Goal: Communication & Community: Answer question/provide support

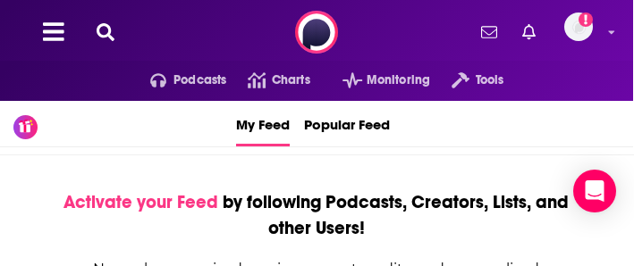
scroll to position [0, 1]
click at [105, 23] on icon at bounding box center [106, 32] width 18 height 18
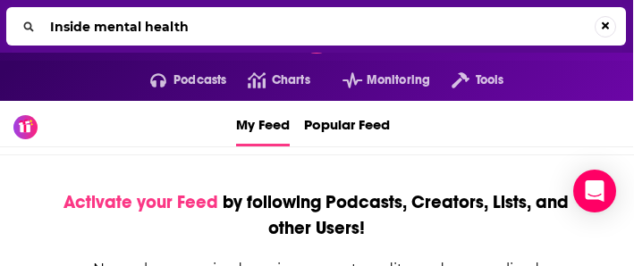
type input "Inside mental health"
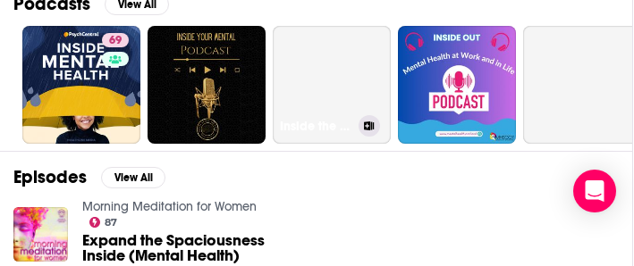
scroll to position [267, 1]
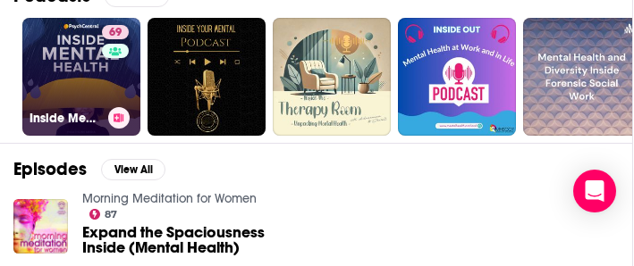
click at [63, 69] on link "69 Inside Mental Health" at bounding box center [81, 77] width 118 height 118
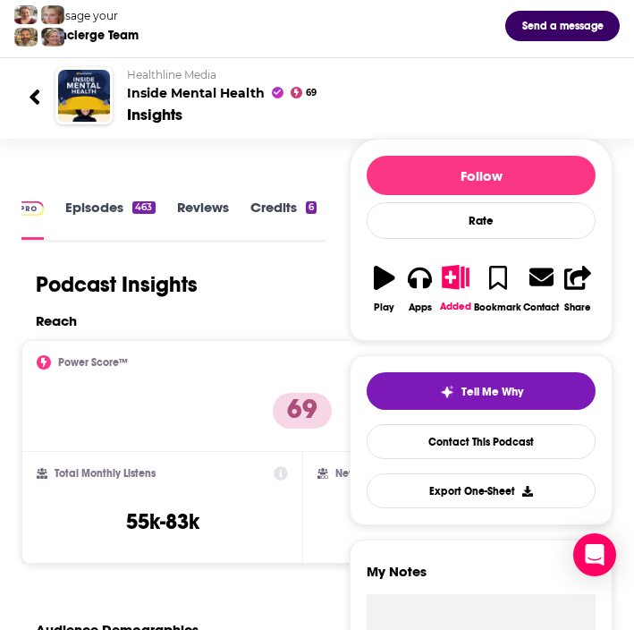
scroll to position [127, 0]
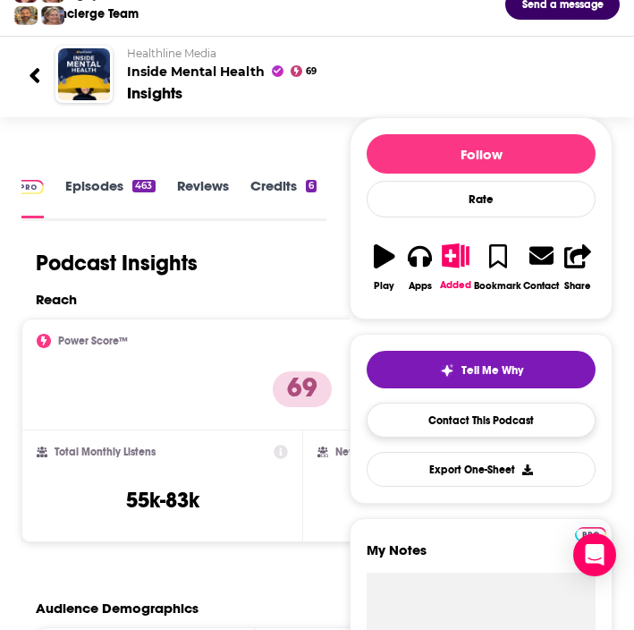
click at [430, 266] on link "Contact This Podcast" at bounding box center [481, 419] width 229 height 35
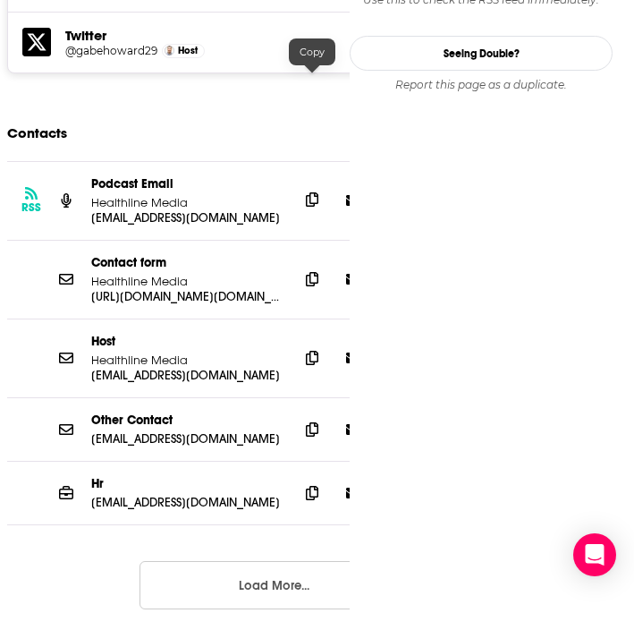
click at [312, 192] on icon at bounding box center [312, 199] width 13 height 14
click at [310, 266] on icon at bounding box center [312, 357] width 13 height 14
click at [312, 266] on icon at bounding box center [312, 428] width 13 height 14
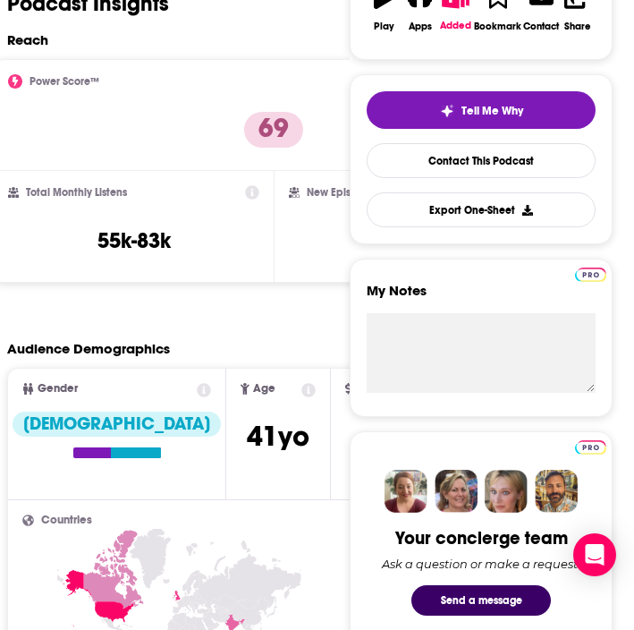
scroll to position [295, 0]
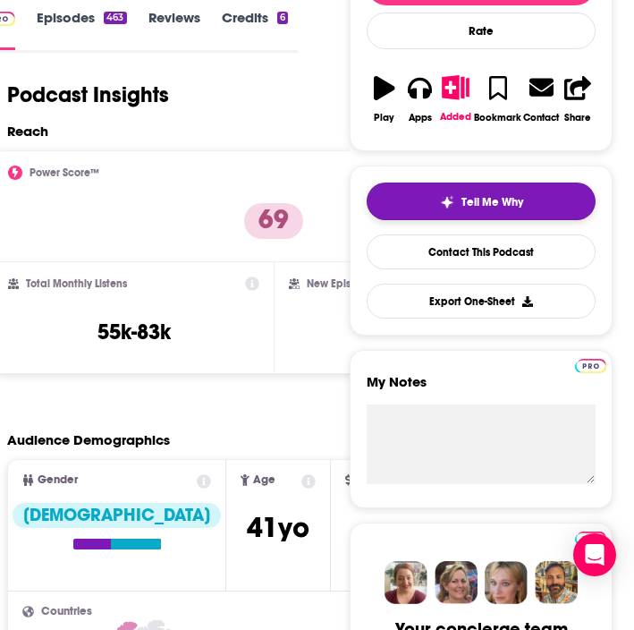
click at [444, 203] on img "button" at bounding box center [447, 202] width 14 height 14
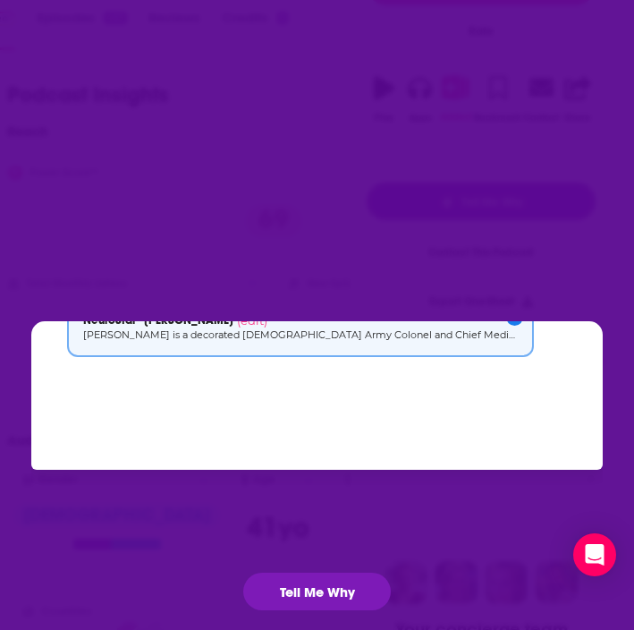
scroll to position [175, 0]
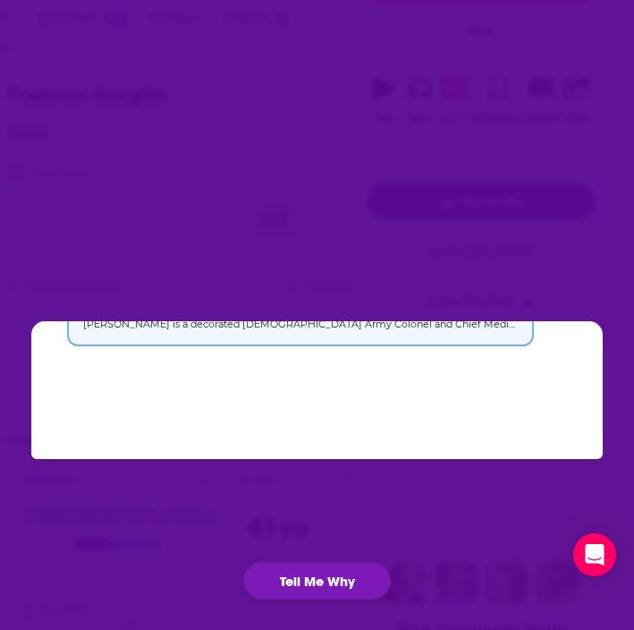
click at [331, 266] on button "Tell Me Why" at bounding box center [317, 581] width 148 height 38
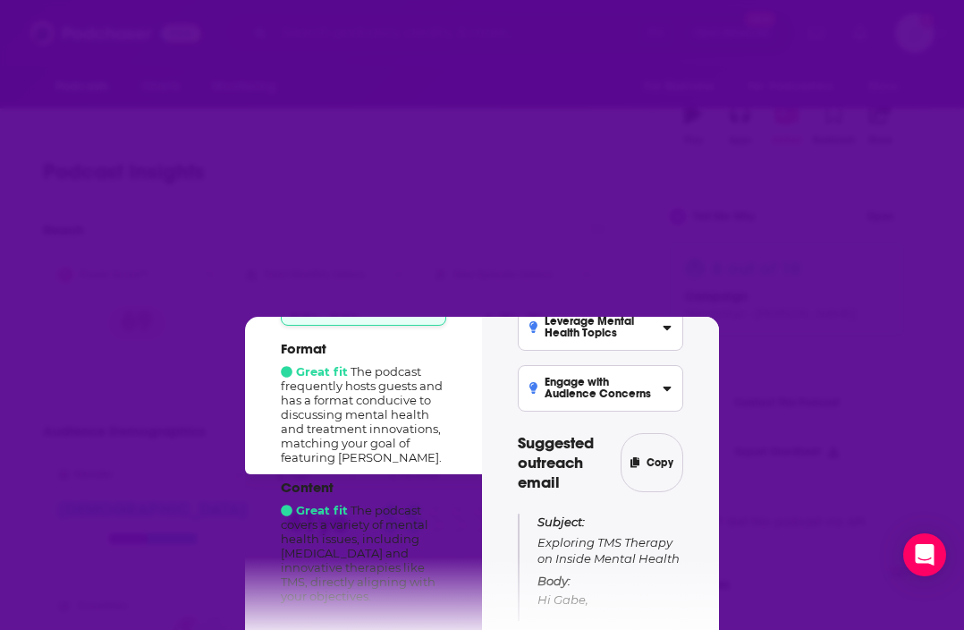
scroll to position [266, 0]
click at [633, 196] on div "Tell Me Why NeuroStar - Dr. Geoffrey Grammer ( change ) Added How well does thi…" at bounding box center [482, 311] width 964 height 630
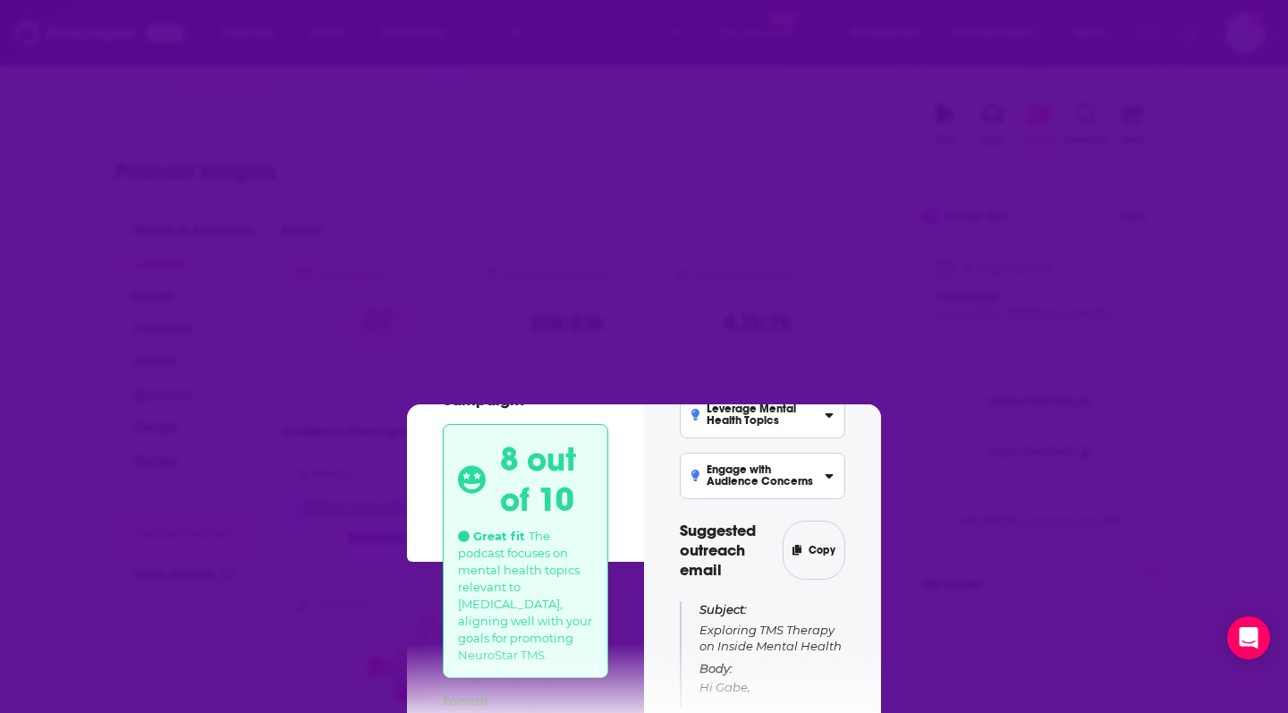
scroll to position [0, 0]
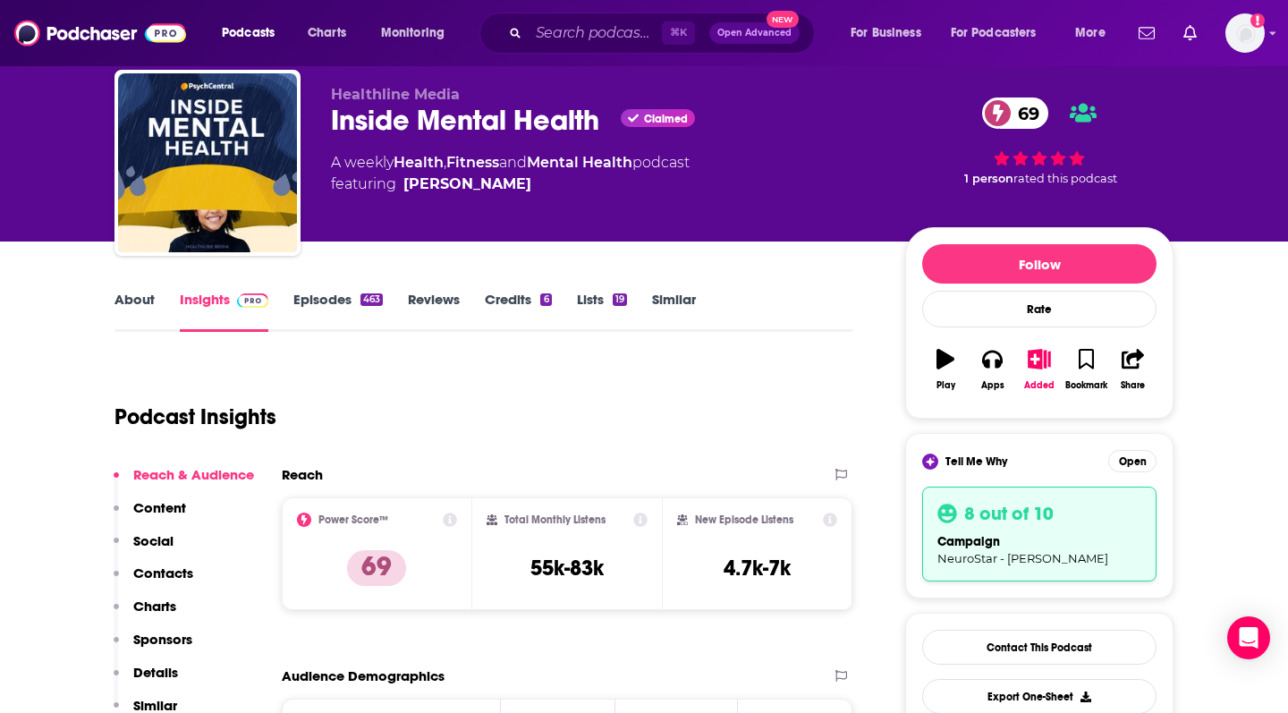
scroll to position [88, 0]
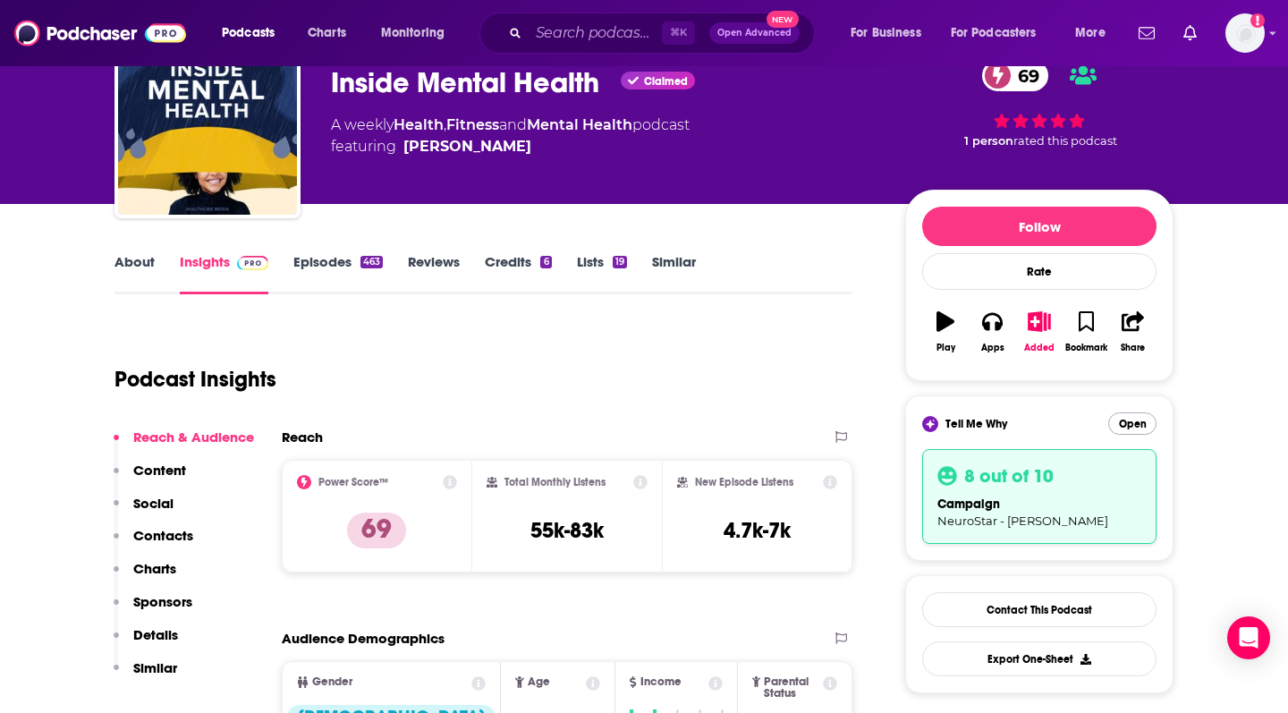
click at [1131, 419] on button "Open" at bounding box center [1132, 423] width 48 height 22
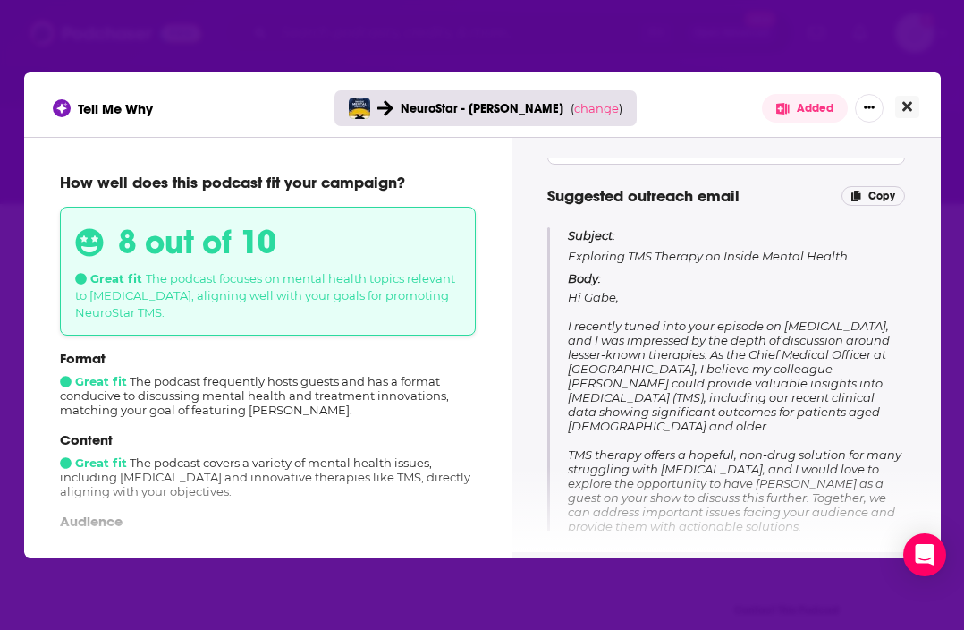
scroll to position [139, 0]
click at [907, 111] on icon "Close" at bounding box center [907, 106] width 10 height 14
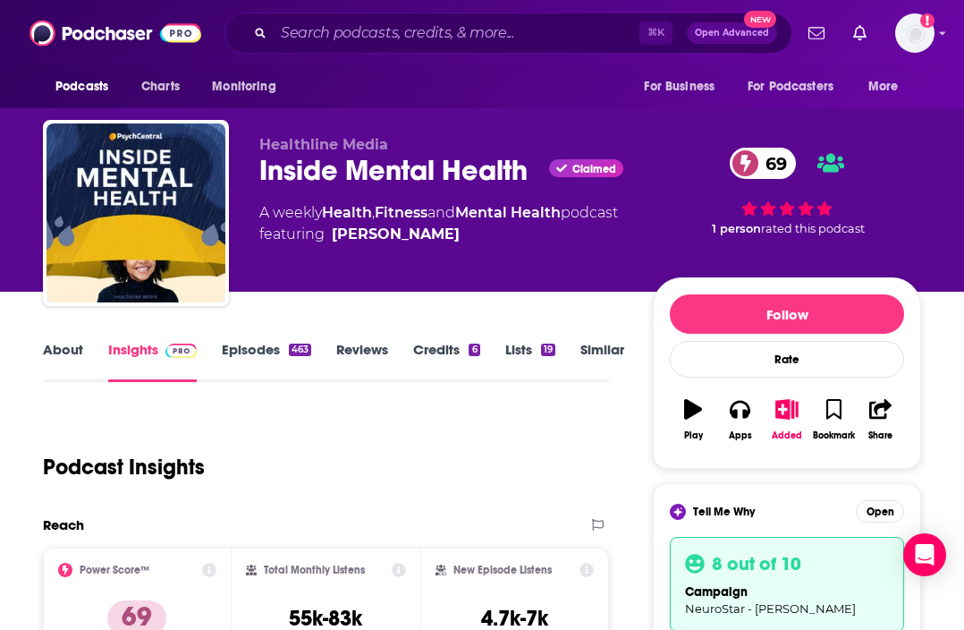
scroll to position [88, 0]
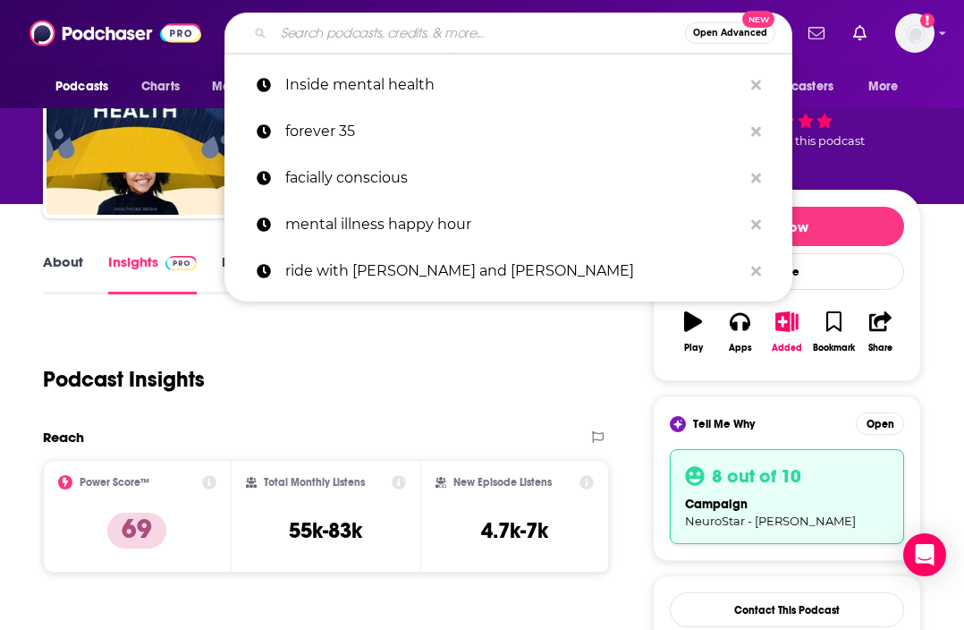
click at [425, 36] on input "Search podcasts, credits, & more..." at bounding box center [479, 33] width 411 height 29
paste input "The [PERSON_NAME] Podcast"
type input "The [PERSON_NAME] Podcast"
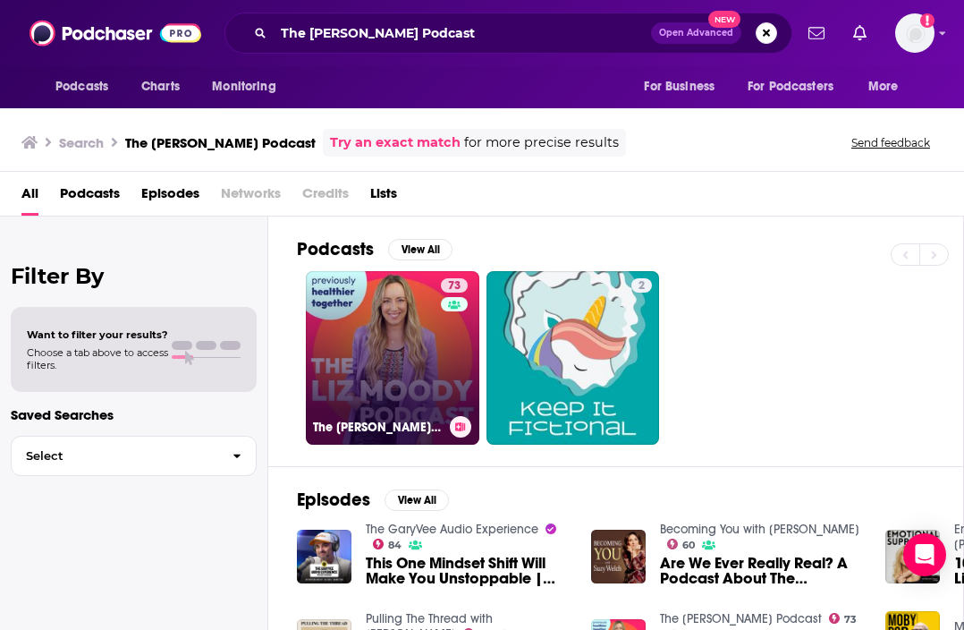
click at [403, 346] on link "73 The [PERSON_NAME] Podcast" at bounding box center [392, 357] width 173 height 173
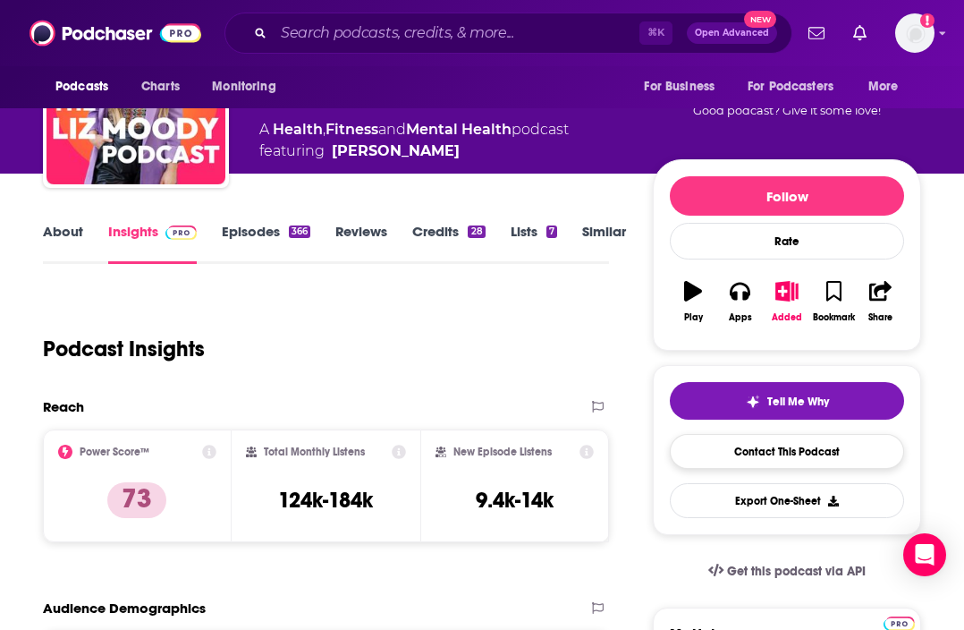
click at [788, 452] on link "Contact This Podcast" at bounding box center [787, 451] width 234 height 35
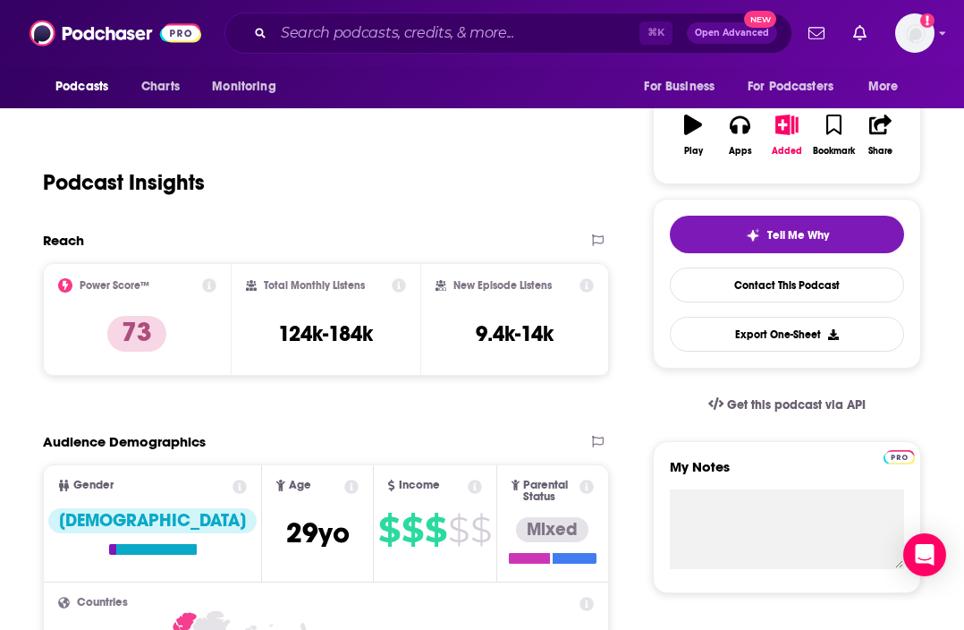
scroll to position [146, 0]
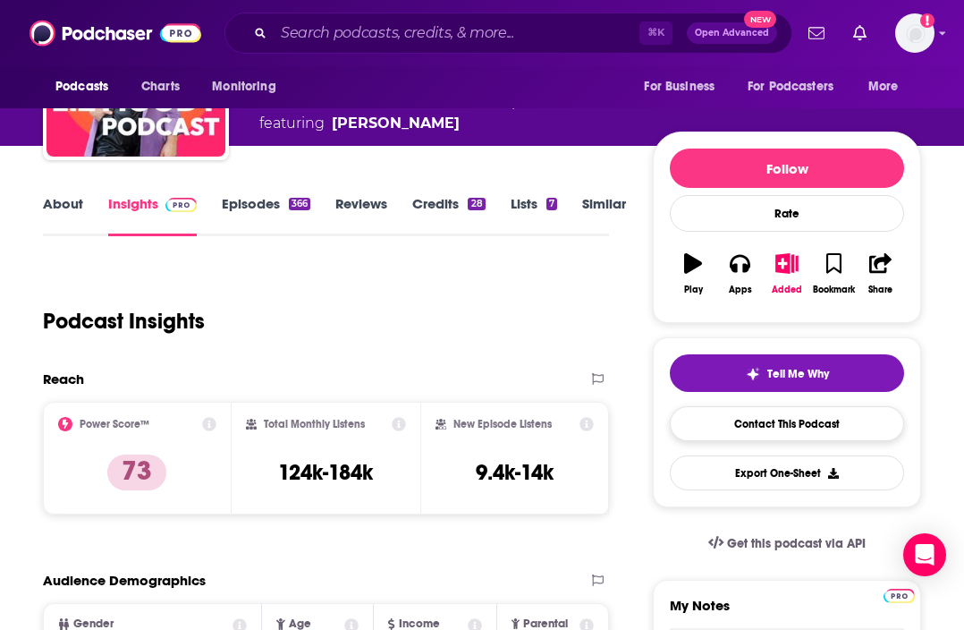
click at [776, 425] on link "Contact This Podcast" at bounding box center [787, 423] width 234 height 35
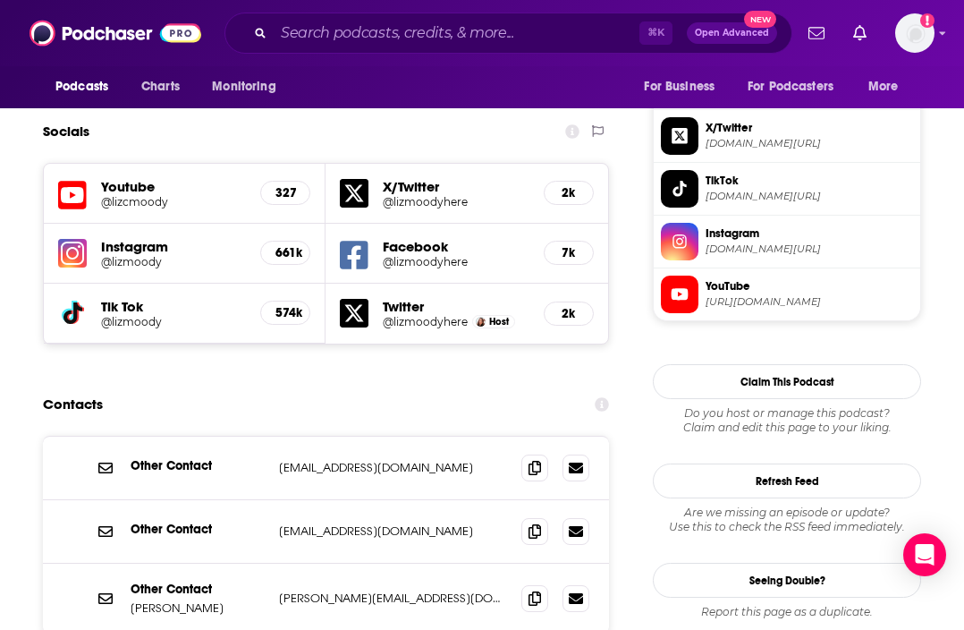
scroll to position [1589, 2]
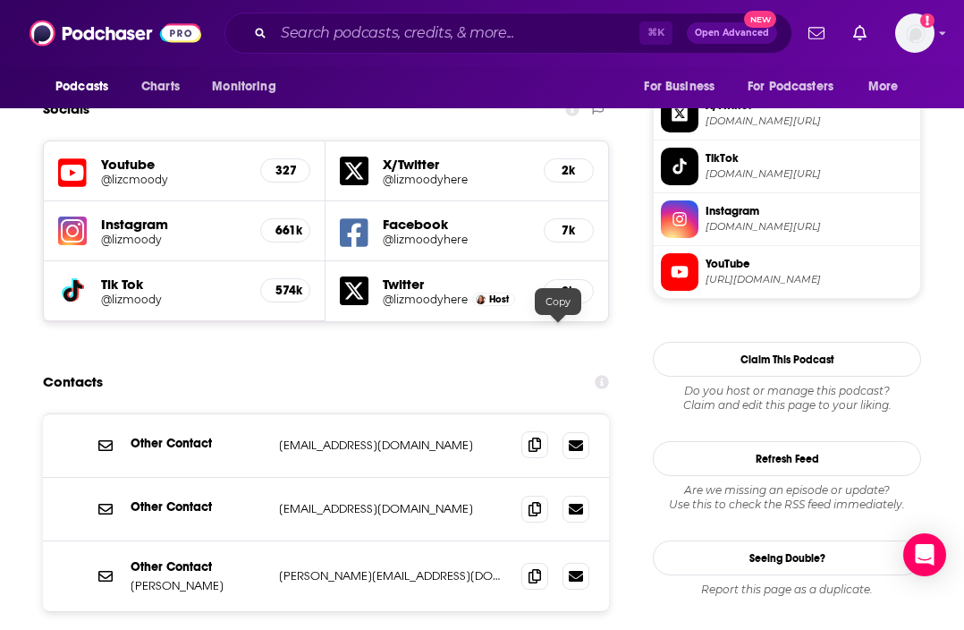
click at [541, 437] on icon at bounding box center [535, 444] width 13 height 14
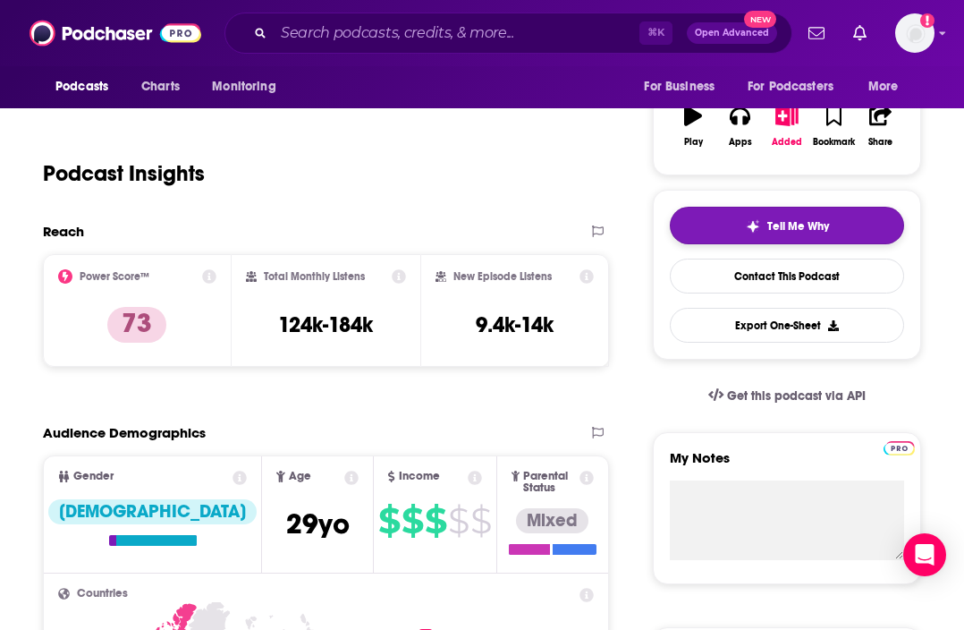
click at [787, 217] on button "Tell Me Why" at bounding box center [787, 226] width 234 height 38
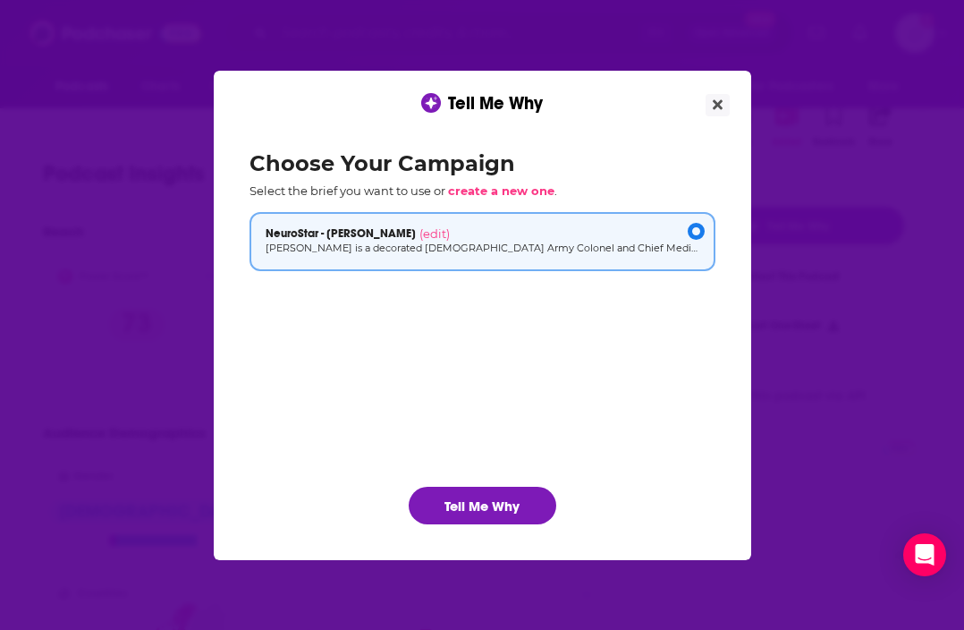
scroll to position [0, 0]
click at [495, 495] on button "Tell Me Why" at bounding box center [483, 505] width 148 height 38
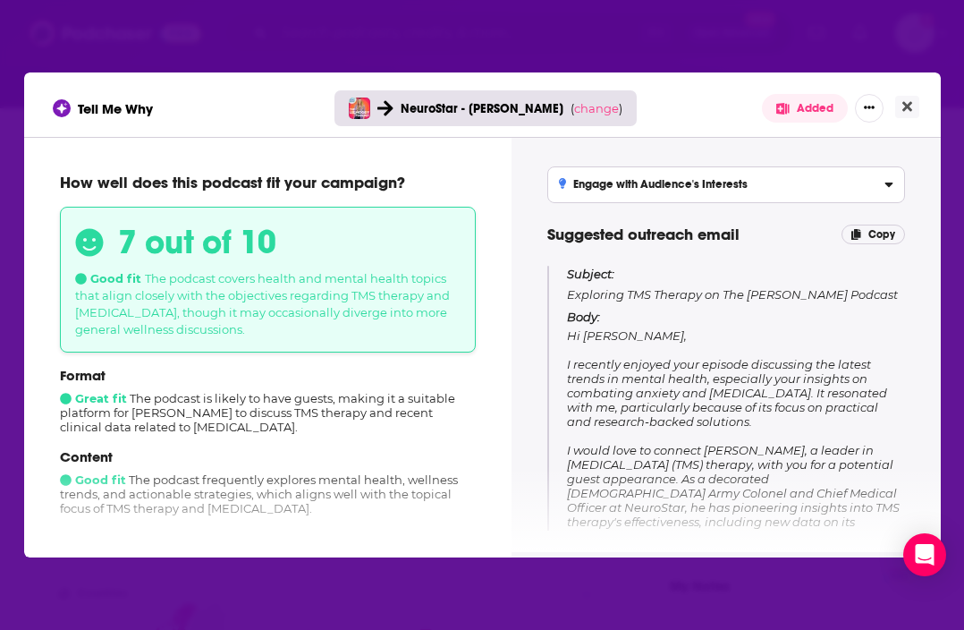
scroll to position [109, 0]
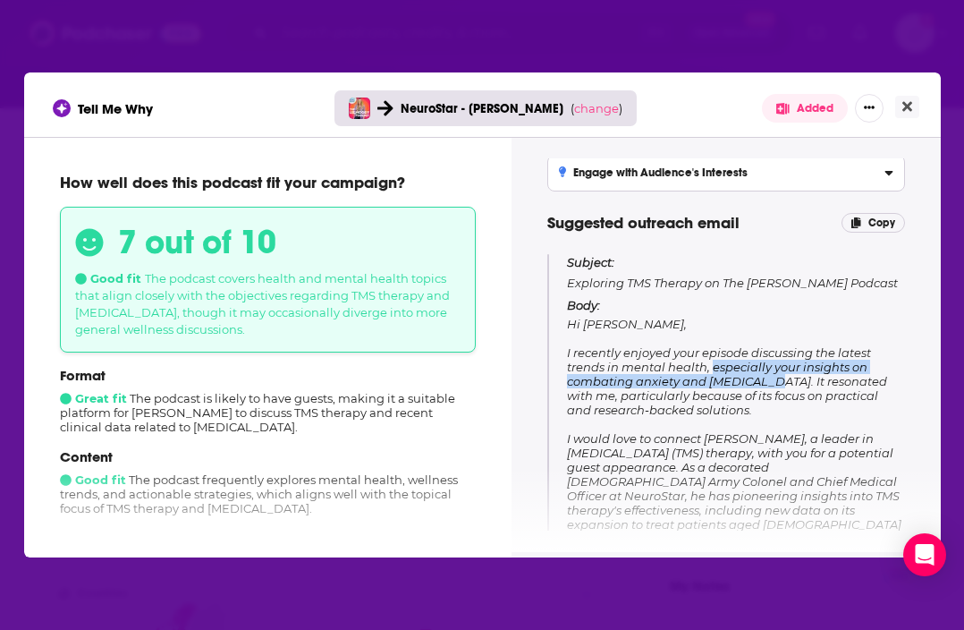
drag, startPoint x: 713, startPoint y: 369, endPoint x: 770, endPoint y: 378, distance: 57.9
click at [771, 378] on span "Hi [PERSON_NAME], I recently enjoyed your episode discussing the latest trends …" at bounding box center [734, 510] width 334 height 386
copy span "especially your insights on combating anxiety and [MEDICAL_DATA]"
click at [896, 108] on button "Close" at bounding box center [907, 107] width 24 height 22
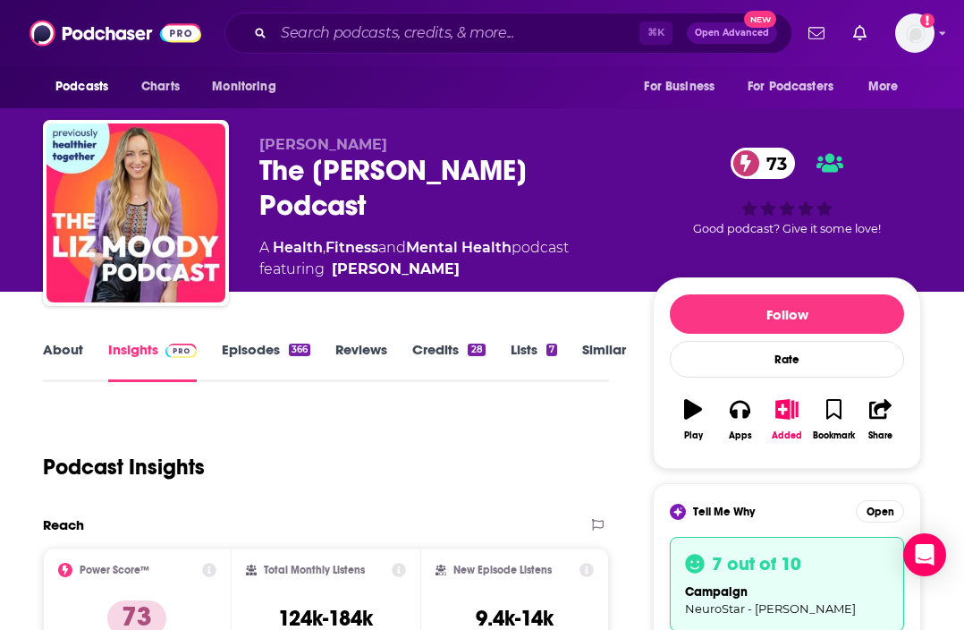
scroll to position [293, 0]
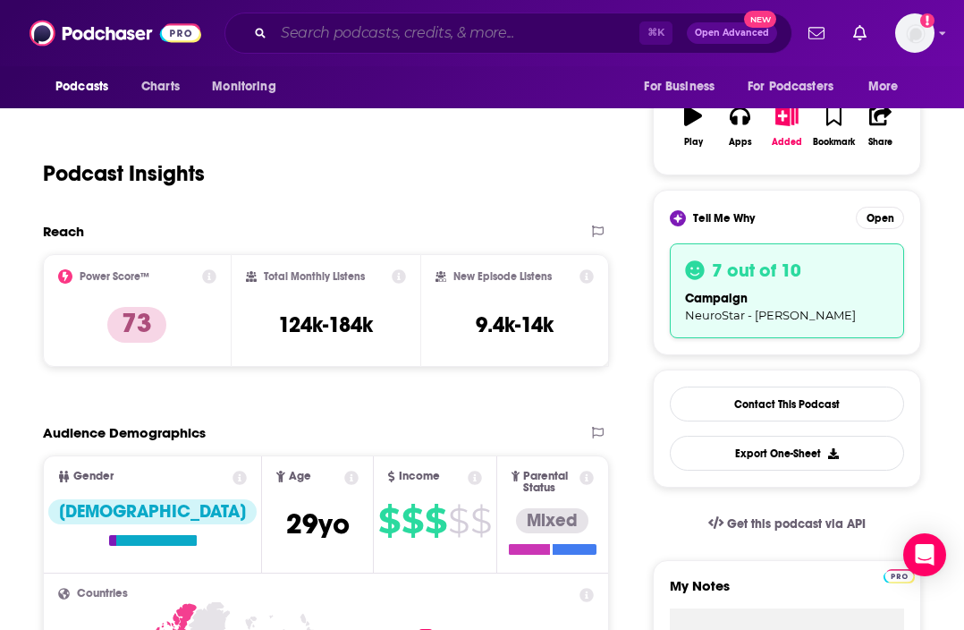
click at [367, 32] on input "Search podcasts, credits, & more..." at bounding box center [457, 33] width 366 height 29
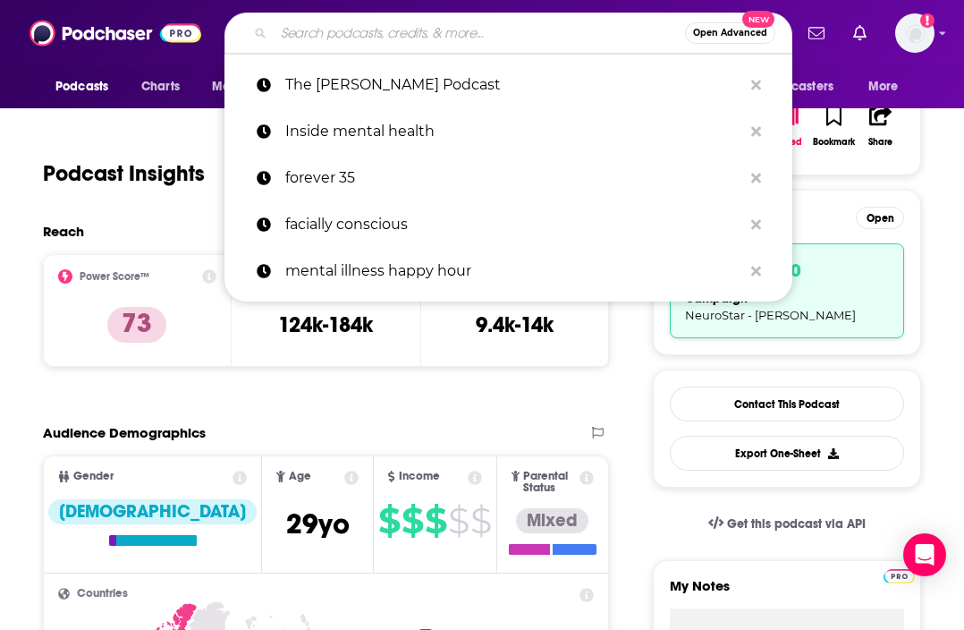
paste input "Giving Vocie To [MEDICAL_DATA]"
type input "Giving Vocie To [MEDICAL_DATA]"
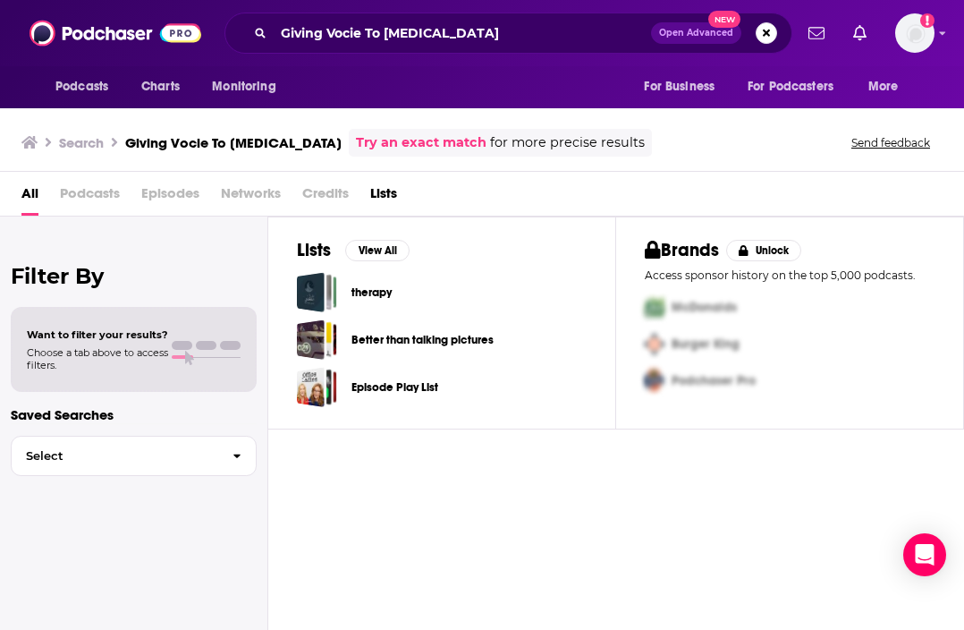
click at [252, 140] on h3 "Giving Vocie To [MEDICAL_DATA]" at bounding box center [233, 142] width 216 height 17
click at [103, 190] on span "Podcasts" at bounding box center [90, 197] width 60 height 37
click at [366, 244] on button "View All" at bounding box center [377, 250] width 64 height 21
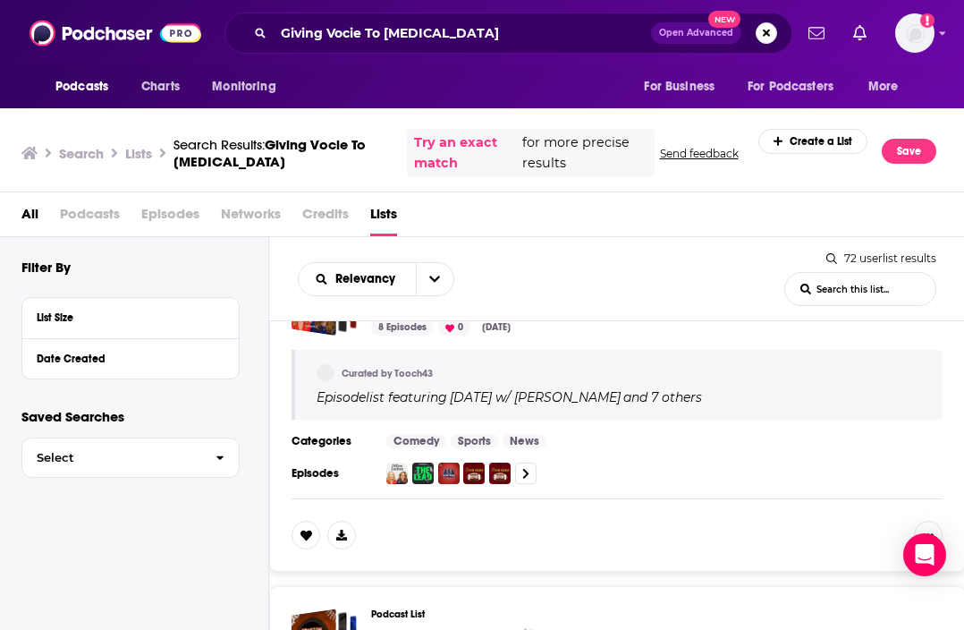
scroll to position [791, 0]
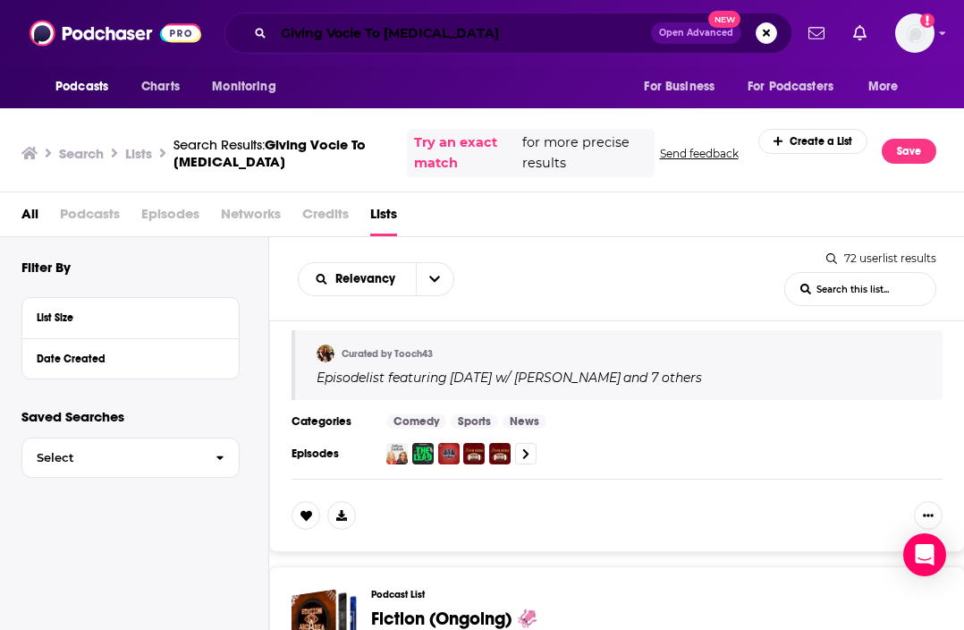
click at [455, 37] on input "Giving Vocie To [MEDICAL_DATA]" at bounding box center [462, 33] width 377 height 29
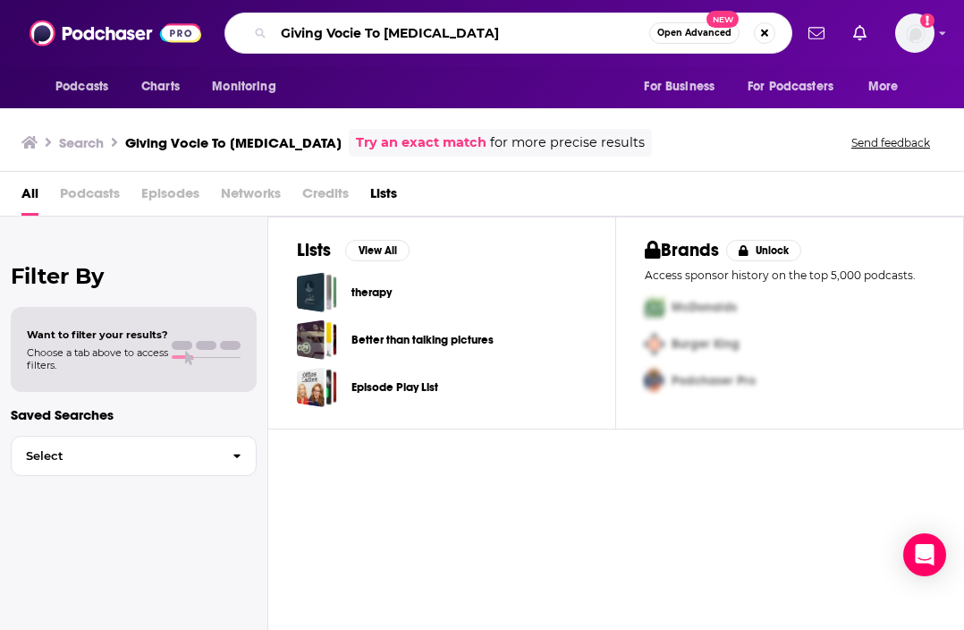
drag, startPoint x: 461, startPoint y: 35, endPoint x: 207, endPoint y: 30, distance: 254.0
click at [207, 30] on div "Podcasts Charts Monitoring Giving Vocie To [MEDICAL_DATA] Open Advanced New For…" at bounding box center [482, 33] width 964 height 66
type input "thriving kids"
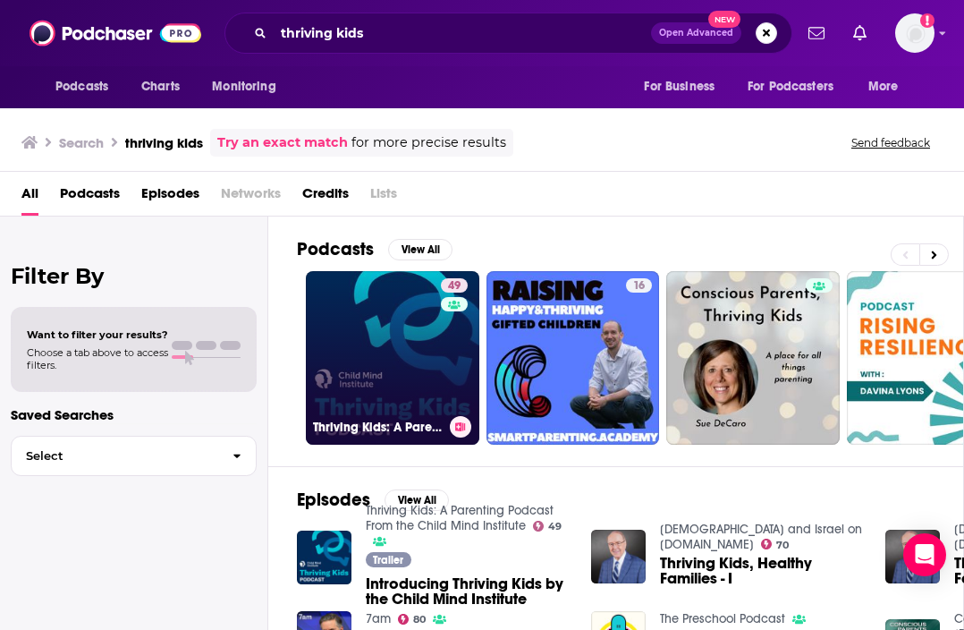
click at [347, 334] on link "49 Thriving Kids: A Parenting Podcast From the Child Mind Institute" at bounding box center [392, 357] width 173 height 173
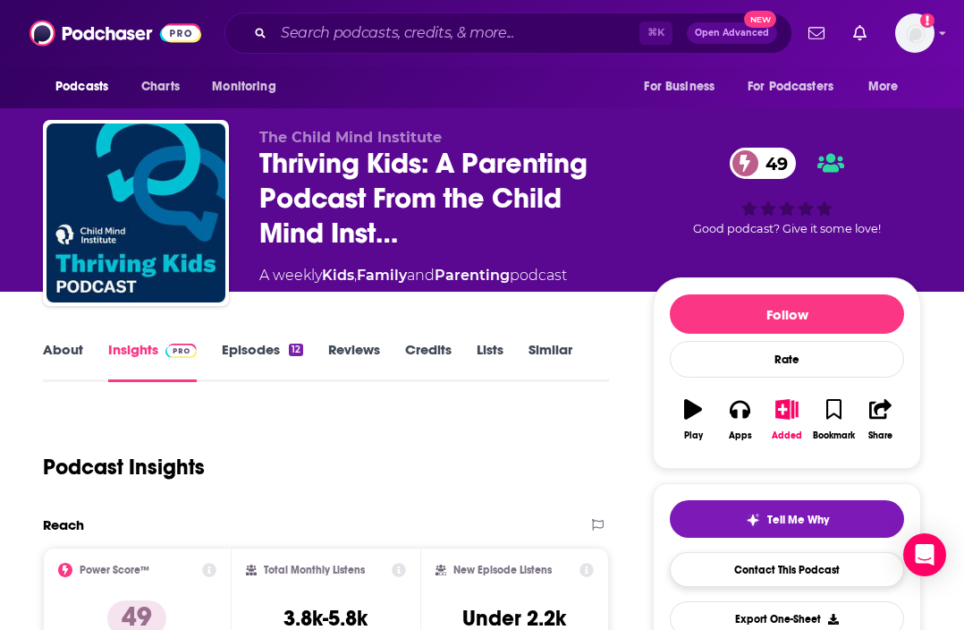
click at [749, 569] on link "Contact This Podcast" at bounding box center [787, 569] width 234 height 35
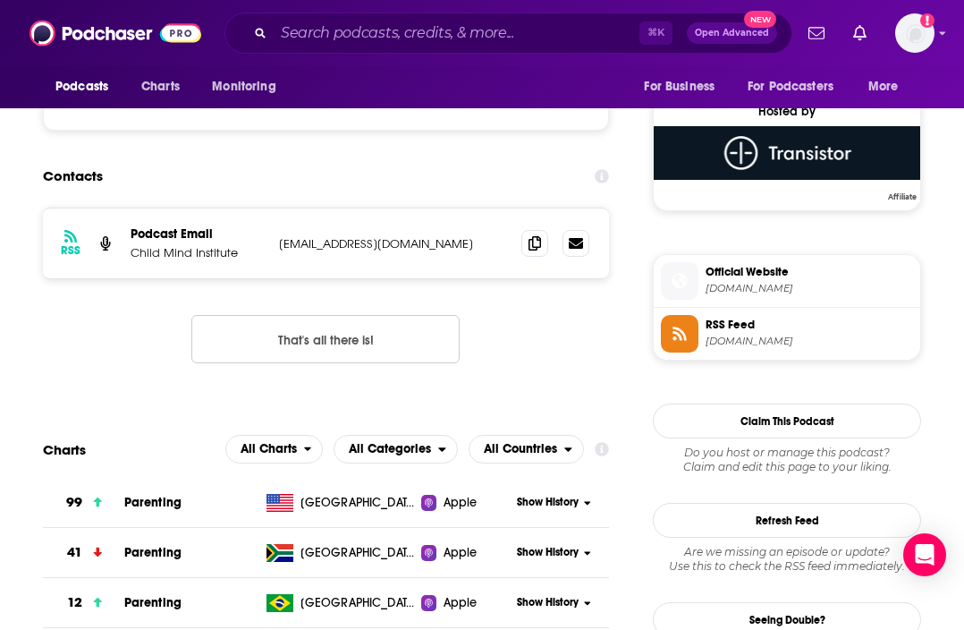
scroll to position [1266, 0]
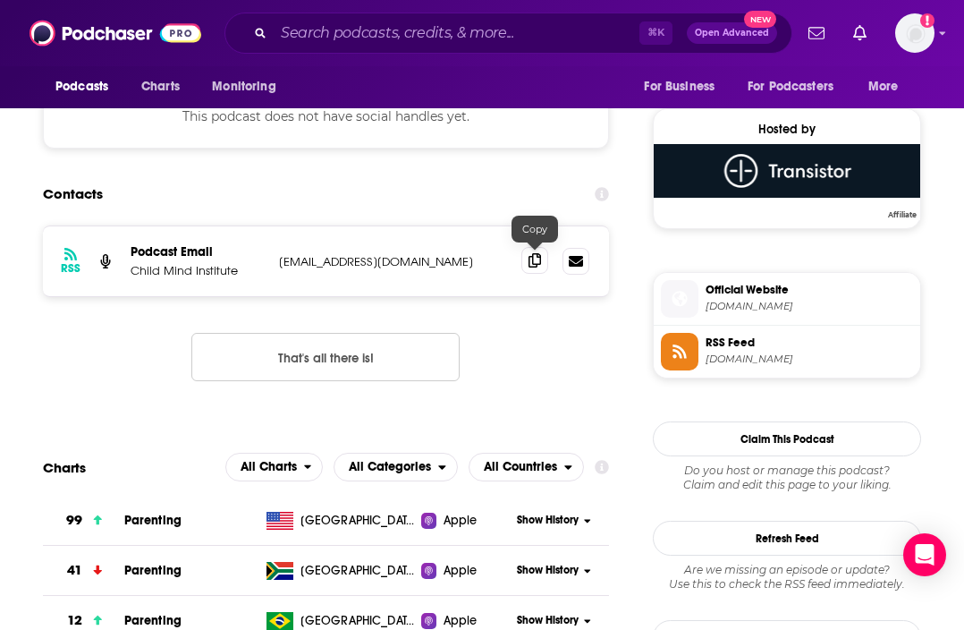
click at [536, 259] on icon at bounding box center [535, 260] width 13 height 14
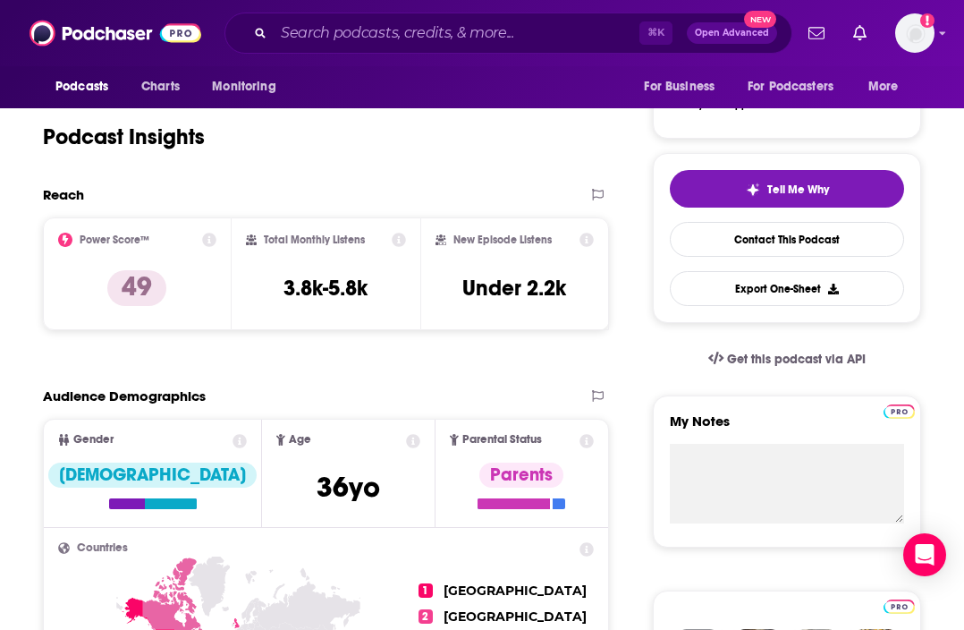
scroll to position [320, 0]
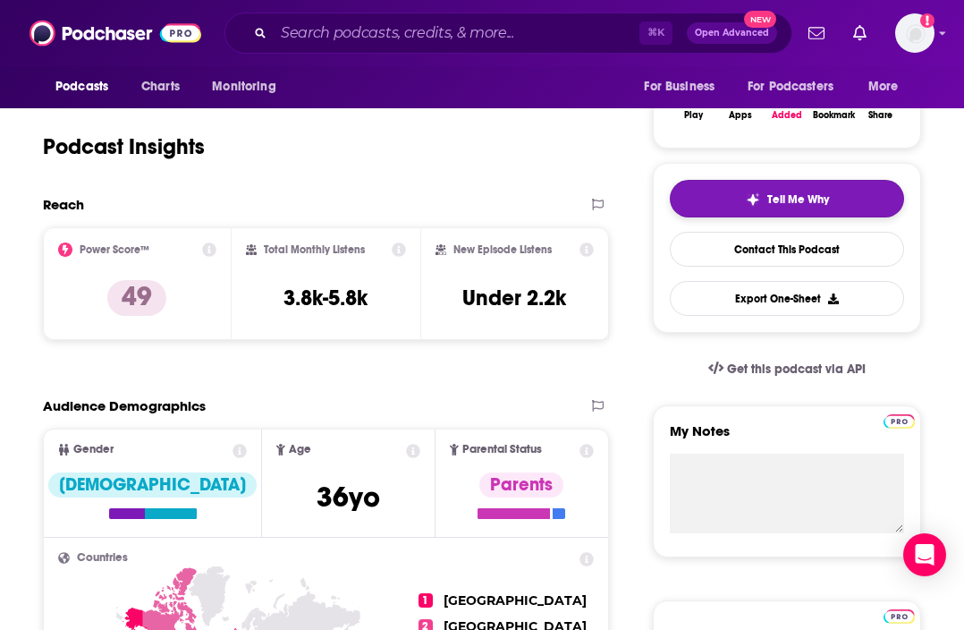
click at [727, 190] on button "Tell Me Why" at bounding box center [787, 199] width 234 height 38
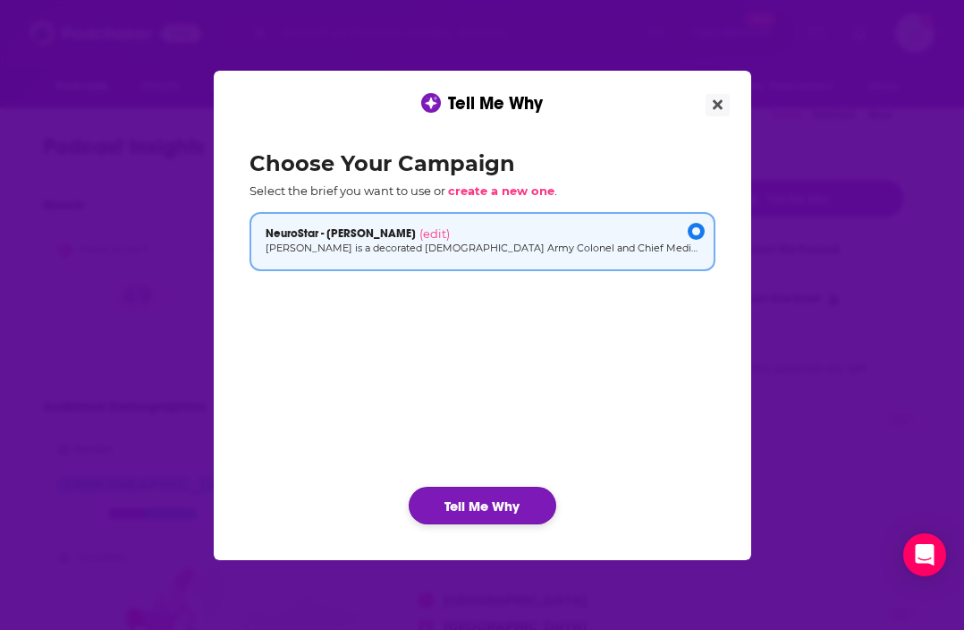
click at [500, 513] on button "Tell Me Why" at bounding box center [483, 505] width 148 height 38
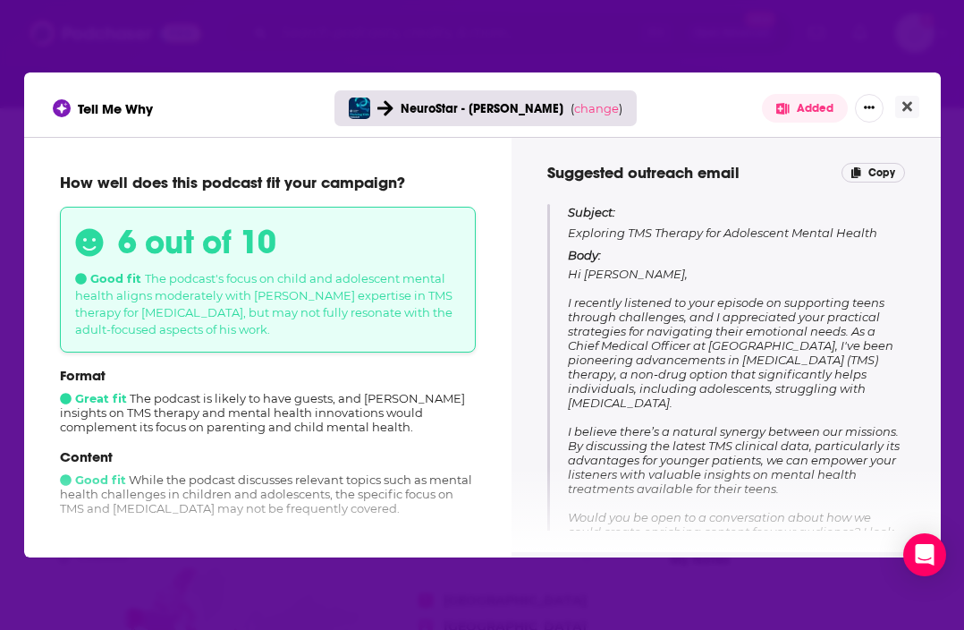
scroll to position [161, 0]
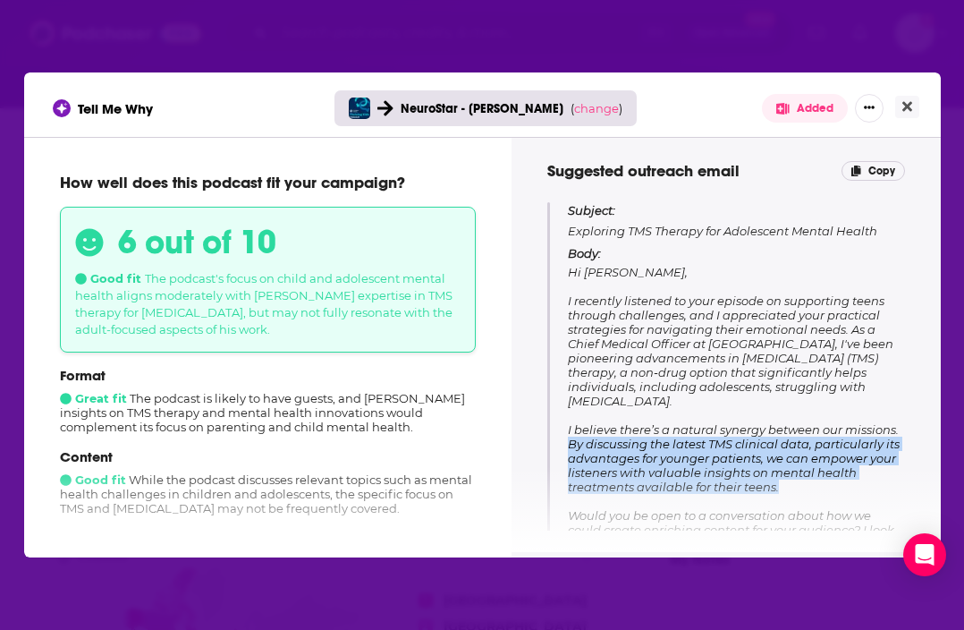
drag, startPoint x: 569, startPoint y: 443, endPoint x: 818, endPoint y: 493, distance: 254.5
click at [818, 493] on p "Body: Hi [PERSON_NAME], I recently listened to your episode on supporting teens…" at bounding box center [736, 427] width 336 height 362
copy span "By discussing the latest TMS clinical data, particularly its advantages for you…"
click at [898, 99] on button "Close" at bounding box center [907, 107] width 24 height 22
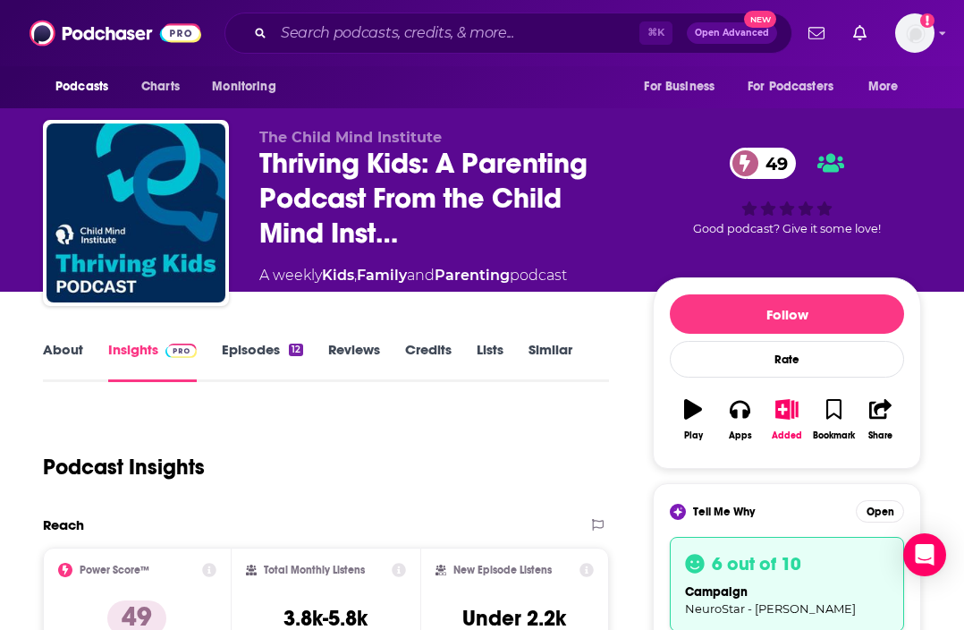
scroll to position [320, 0]
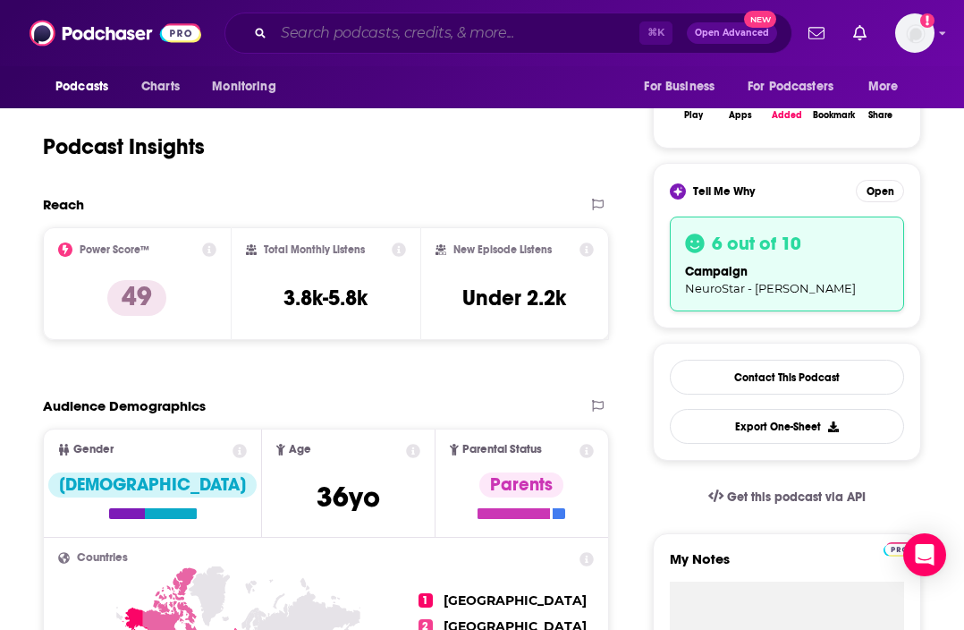
click at [352, 21] on input "Search podcasts, credits, & more..." at bounding box center [457, 33] width 366 height 29
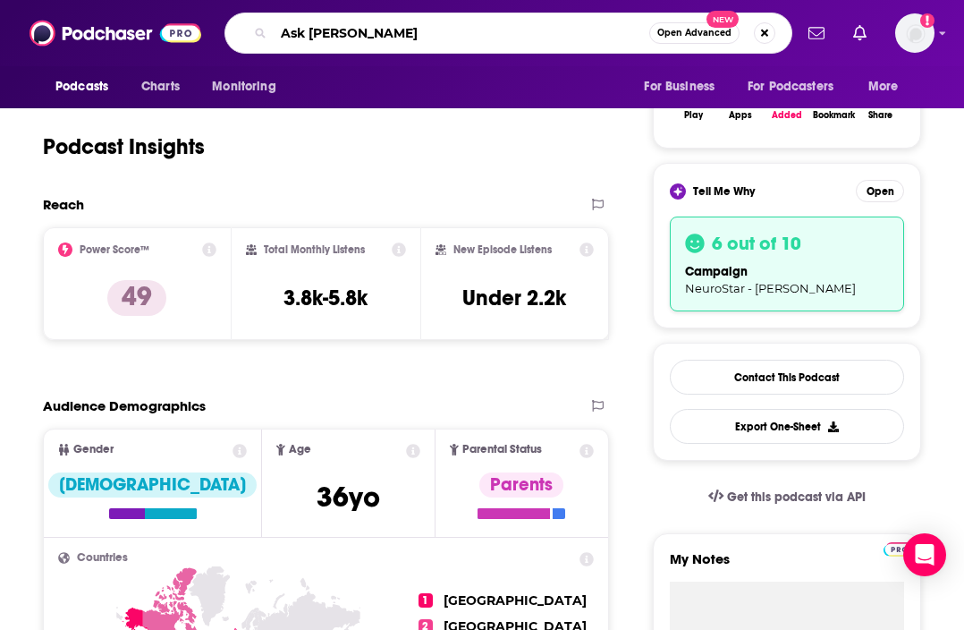
type input "Ask [PERSON_NAME] anything"
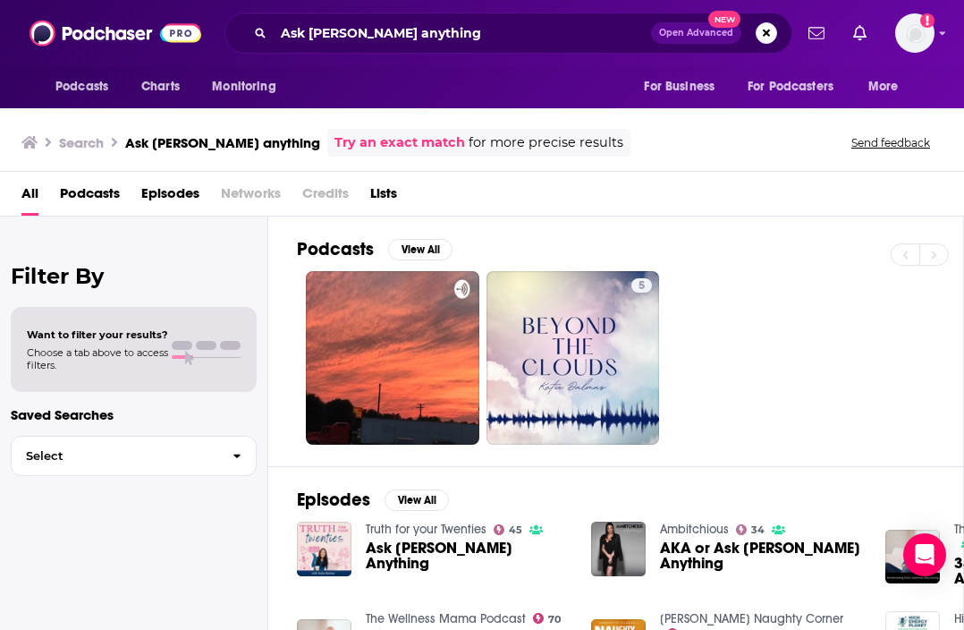
click at [331, 549] on img "Ask Katie Anything" at bounding box center [324, 548] width 55 height 55
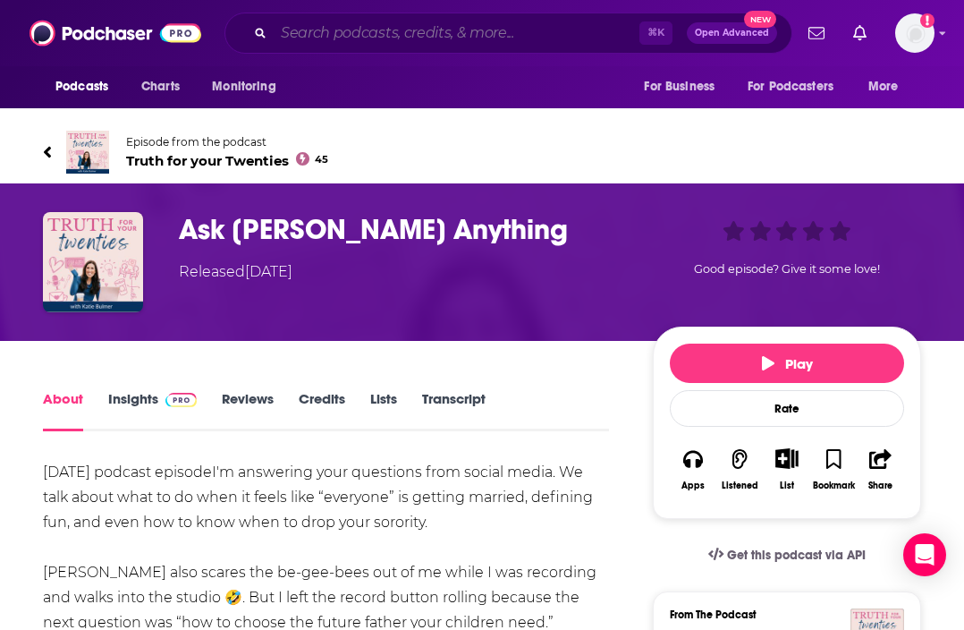
click at [283, 31] on input "Search podcasts, credits, & more..." at bounding box center [457, 33] width 366 height 29
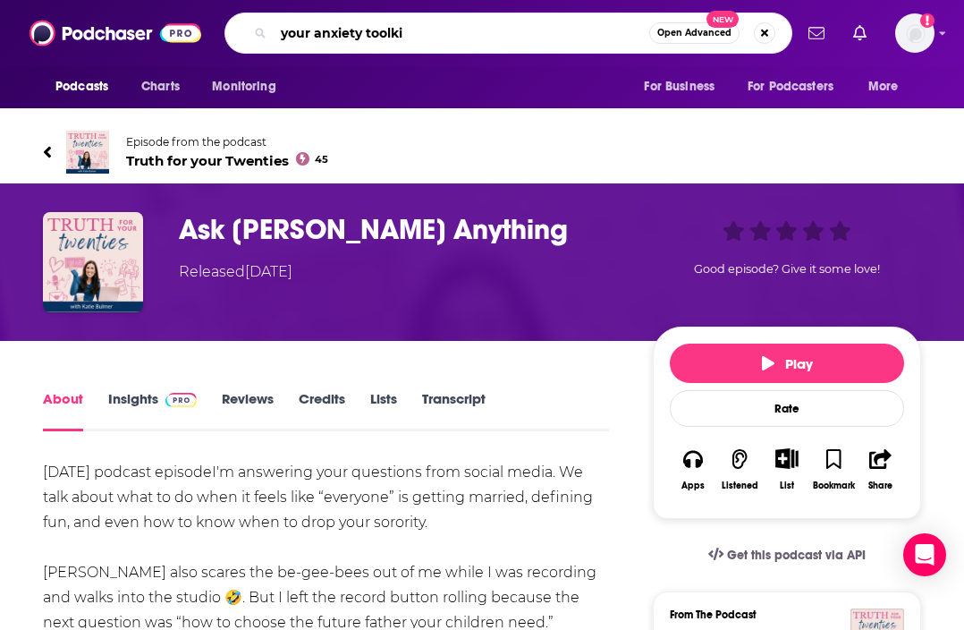
type input "your anxiety toolkit"
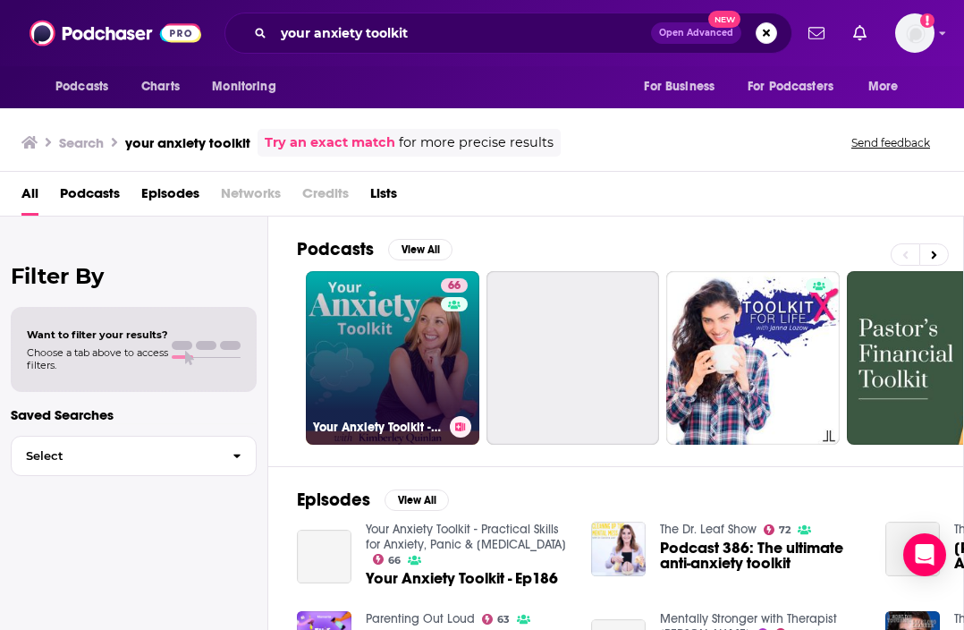
click at [367, 370] on link "66 Your Anxiety Toolkit - Practical Skills for Anxiety, Panic & [MEDICAL_DATA]" at bounding box center [392, 357] width 173 height 173
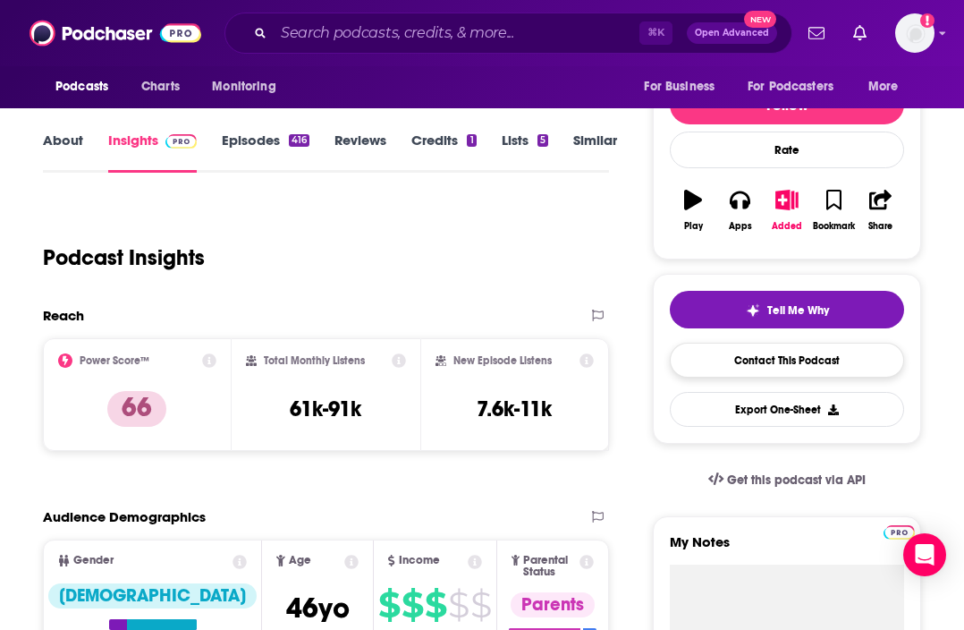
click at [789, 371] on link "Contact This Podcast" at bounding box center [787, 360] width 234 height 35
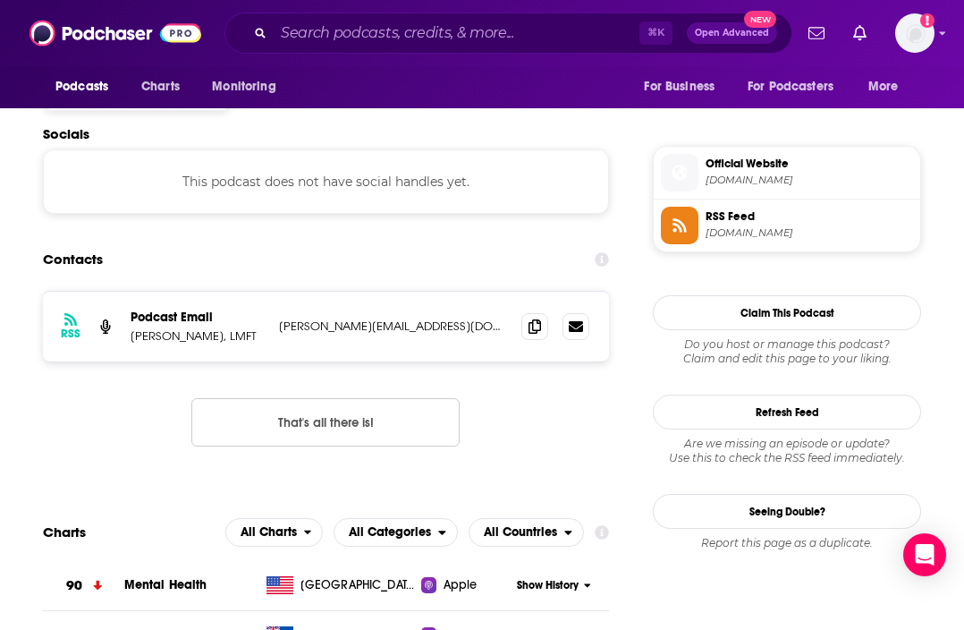
scroll to position [1506, 0]
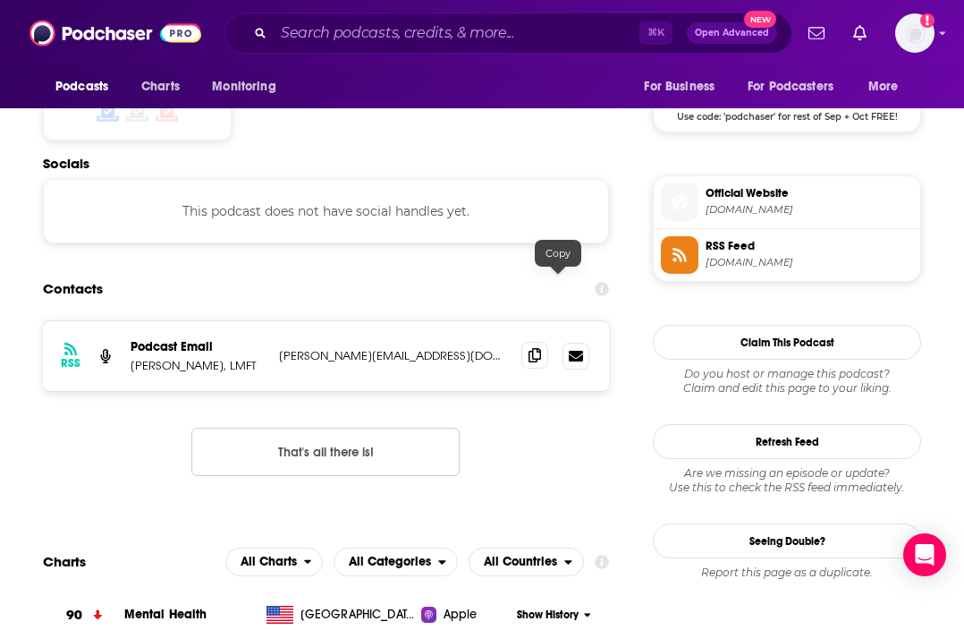
click at [541, 348] on icon at bounding box center [535, 355] width 13 height 14
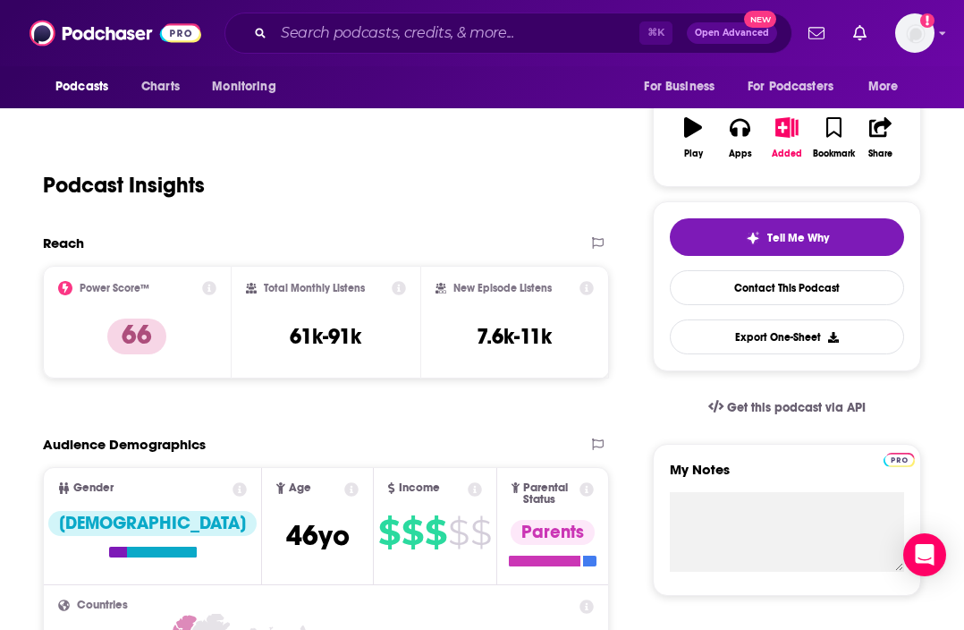
scroll to position [207, 0]
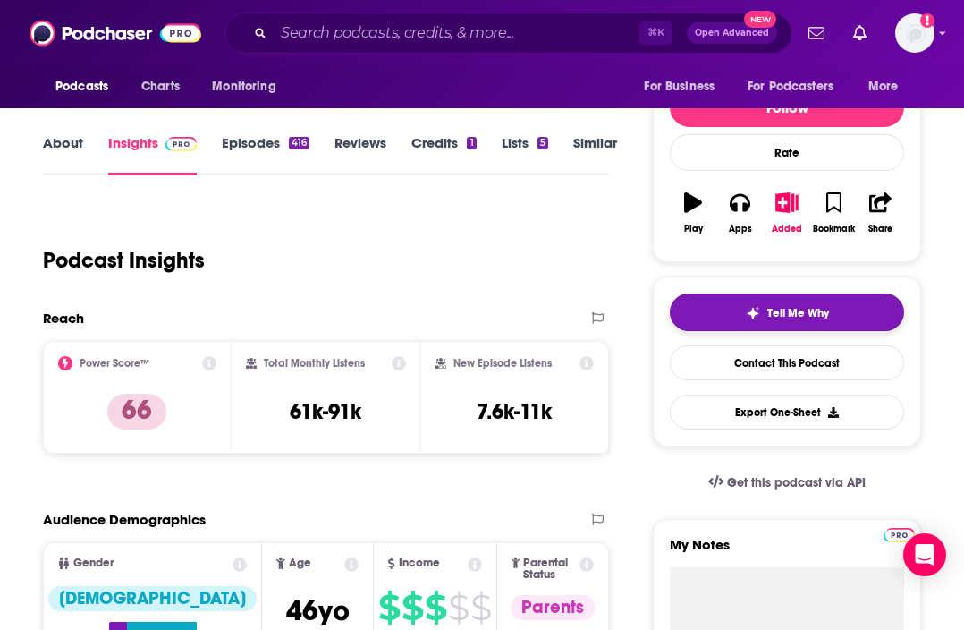
click at [768, 312] on button "Tell Me Why" at bounding box center [787, 312] width 234 height 38
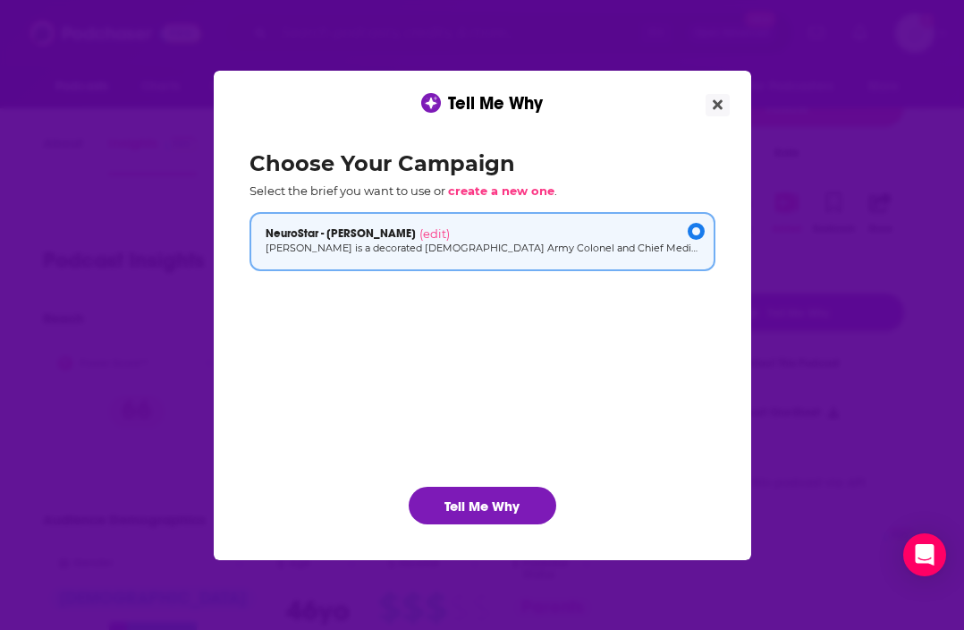
scroll to position [0, 0]
click at [470, 499] on button "Tell Me Why" at bounding box center [483, 505] width 148 height 38
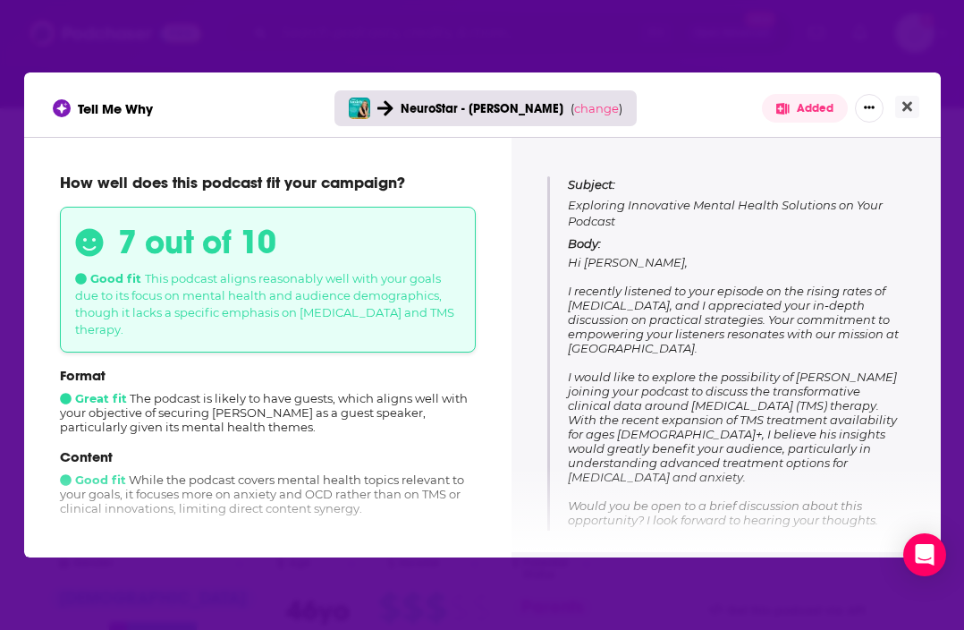
scroll to position [186, 0]
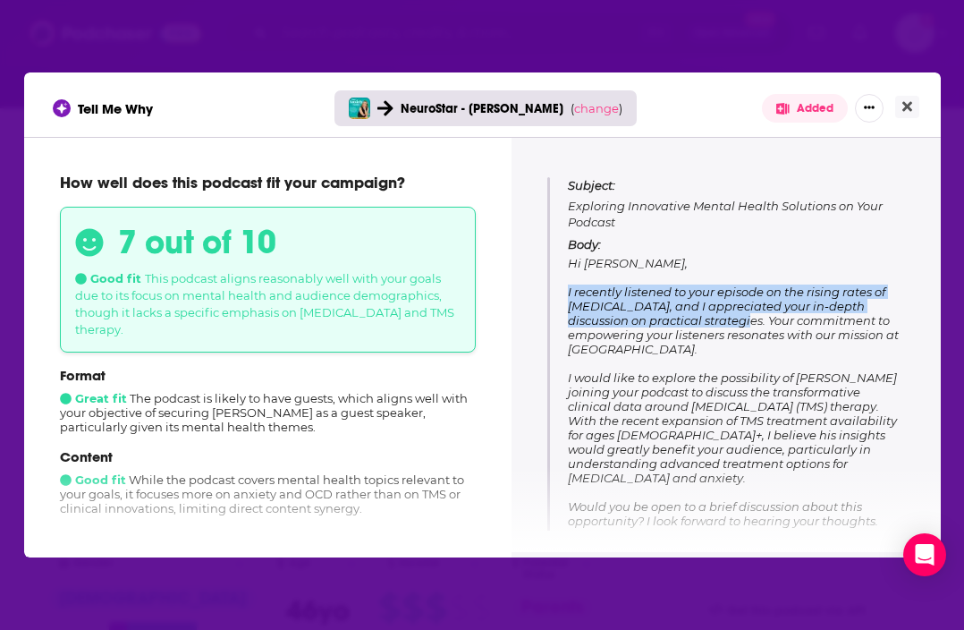
drag, startPoint x: 569, startPoint y: 292, endPoint x: 703, endPoint y: 317, distance: 136.3
click at [704, 317] on span "Hi [PERSON_NAME], I recently listened to your episode on the rising rates of [M…" at bounding box center [733, 420] width 331 height 329
copy span "I recently listened to your episode on the rising rates of [MEDICAL_DATA], and …"
click at [904, 103] on icon "Close" at bounding box center [907, 107] width 10 height 10
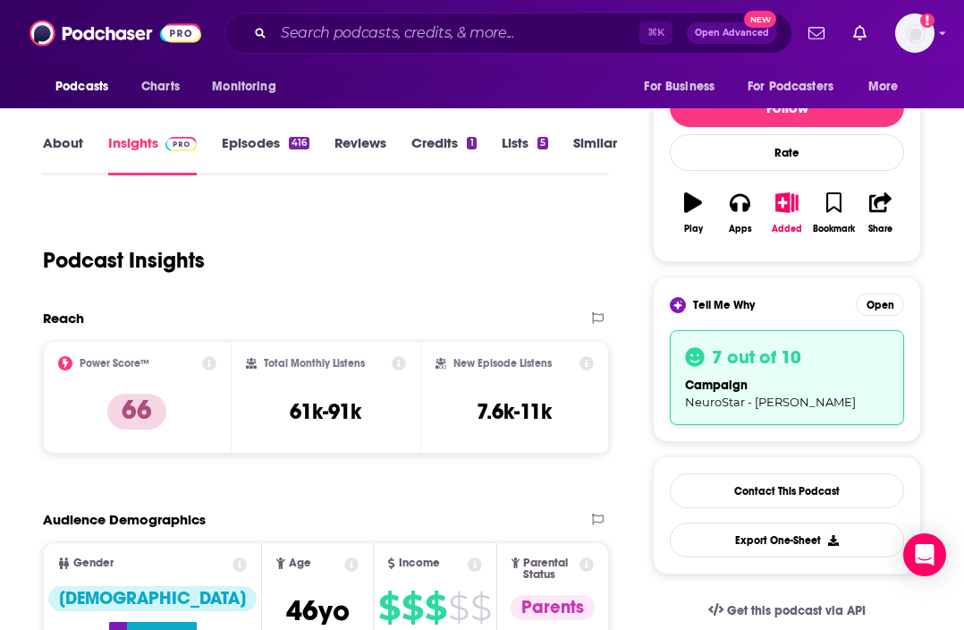
scroll to position [207, 0]
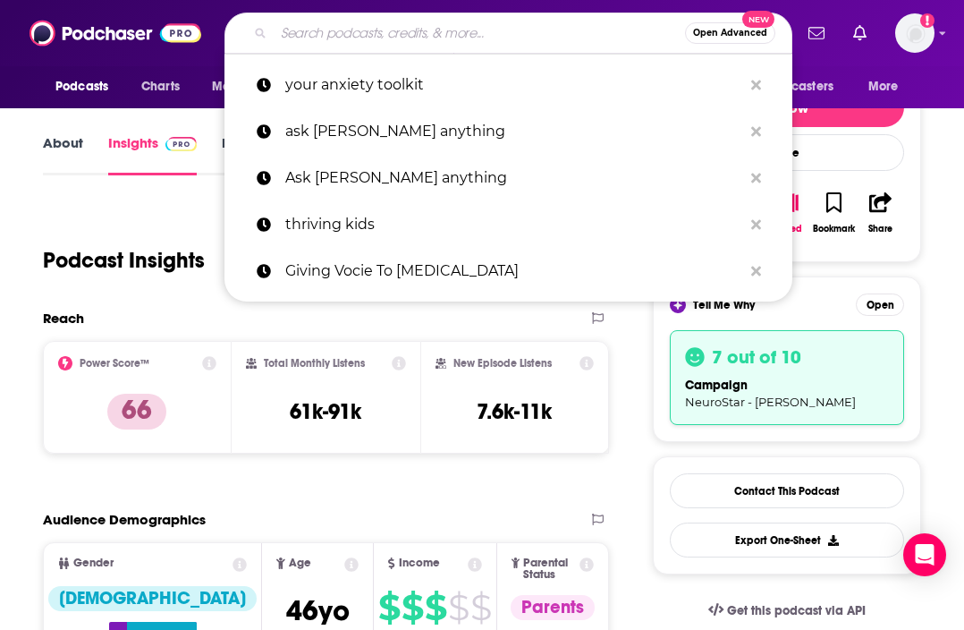
click at [450, 31] on input "Search podcasts, credits, & more..." at bounding box center [479, 33] width 411 height 29
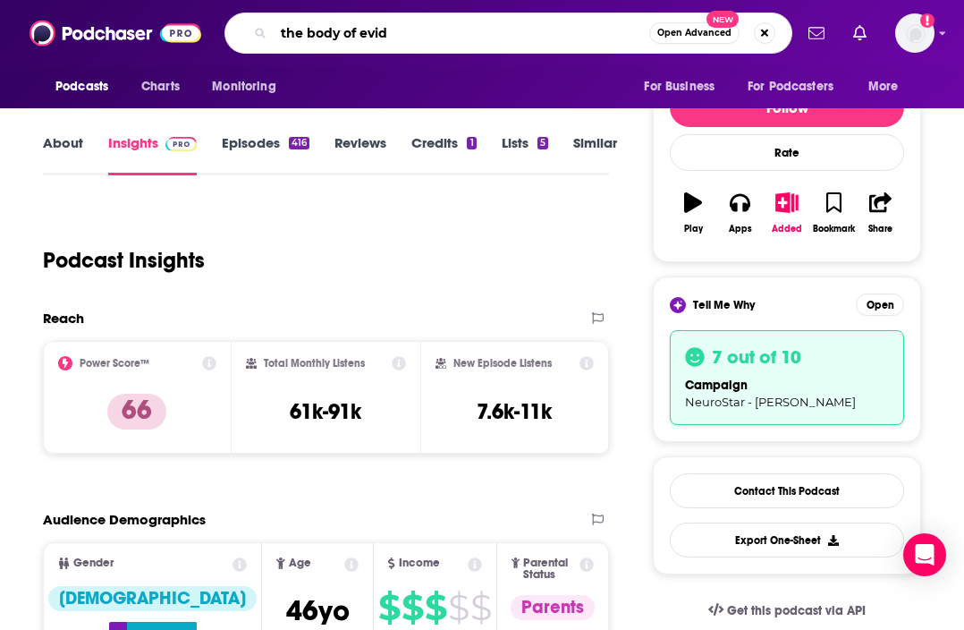
type input "the body of evidence"
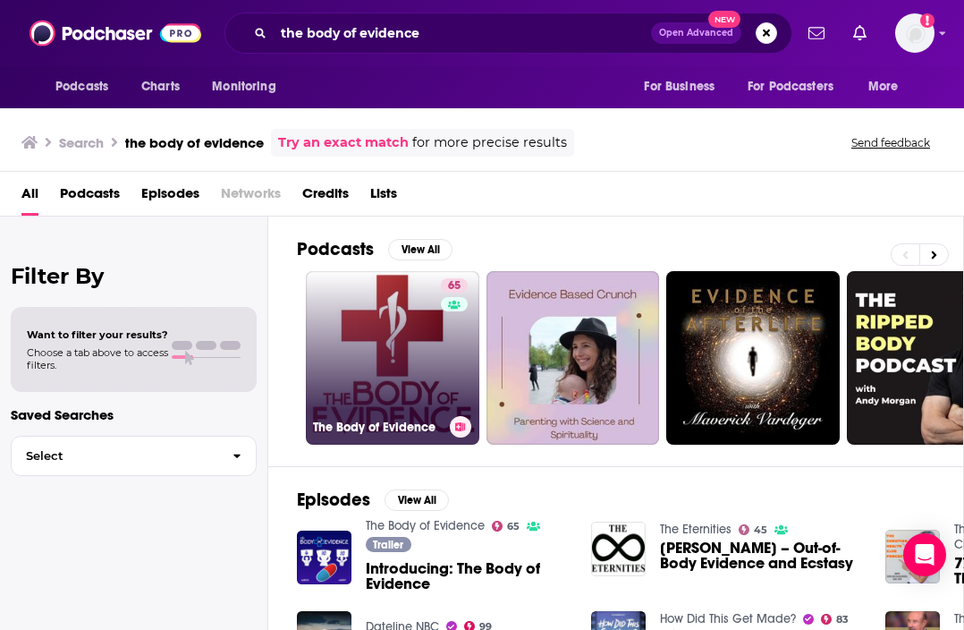
click at [390, 351] on link "65 The Body of Evidence" at bounding box center [392, 357] width 173 height 173
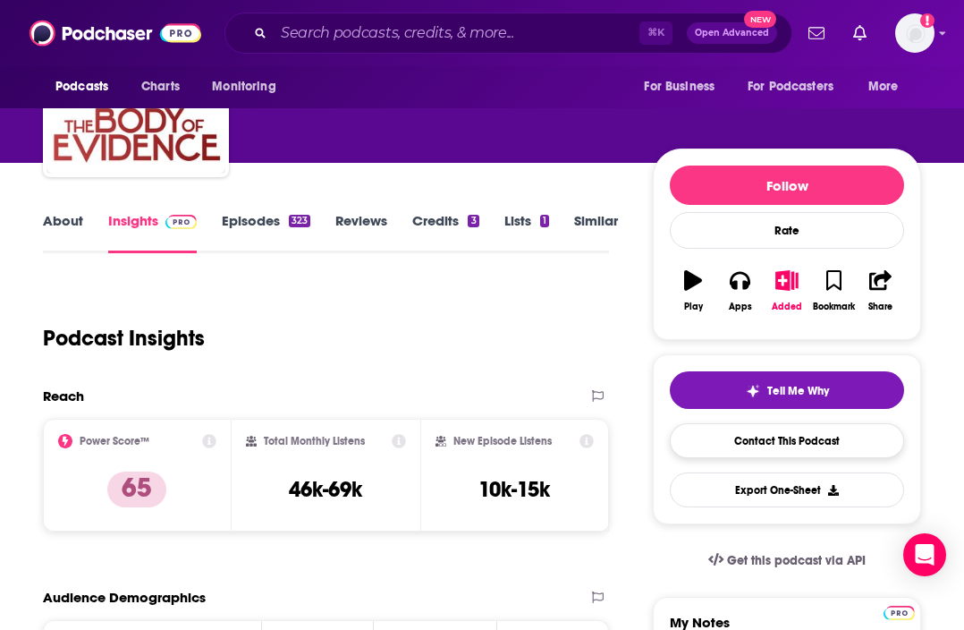
click at [778, 447] on link "Contact This Podcast" at bounding box center [787, 440] width 234 height 35
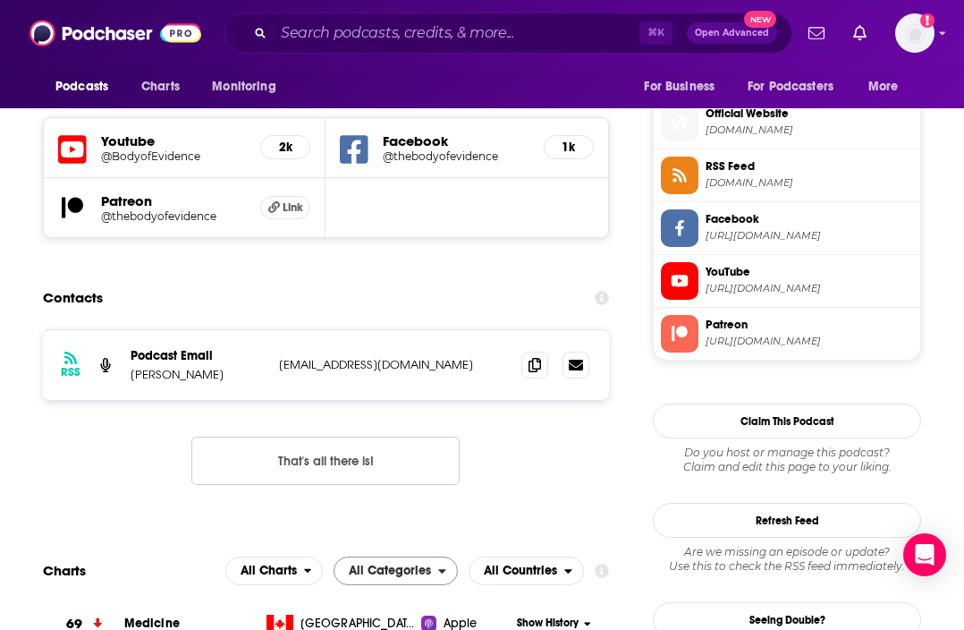
scroll to position [1587, 0]
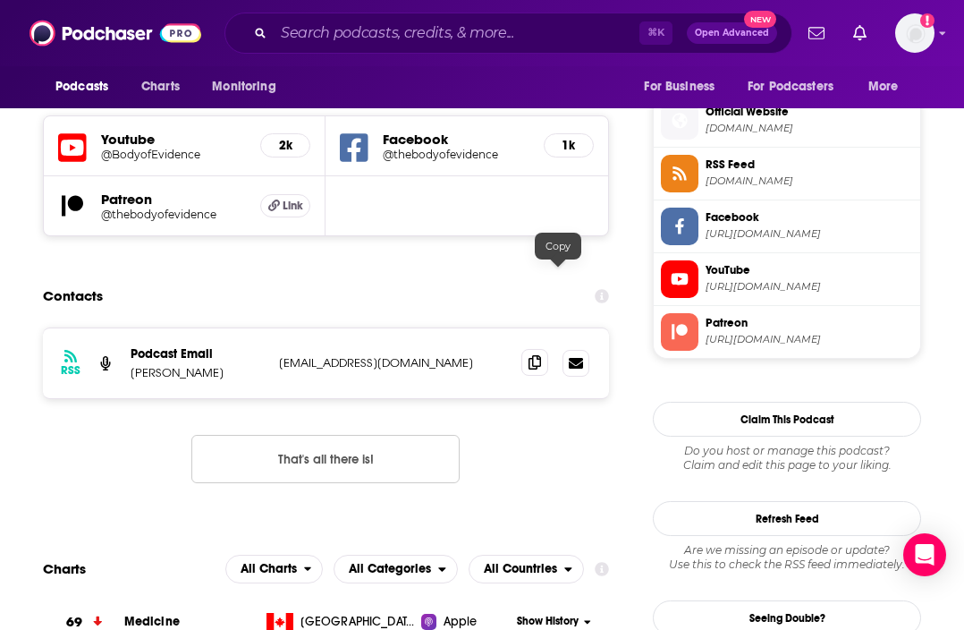
click at [541, 355] on icon at bounding box center [535, 362] width 13 height 14
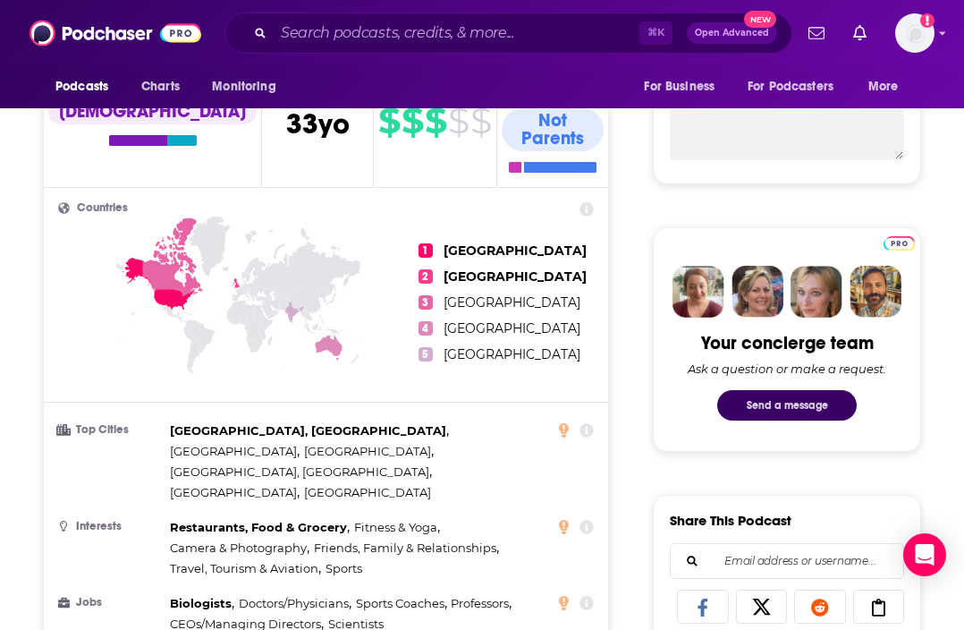
scroll to position [257, 0]
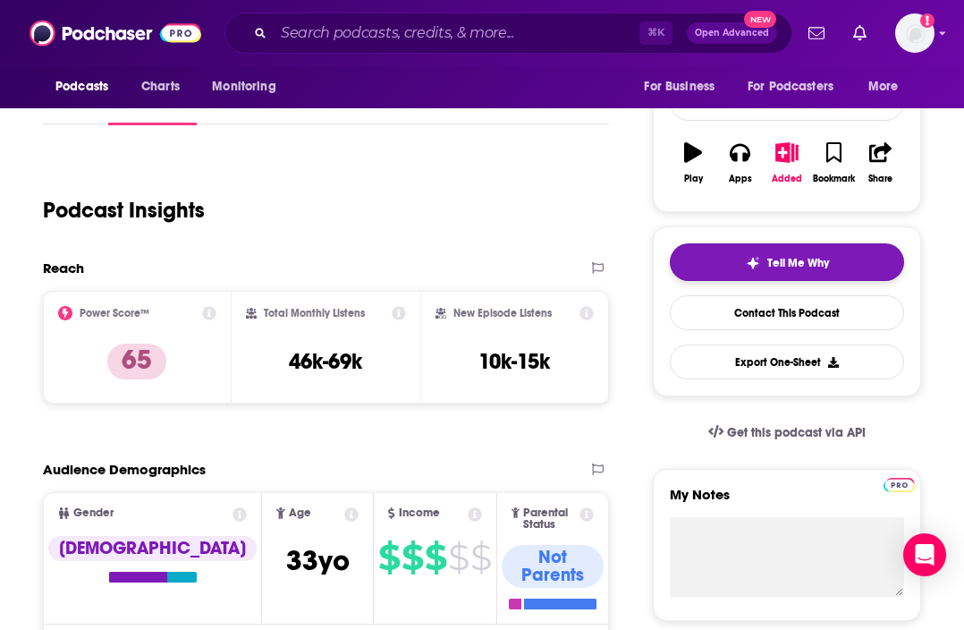
click at [760, 258] on img "button" at bounding box center [753, 263] width 14 height 14
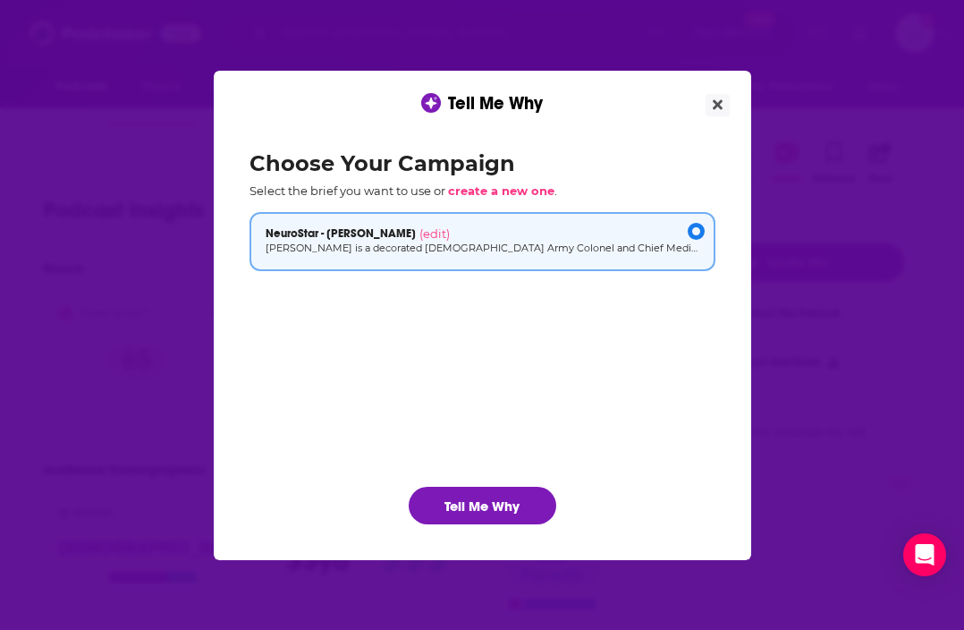
scroll to position [0, 0]
click at [473, 503] on button "Tell Me Why" at bounding box center [483, 505] width 148 height 38
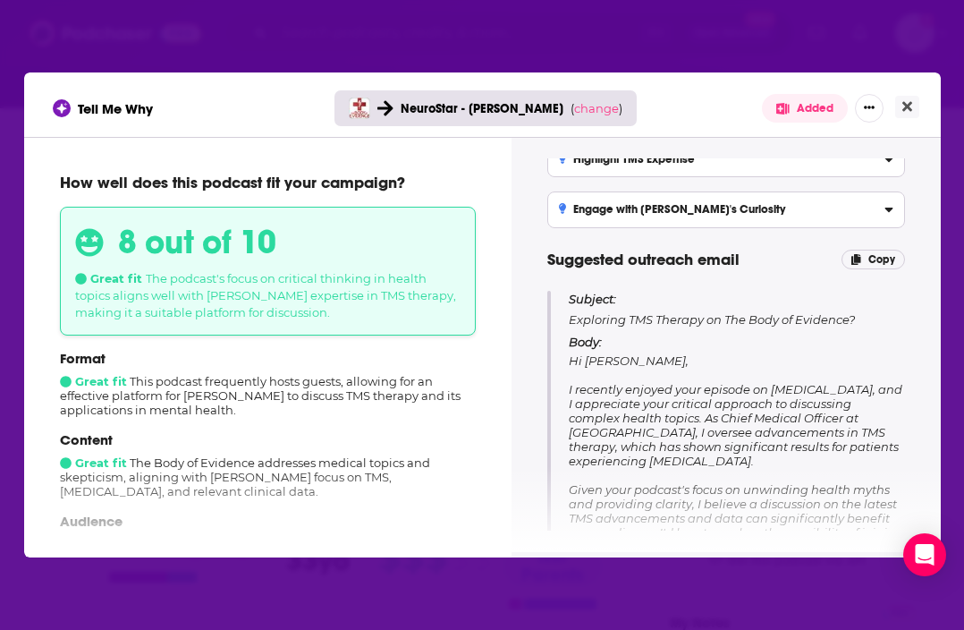
scroll to position [75, 0]
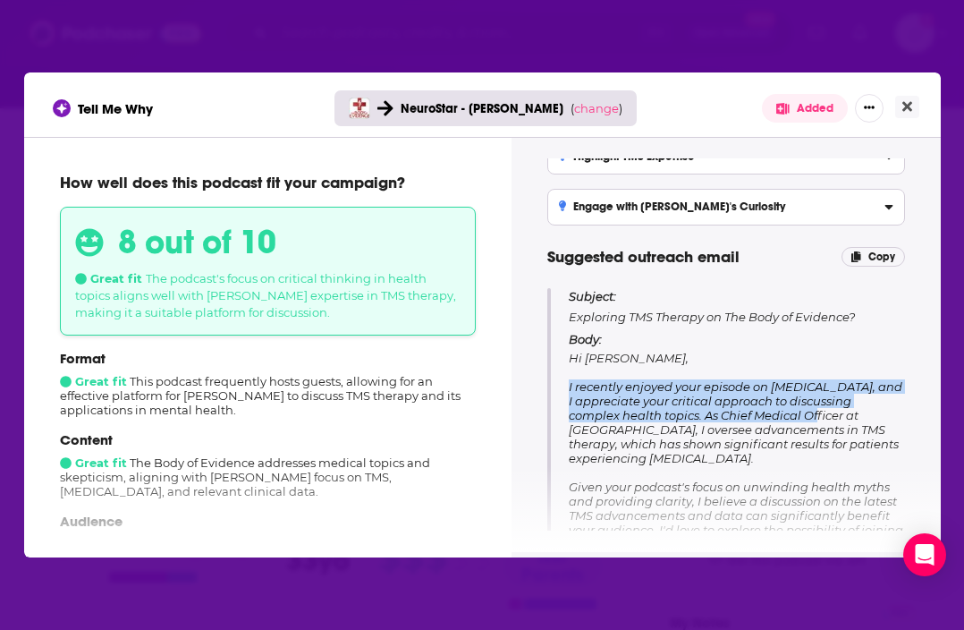
drag, startPoint x: 570, startPoint y: 386, endPoint x: 768, endPoint y: 417, distance: 200.8
click at [768, 417] on span "Hi [PERSON_NAME], I recently enjoyed your episode on [MEDICAL_DATA], and I appr…" at bounding box center [736, 508] width 334 height 315
copy span "I recently enjoyed your episode on [MEDICAL_DATA], and I appreciate your critic…"
click at [906, 108] on icon "Close" at bounding box center [907, 107] width 10 height 10
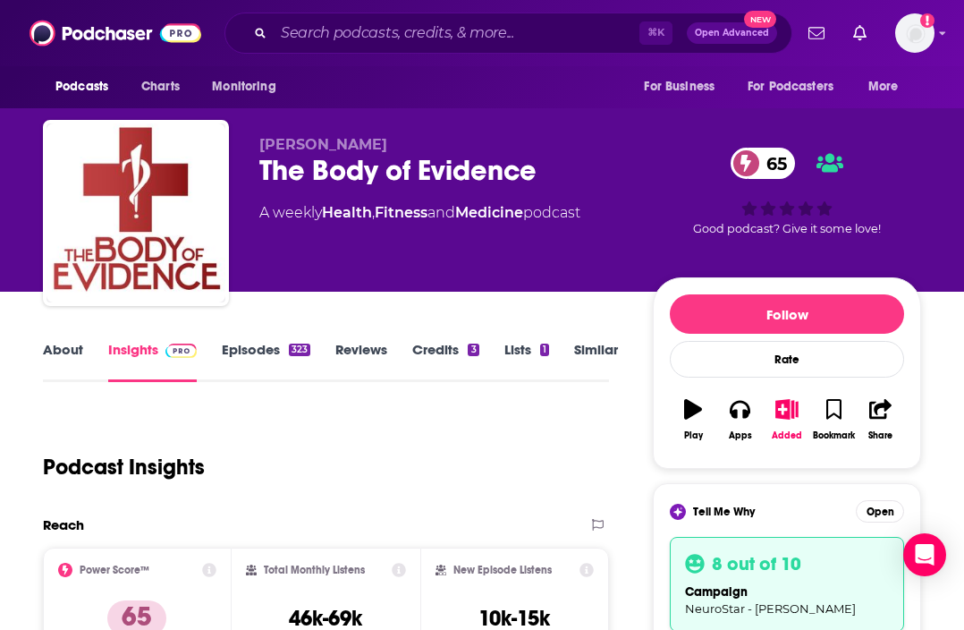
scroll to position [257, 0]
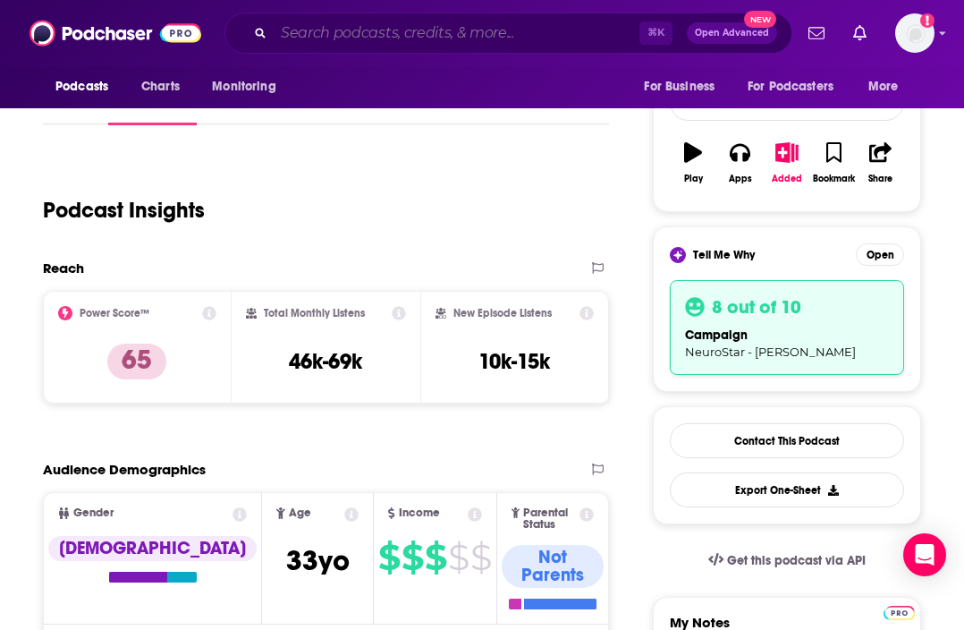
click at [396, 30] on input "Search podcasts, credits, & more..." at bounding box center [457, 33] width 366 height 29
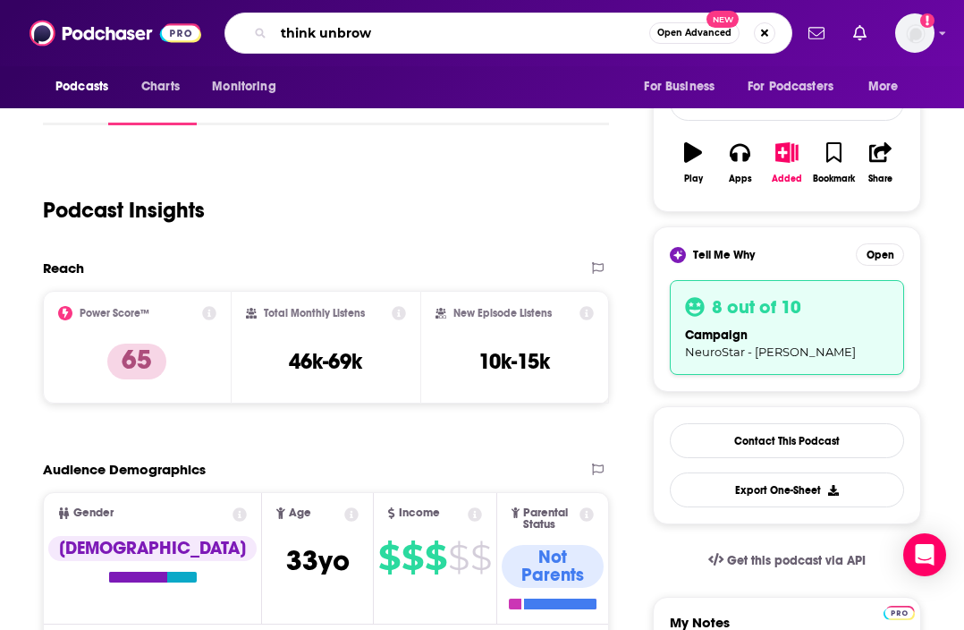
type input "think unbrown"
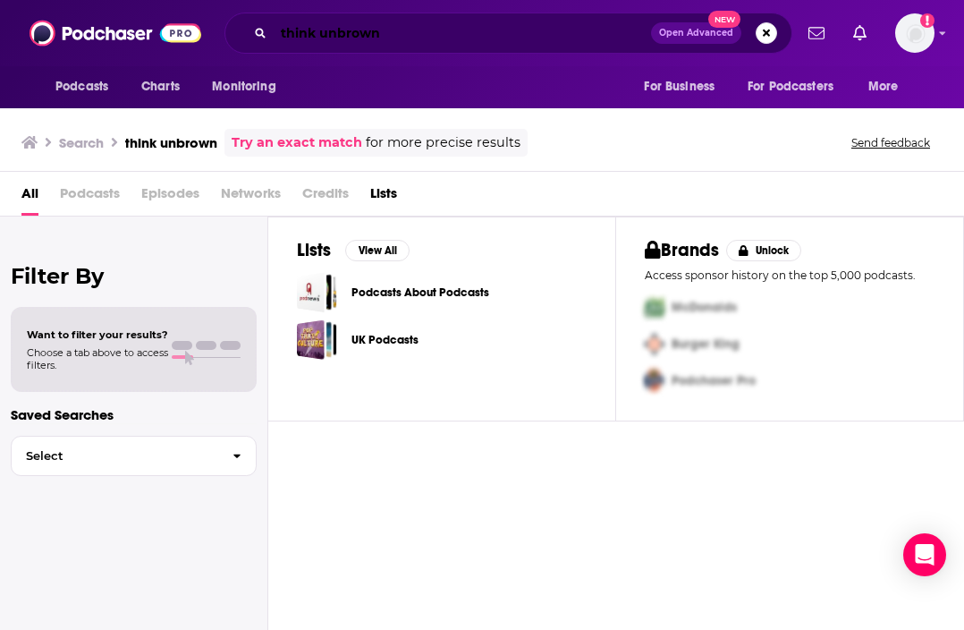
click at [403, 30] on input "think unbrown" at bounding box center [462, 33] width 377 height 29
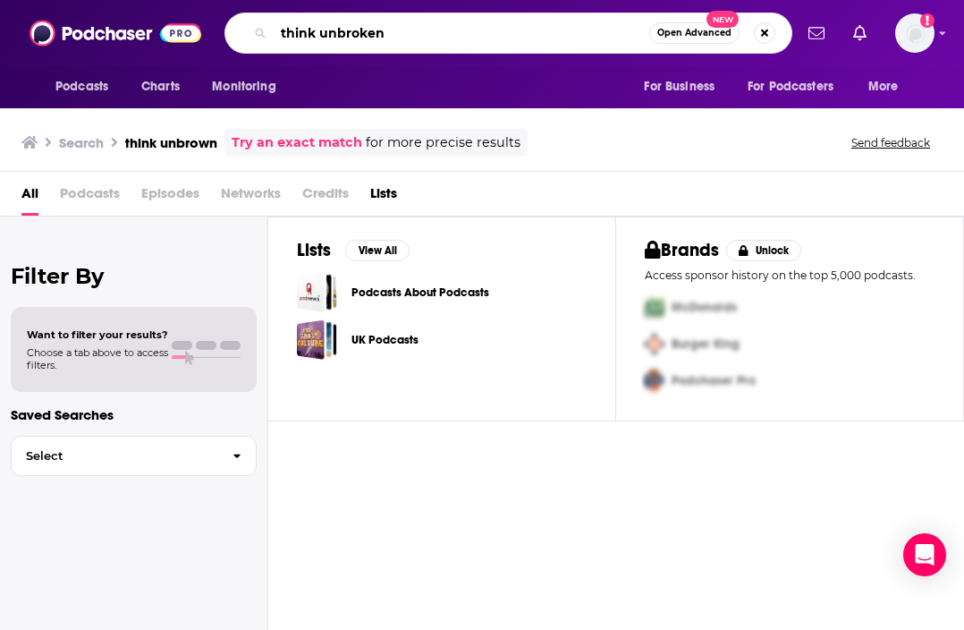
type input "think unbroken"
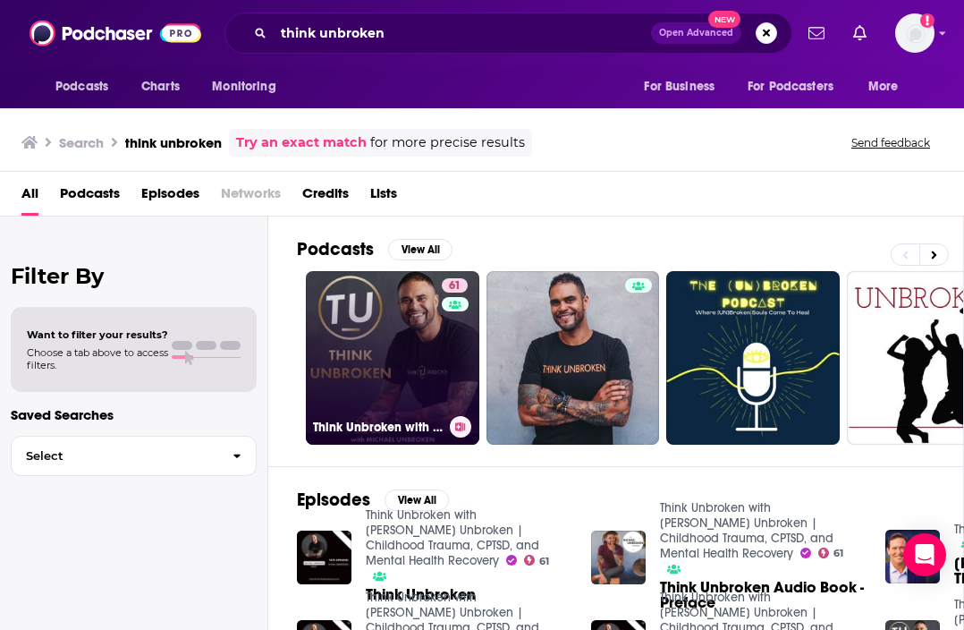
click at [390, 306] on link "61 Think Unbroken with [PERSON_NAME] Unbroken | Childhood Trauma, CPTSD, and Me…" at bounding box center [392, 357] width 173 height 173
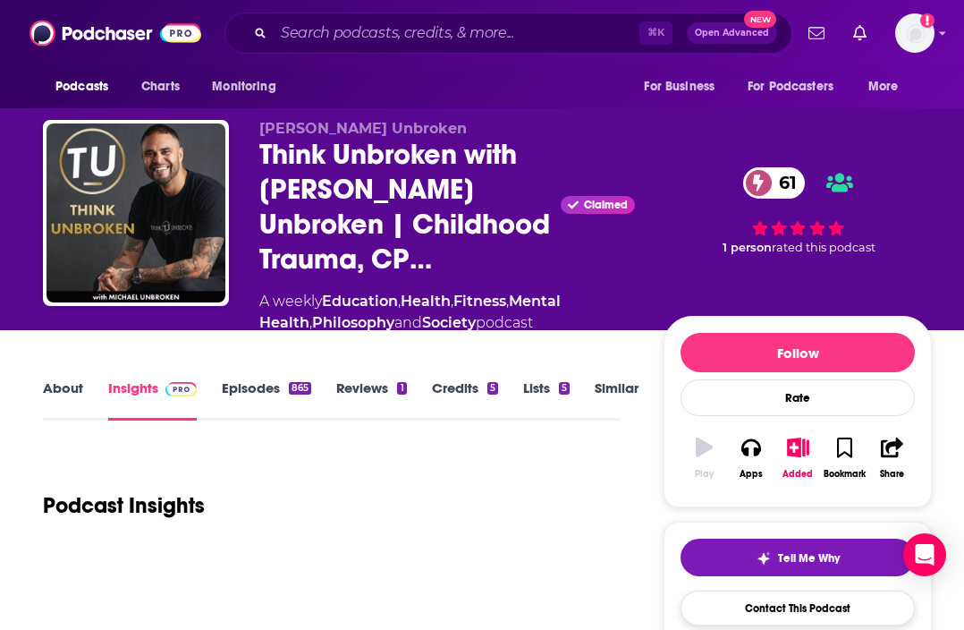
click at [821, 590] on link "Contact This Podcast" at bounding box center [798, 607] width 234 height 35
click at [822, 590] on link "Contact This Podcast" at bounding box center [798, 607] width 234 height 35
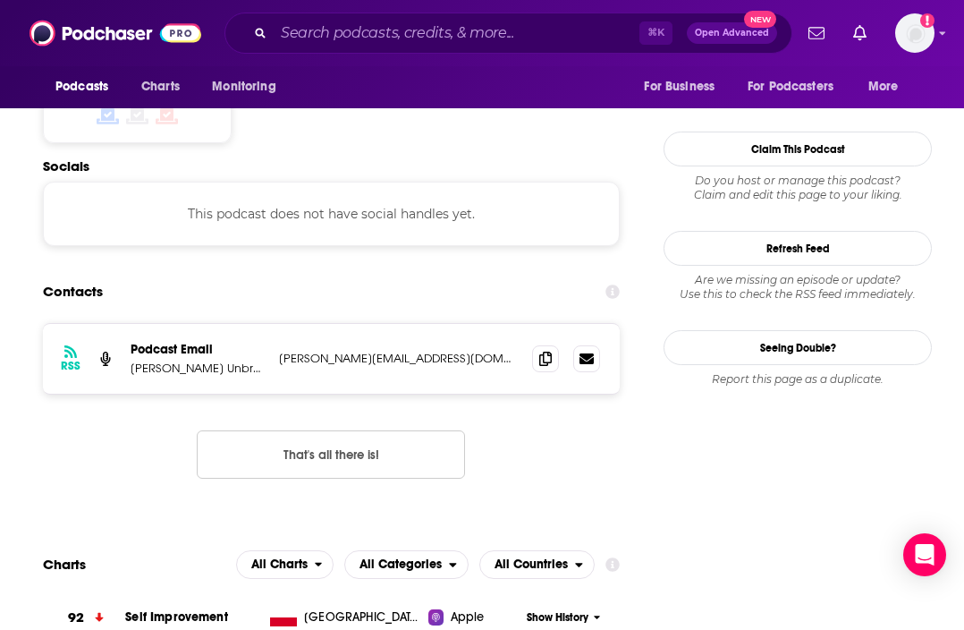
scroll to position [1517, 0]
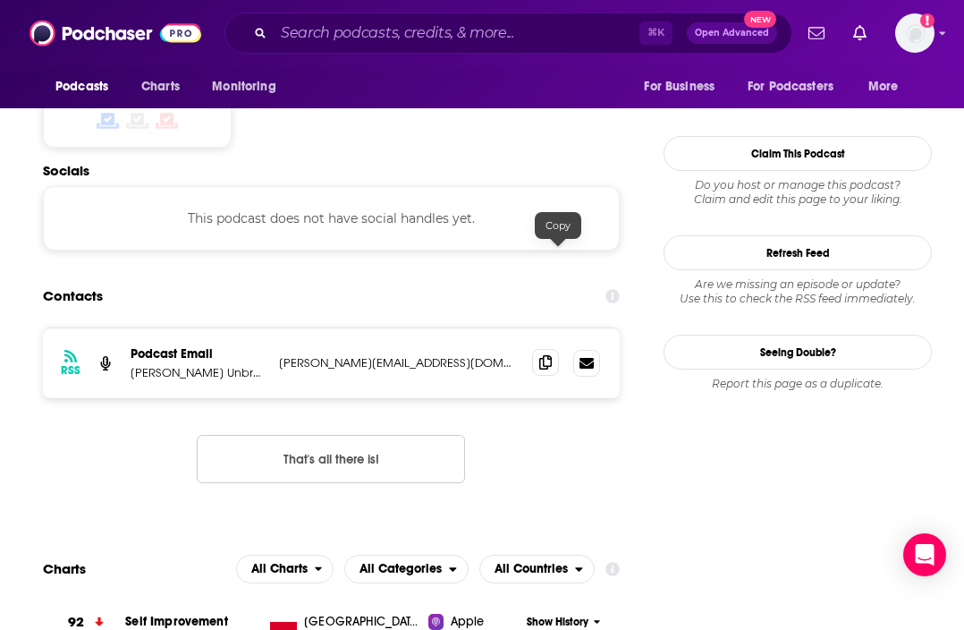
click at [552, 355] on icon at bounding box center [545, 362] width 13 height 14
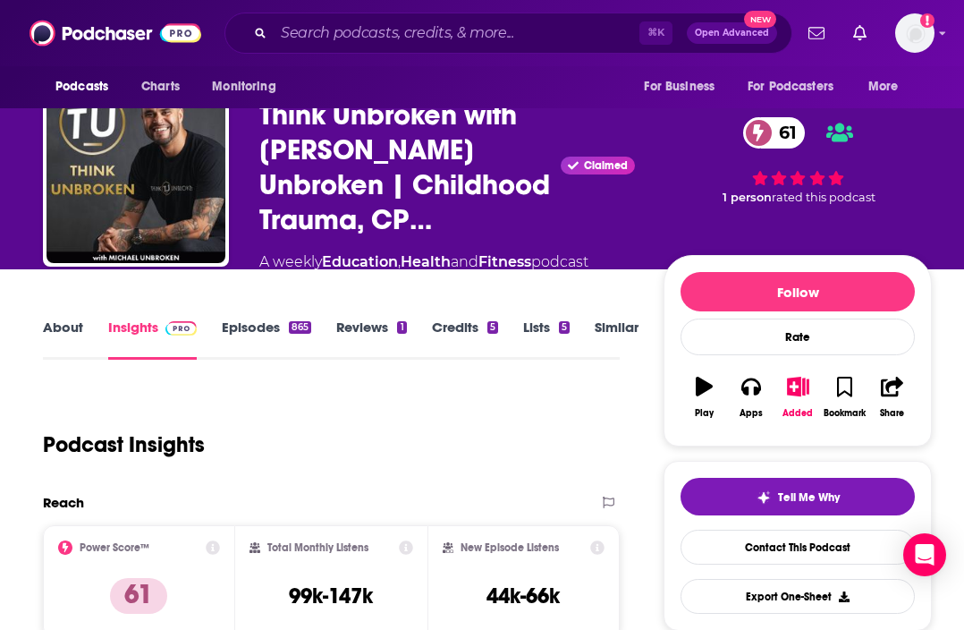
scroll to position [31, 0]
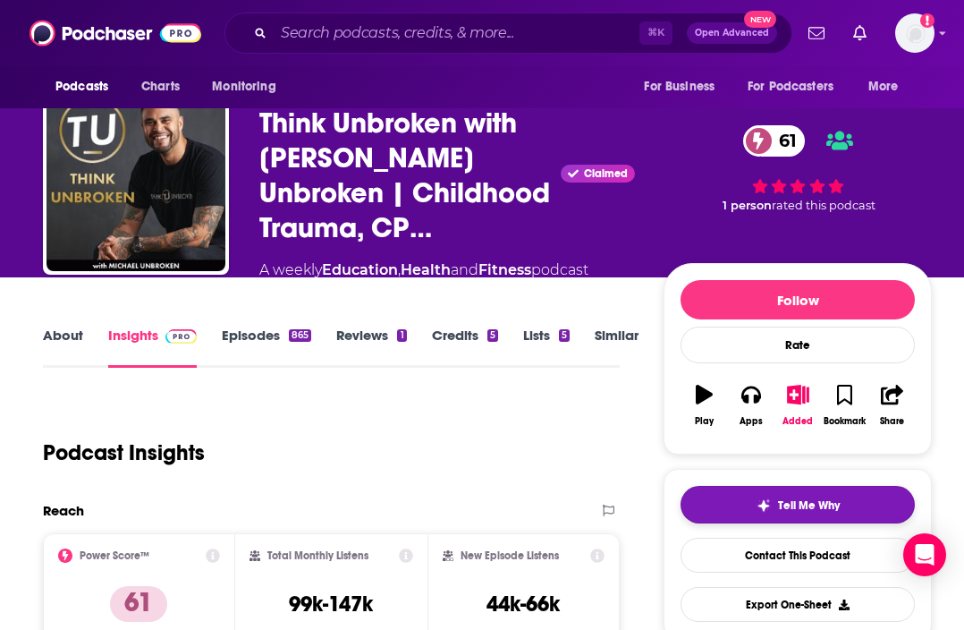
click at [842, 486] on button "Tell Me Why" at bounding box center [798, 505] width 234 height 38
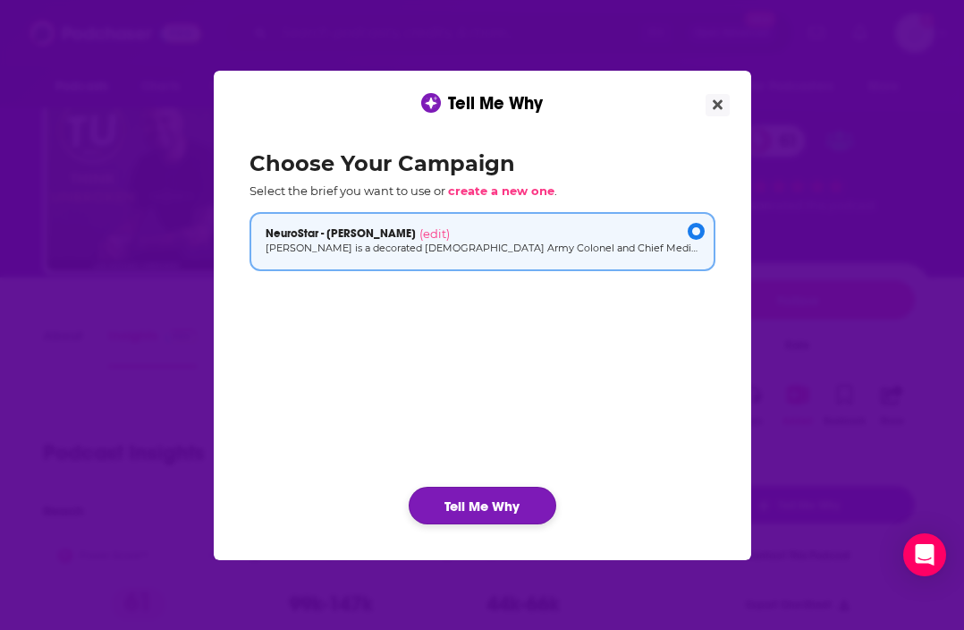
click at [503, 511] on button "Tell Me Why" at bounding box center [483, 505] width 148 height 38
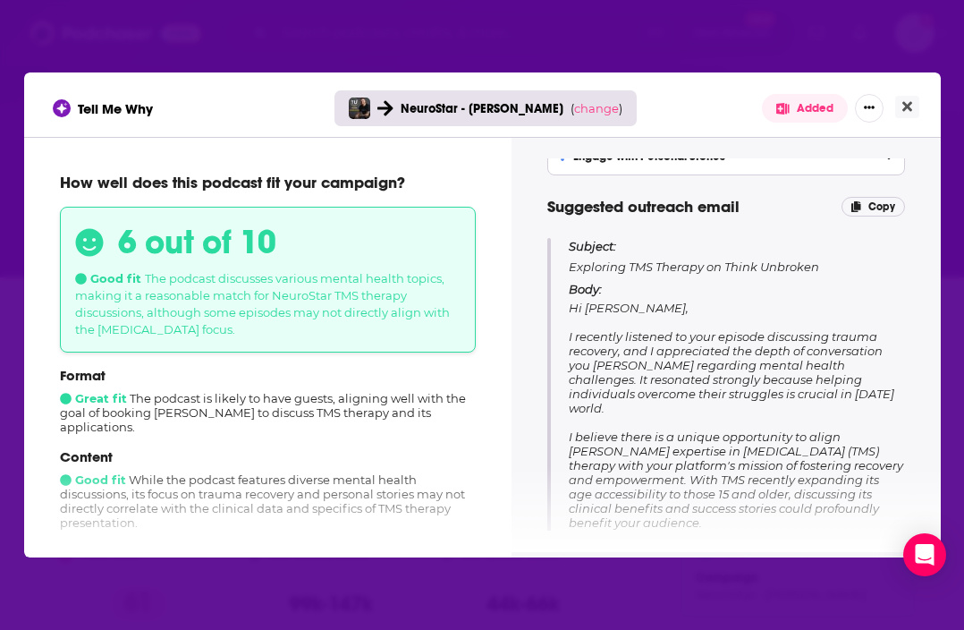
scroll to position [150, 0]
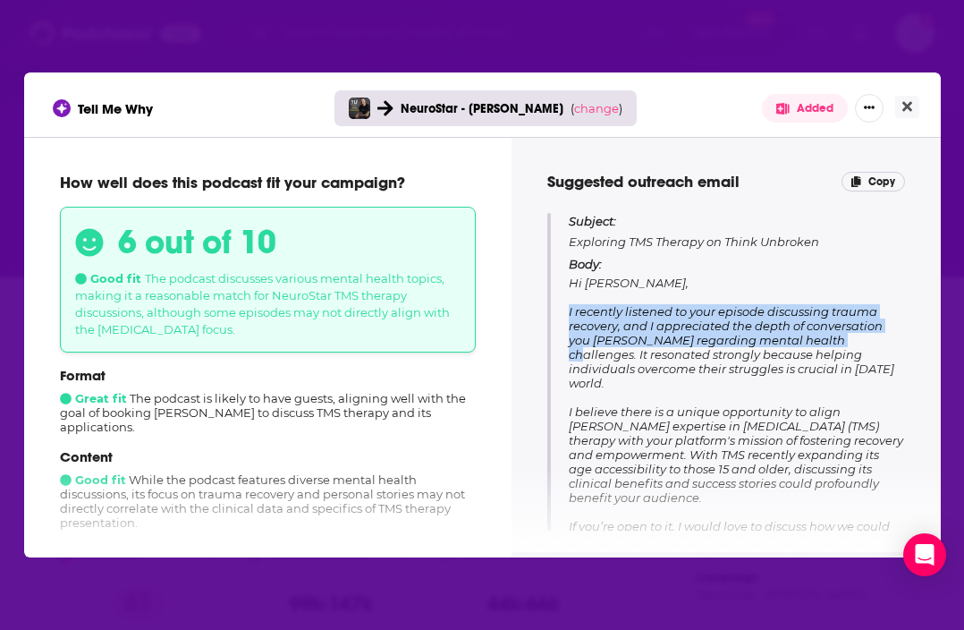
drag, startPoint x: 568, startPoint y: 313, endPoint x: 836, endPoint y: 334, distance: 269.1
click at [836, 334] on span "Hi [PERSON_NAME], I recently listened to your episode discussing trauma recover…" at bounding box center [736, 446] width 334 height 343
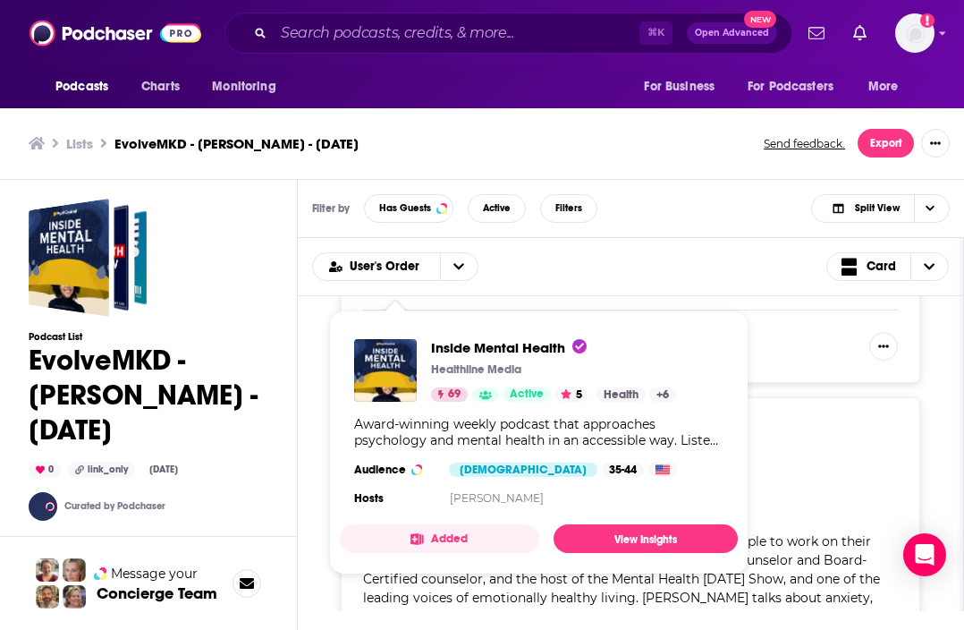
scroll to position [5, 0]
click at [831, 437] on span "The Mental Health Today Show" at bounding box center [663, 429] width 441 height 20
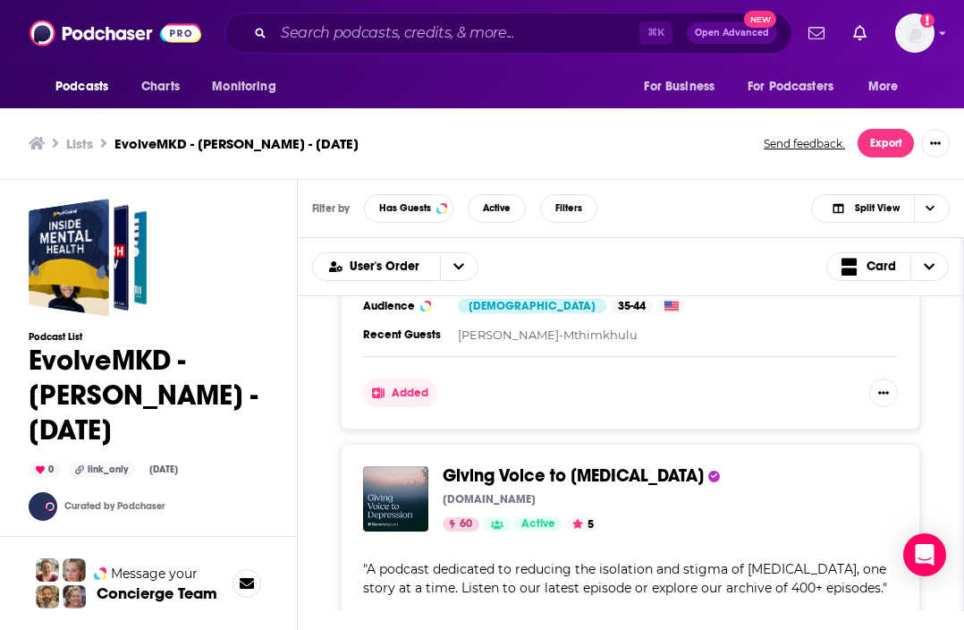
scroll to position [2136, 0]
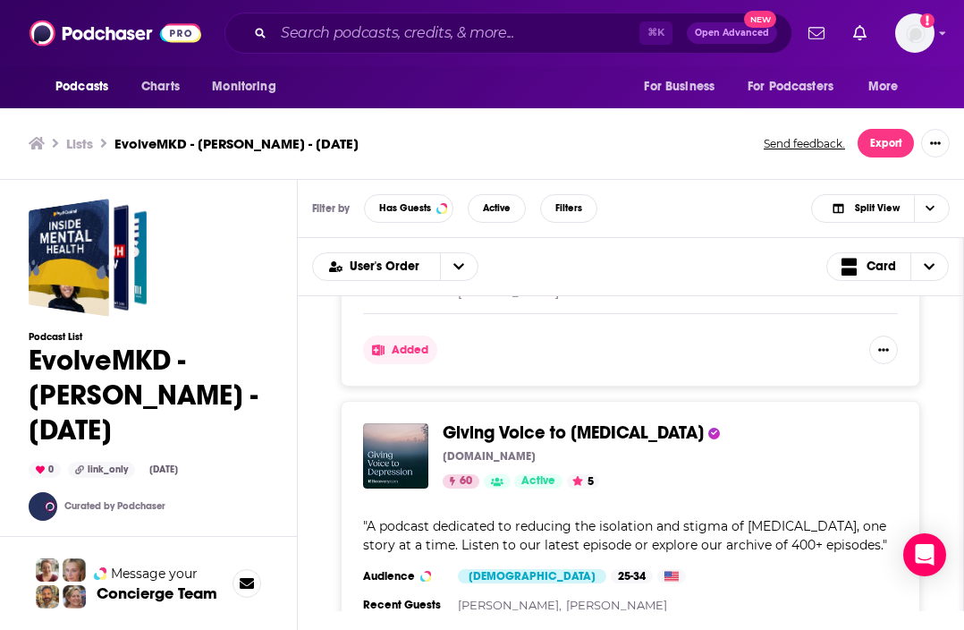
click at [405, 378] on div "Podcasts Charts Monitoring ⌘ K Open Advanced New For Business For Podcasters Mo…" at bounding box center [482, 312] width 964 height 635
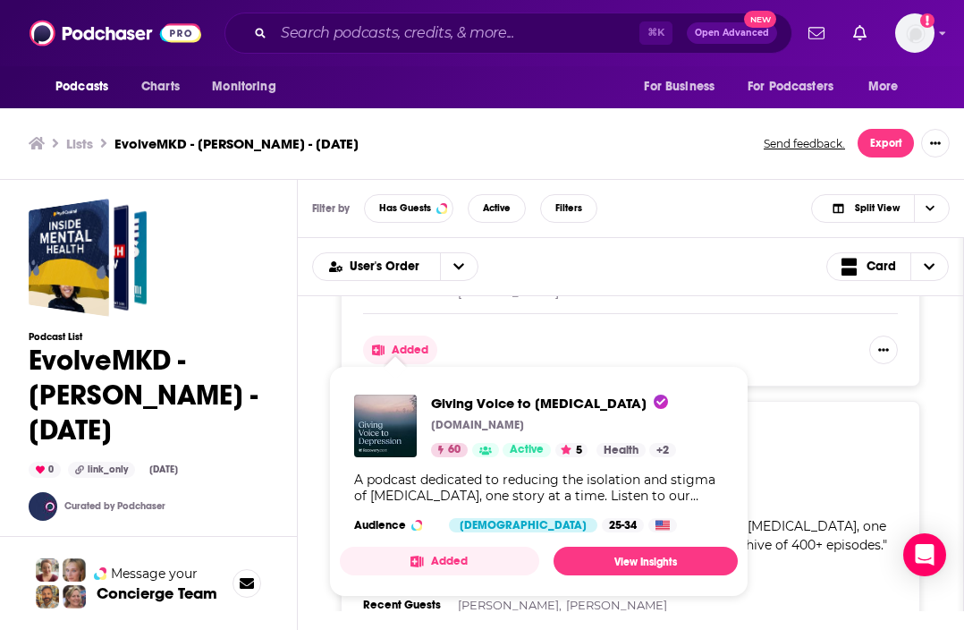
scroll to position [5, 0]
click at [604, 555] on link "View Insights" at bounding box center [646, 560] width 184 height 29
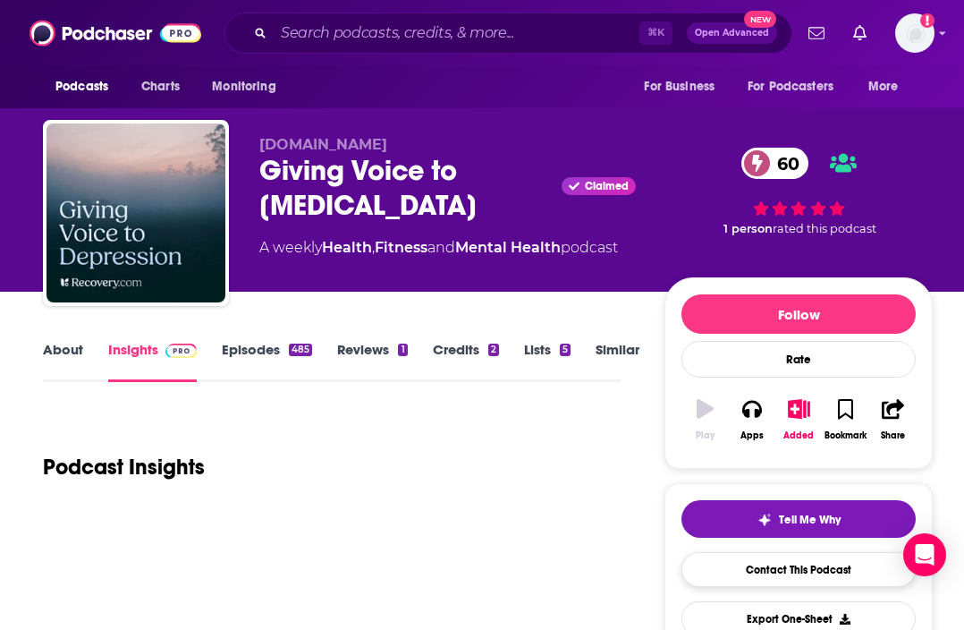
click at [786, 571] on link "Contact This Podcast" at bounding box center [798, 569] width 234 height 35
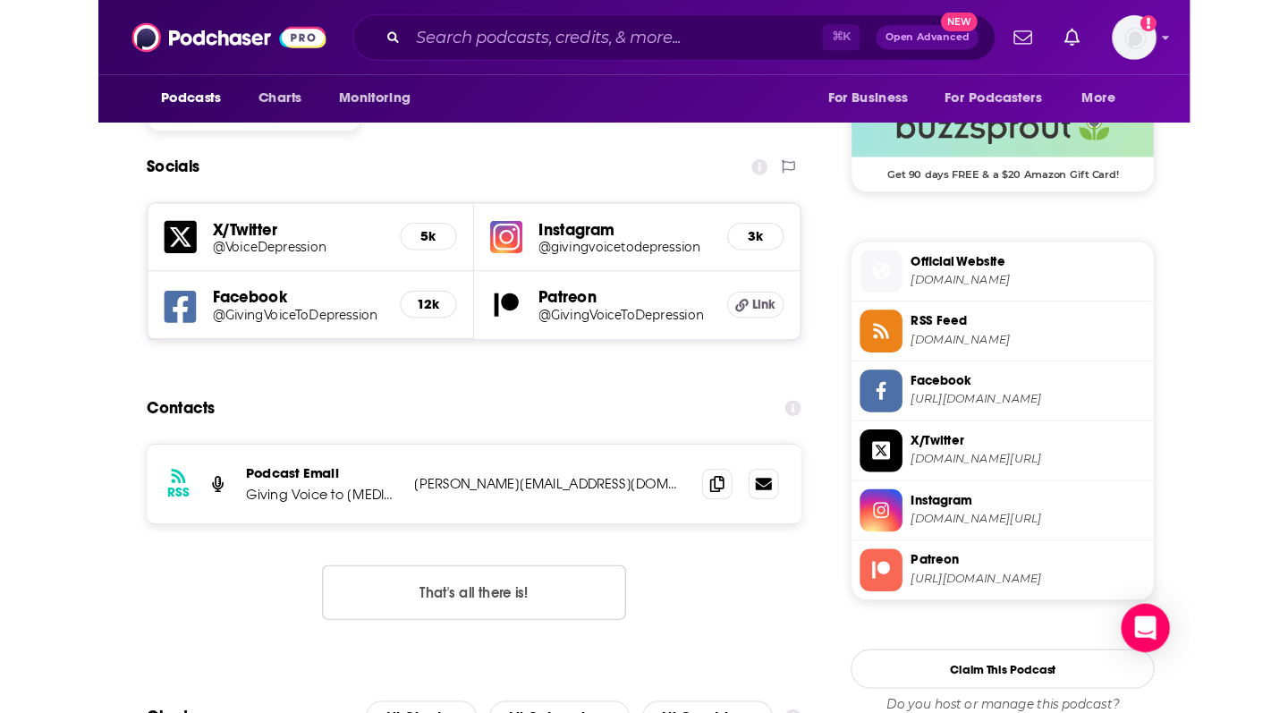
scroll to position [1481, 0]
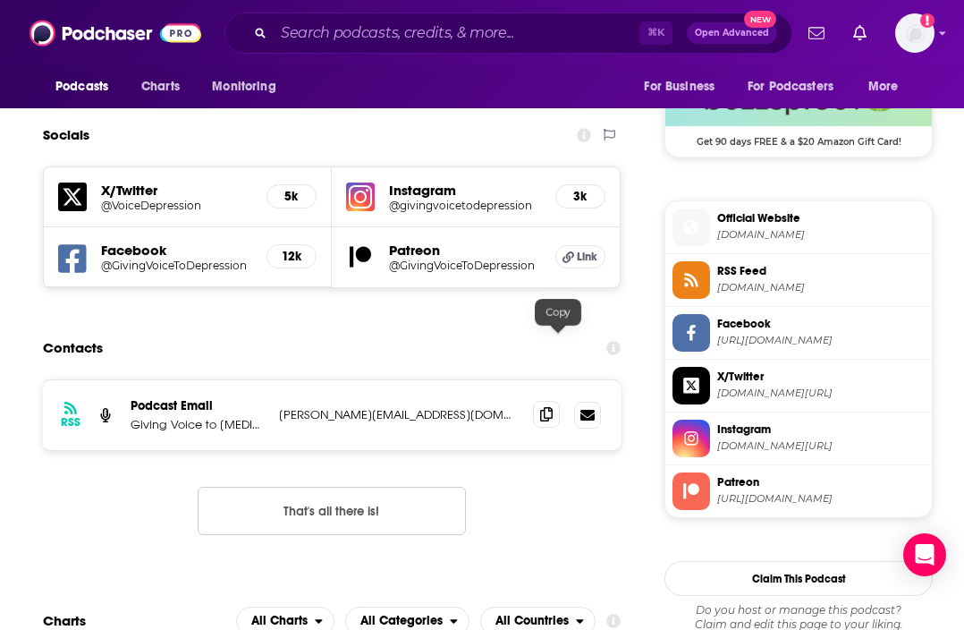
click at [553, 407] on icon at bounding box center [546, 414] width 13 height 14
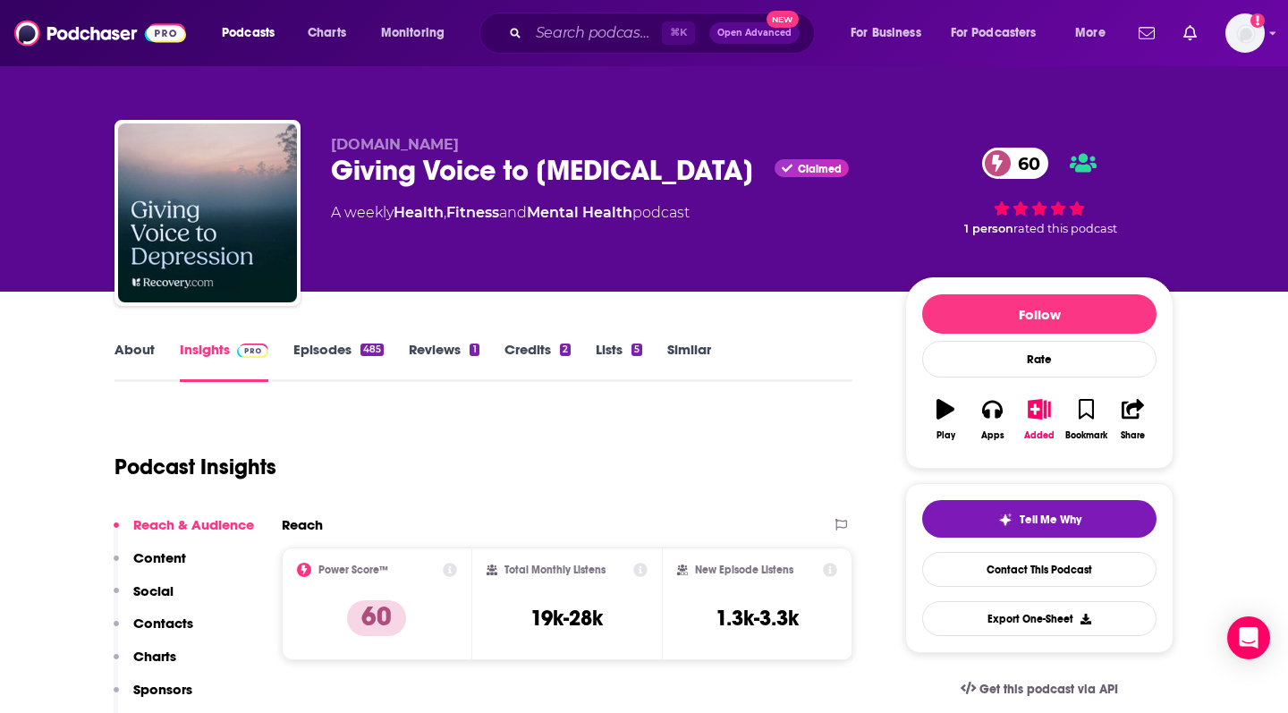
scroll to position [0, 0]
click at [336, 344] on link "Episodes 485" at bounding box center [338, 361] width 90 height 41
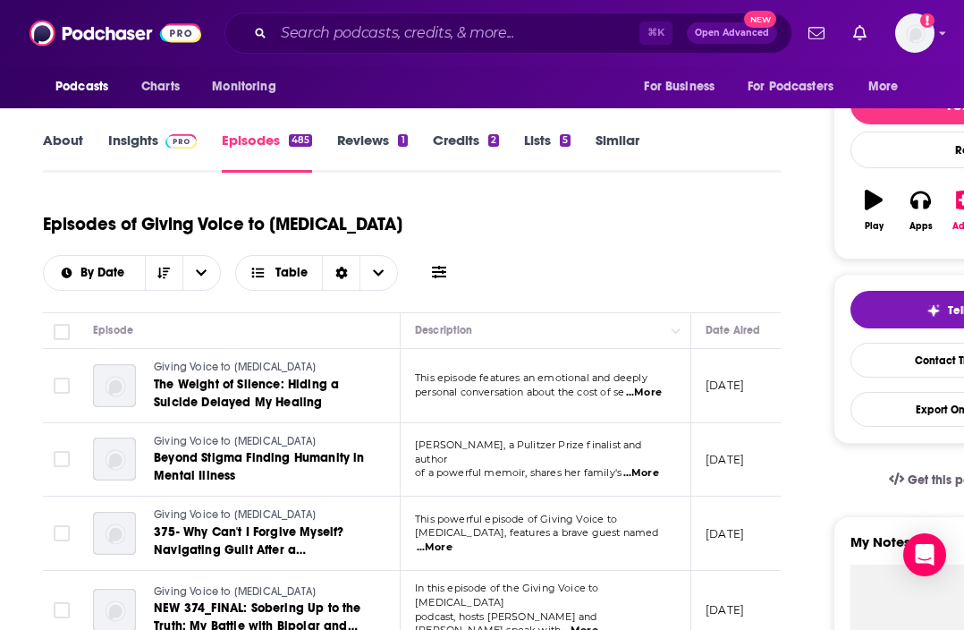
scroll to position [211, 0]
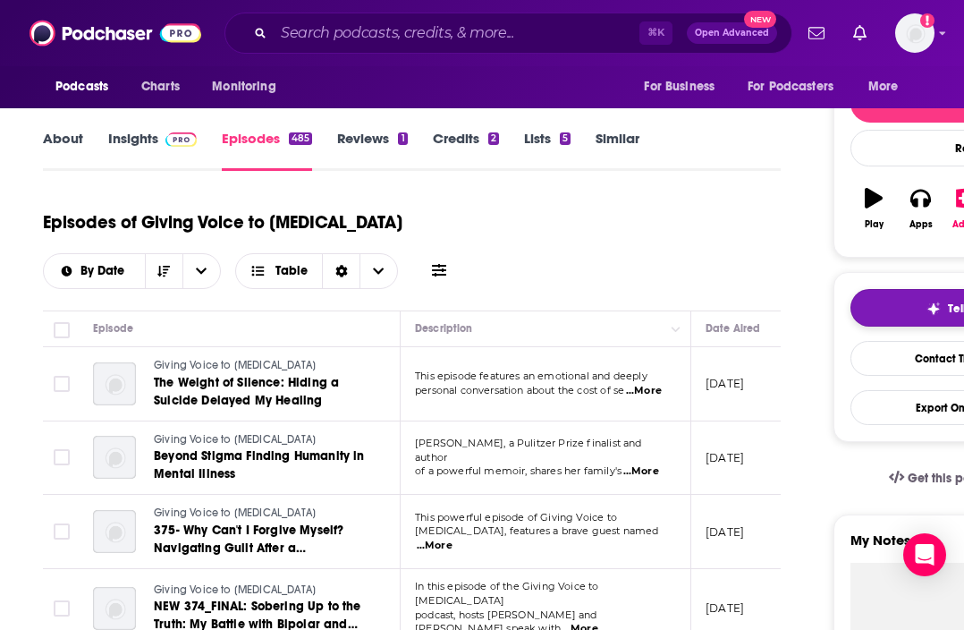
click at [914, 298] on button "Tell Me Why" at bounding box center [967, 308] width 234 height 38
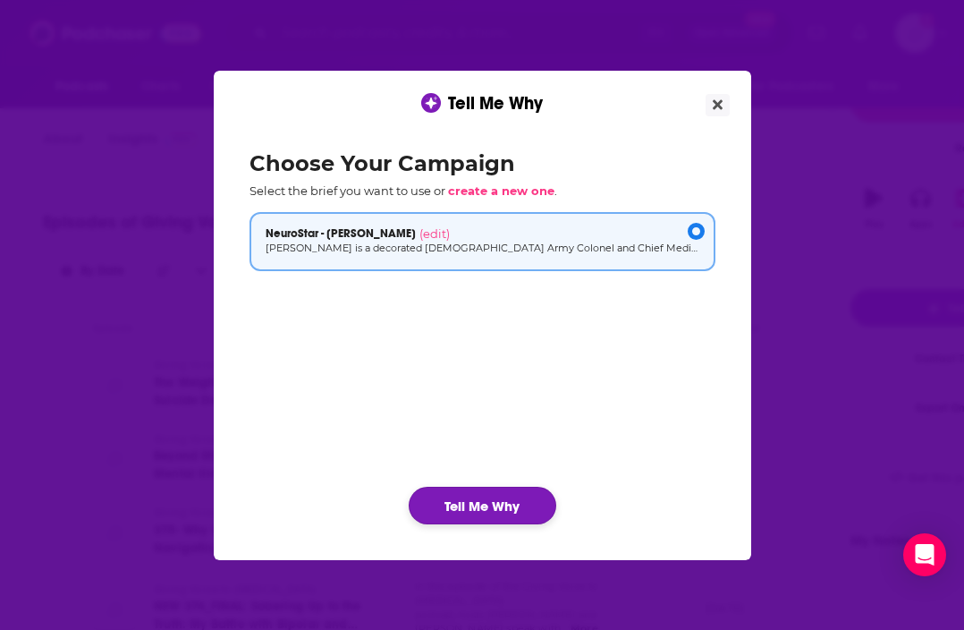
click at [467, 503] on button "Tell Me Why" at bounding box center [483, 505] width 148 height 38
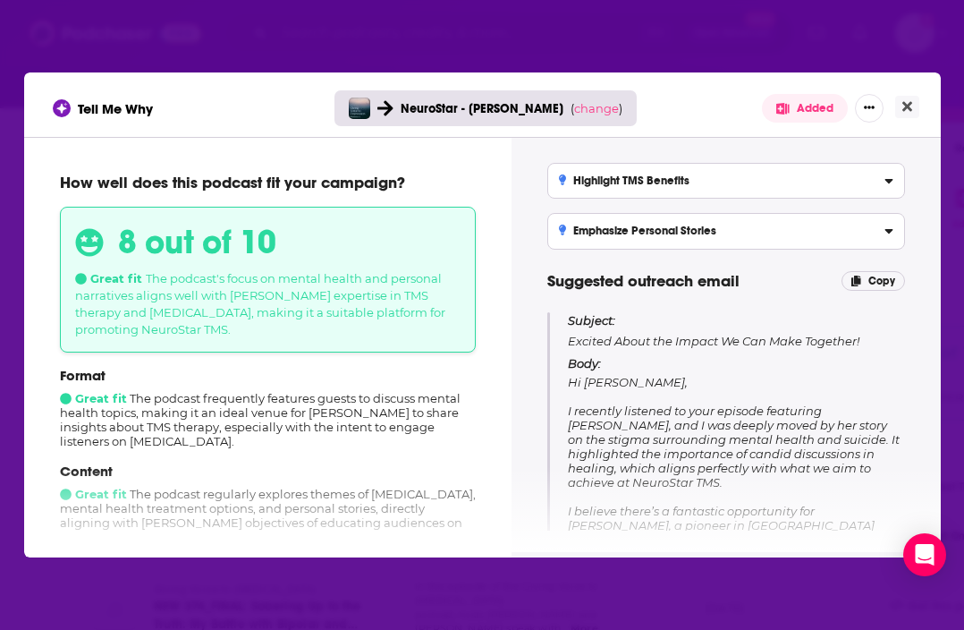
scroll to position [53, 0]
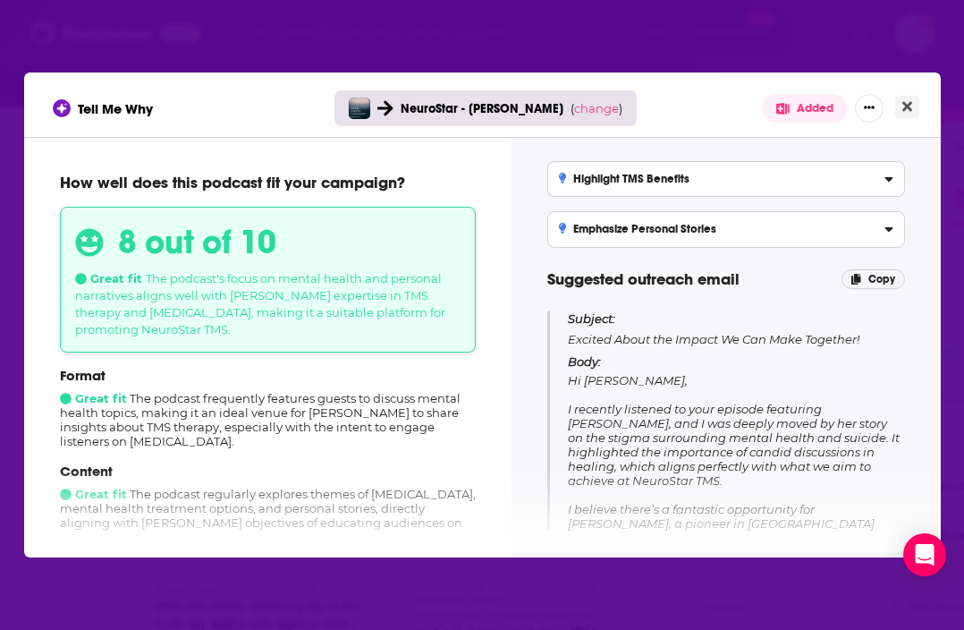
click at [903, 106] on icon "Close" at bounding box center [907, 106] width 10 height 14
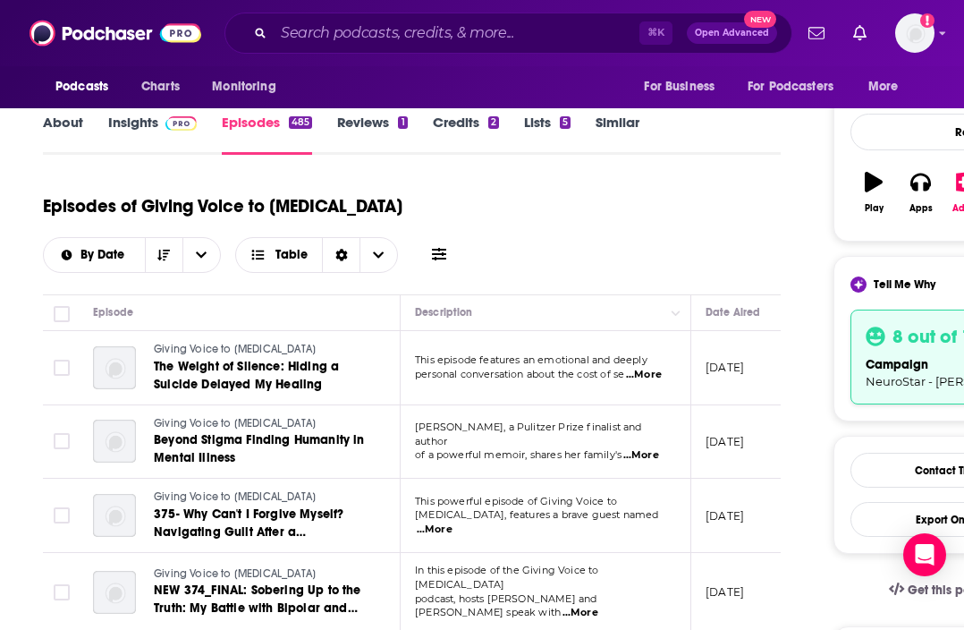
scroll to position [235, 1]
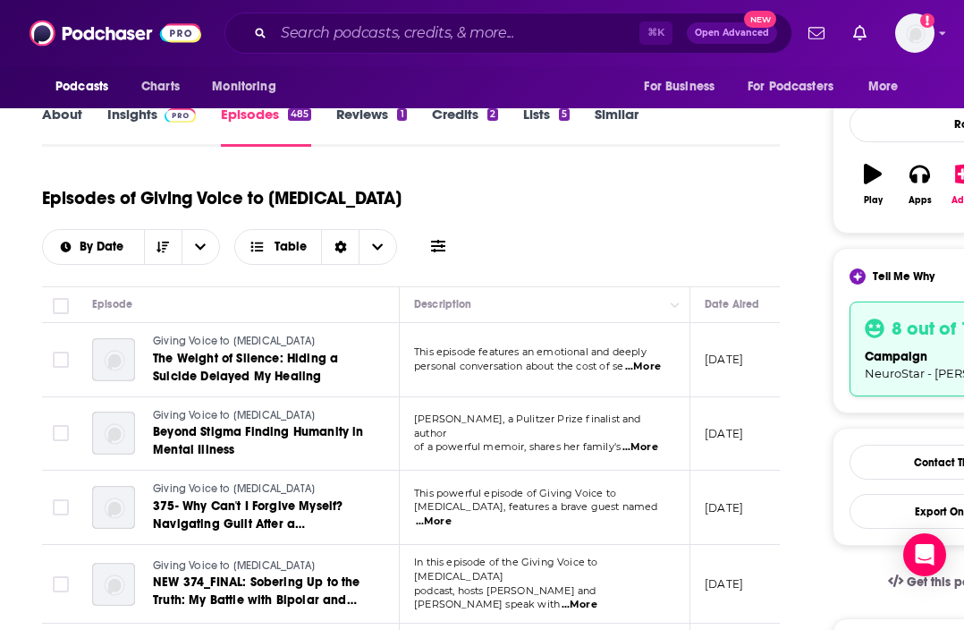
click at [867, 276] on div "Tell Me Why" at bounding box center [892, 276] width 85 height 16
click at [851, 275] on div at bounding box center [858, 276] width 16 height 16
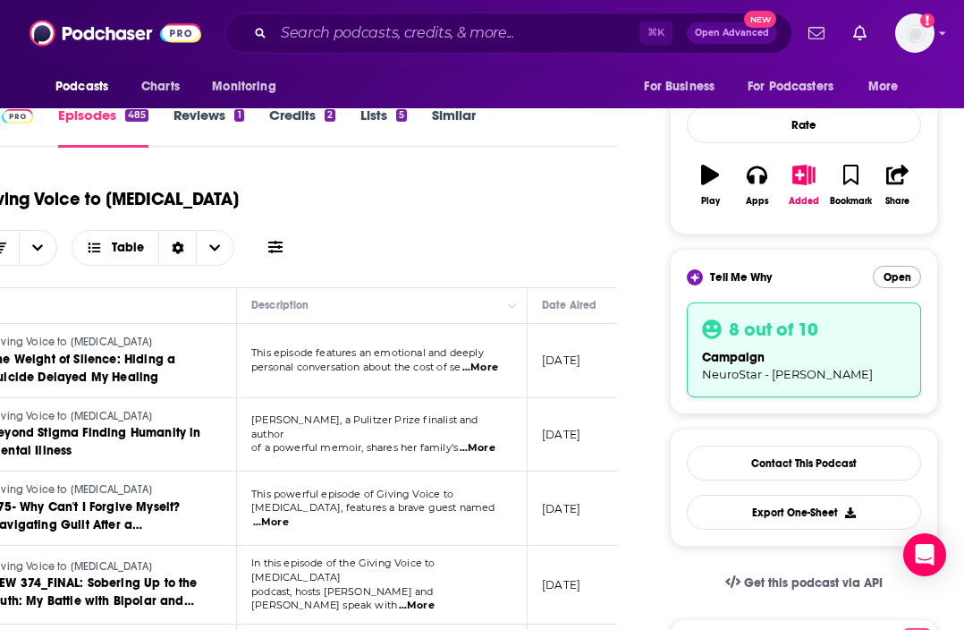
click at [894, 276] on button "Open" at bounding box center [897, 277] width 48 height 22
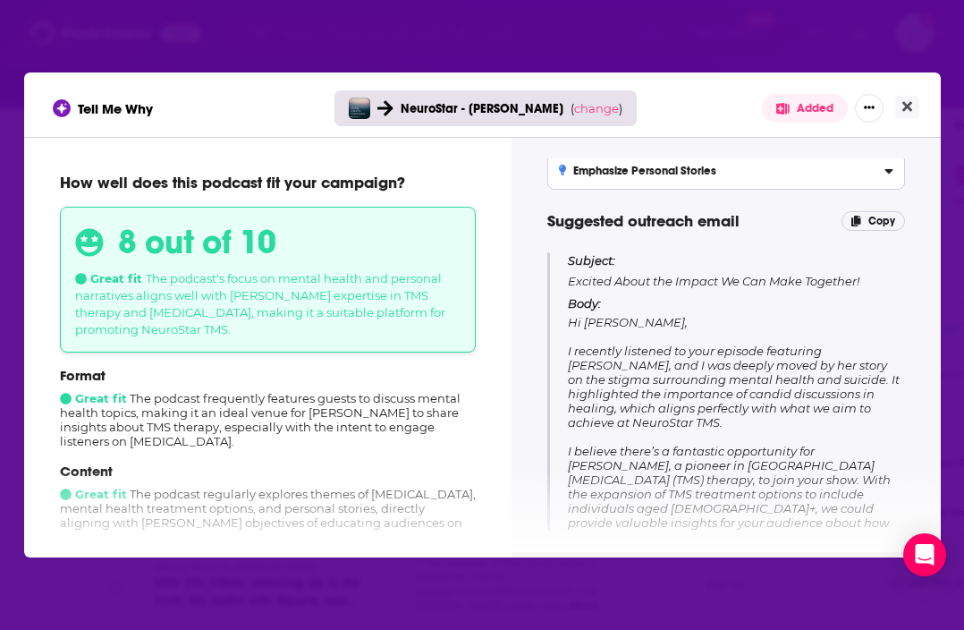
scroll to position [0, 0]
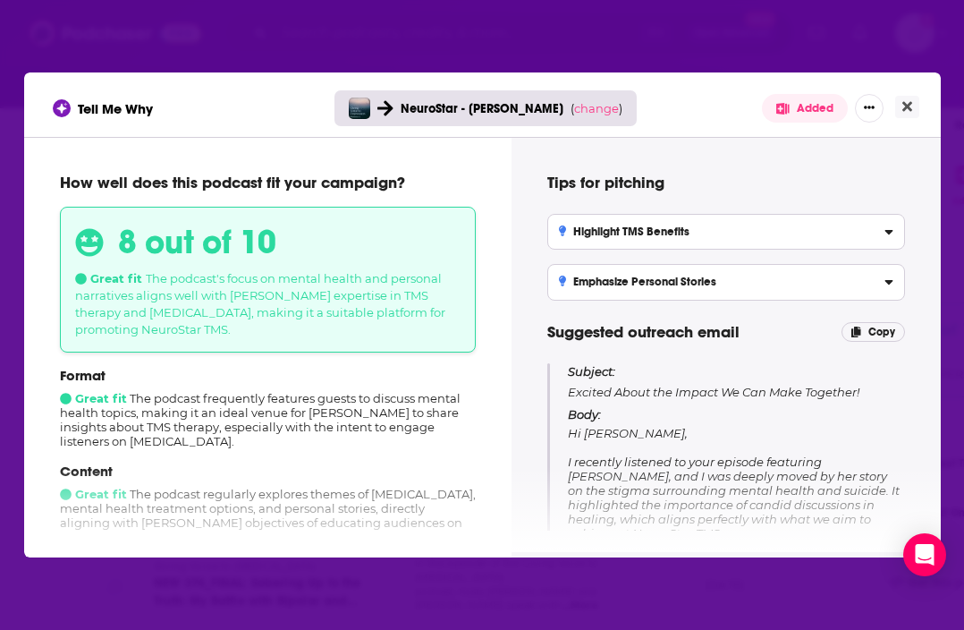
click at [730, 287] on div "Emphasize Personal Stories" at bounding box center [726, 281] width 334 height 13
click at [0, 0] on input "Emphasize Personal Stories Encourage sharing personal patient success stories t…" at bounding box center [0, 0] width 0 height 0
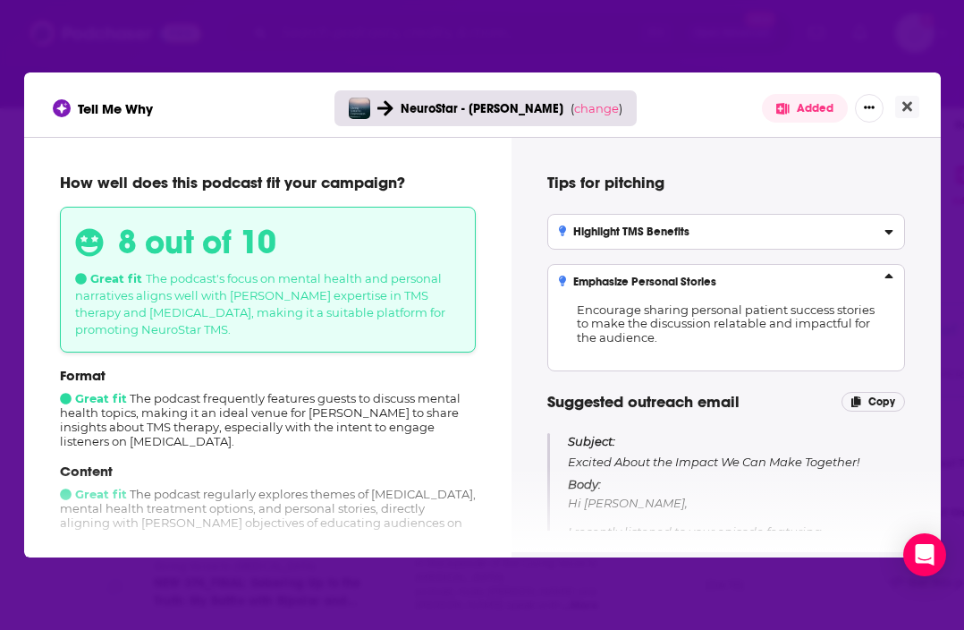
click at [788, 224] on label "Highlight TMS Benefits Focus on the clinical efficacy and innovative aspects of…" at bounding box center [726, 232] width 358 height 36
click at [0, 0] on input "Highlight TMS Benefits Focus on the clinical efficacy and innovative aspects of…" at bounding box center [0, 0] width 0 height 0
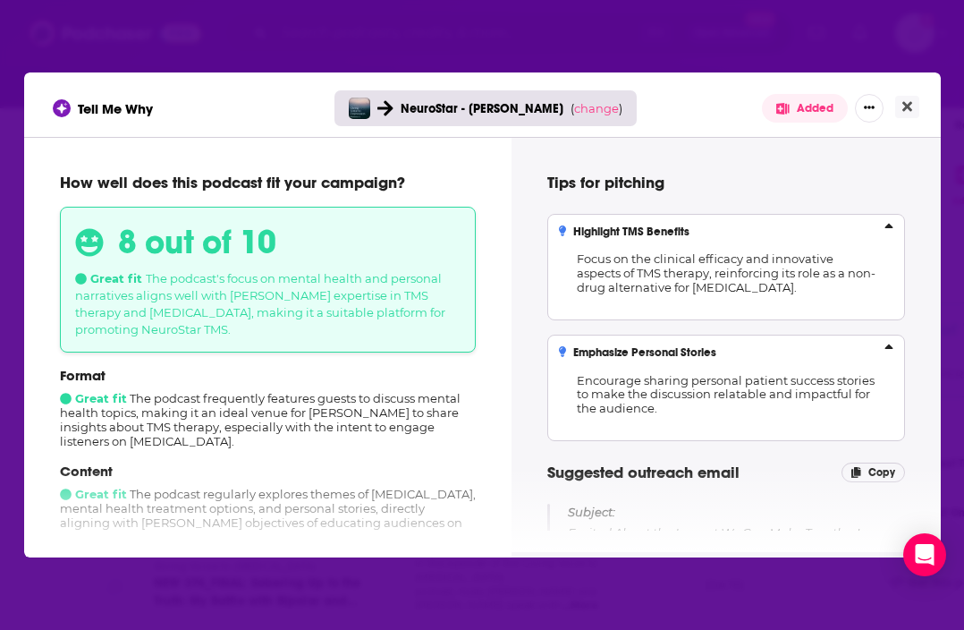
click at [867, 107] on icon "Show More Button" at bounding box center [869, 107] width 11 height 3
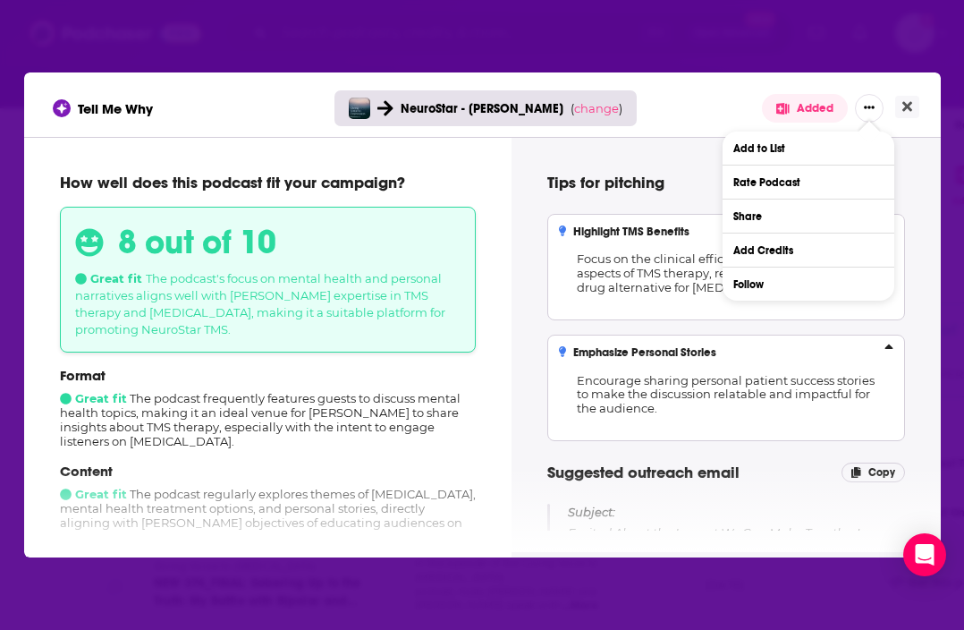
click at [633, 174] on h4 "Tips for pitching" at bounding box center [726, 183] width 358 height 20
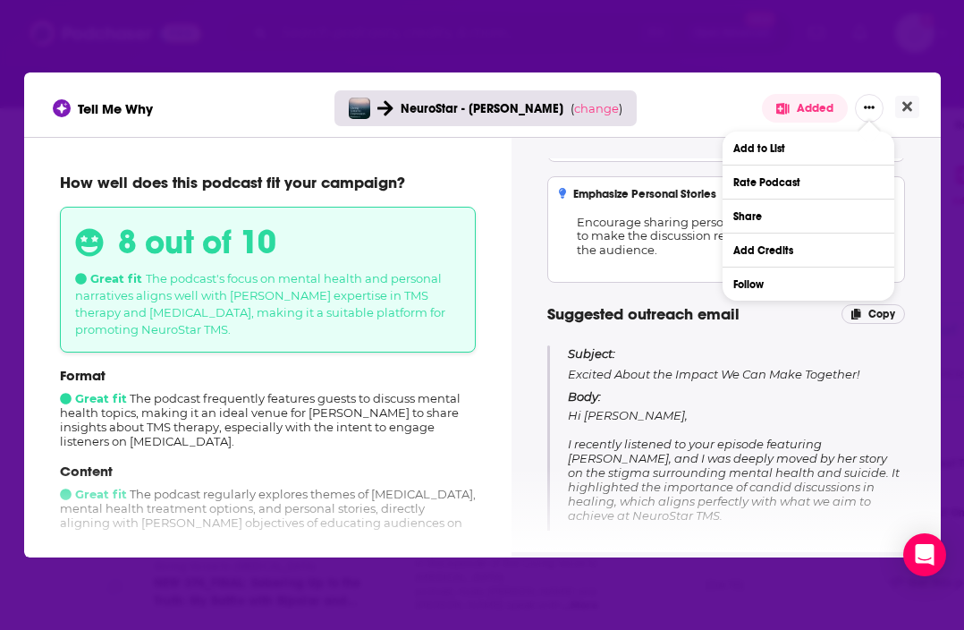
click at [648, 360] on p "Subject: Excited About the Impact We Can Make Together!" at bounding box center [736, 363] width 336 height 37
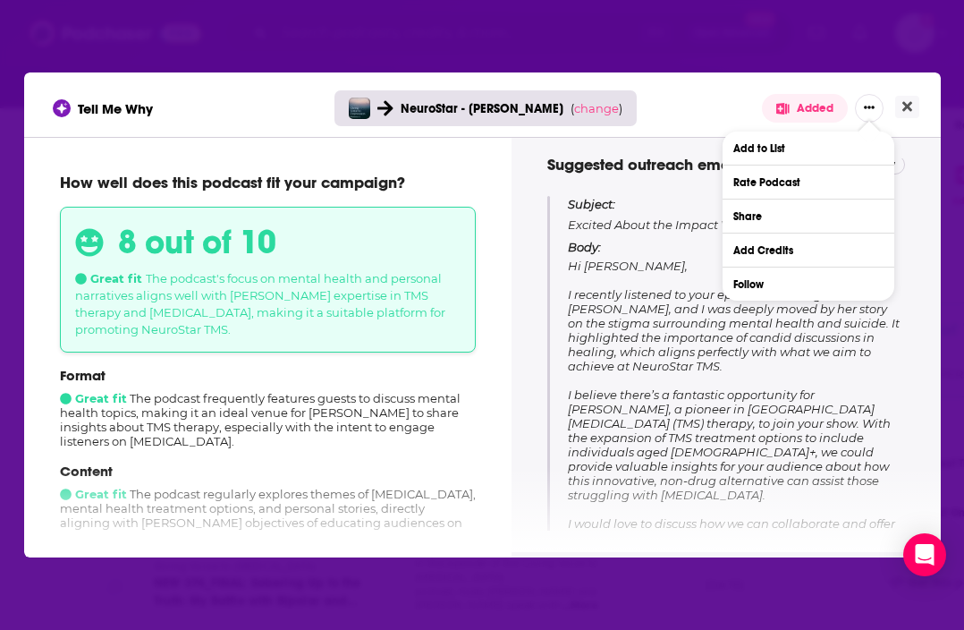
scroll to position [306, 0]
click at [656, 370] on span "Hi Terry, I recently listened to your episode featuring Deb Sherwood, and I was…" at bounding box center [734, 460] width 332 height 401
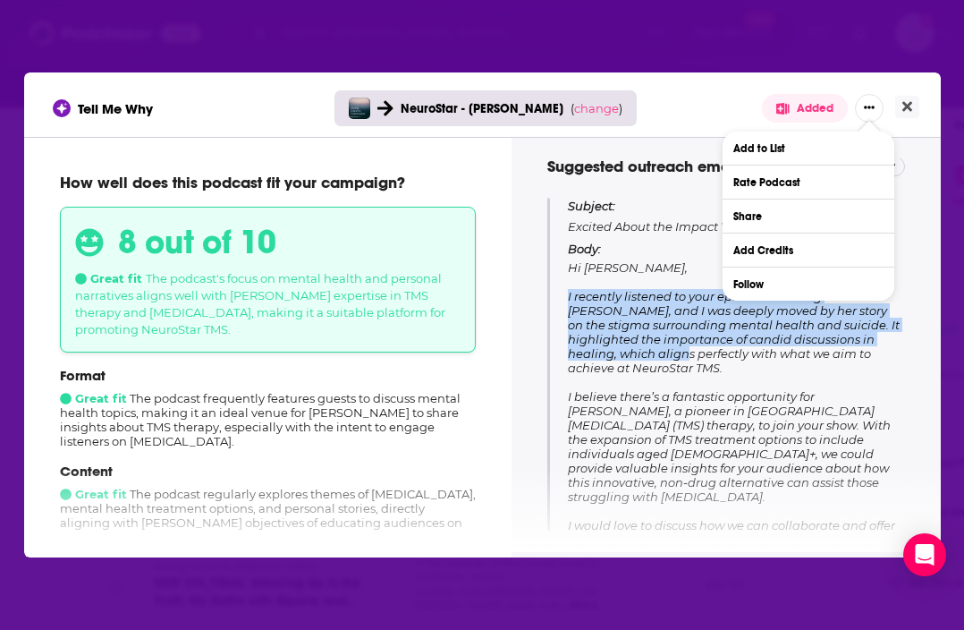
drag, startPoint x: 567, startPoint y: 308, endPoint x: 689, endPoint y: 351, distance: 129.8
click at [690, 352] on div "Subject: Excited About the Impact We Can Make Together! Body: Hi Terry, I recen…" at bounding box center [726, 429] width 358 height 463
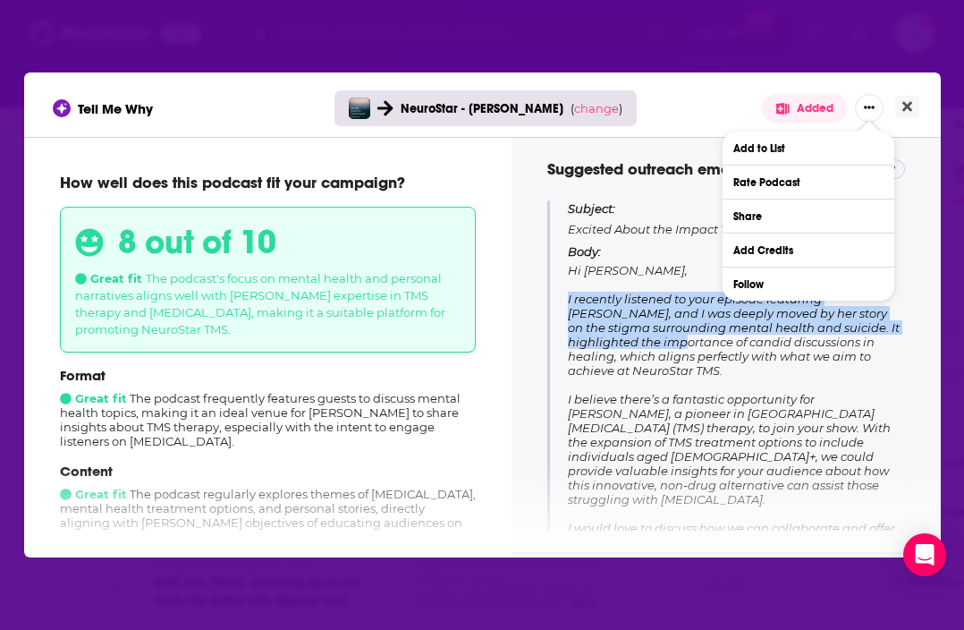
scroll to position [297, 0]
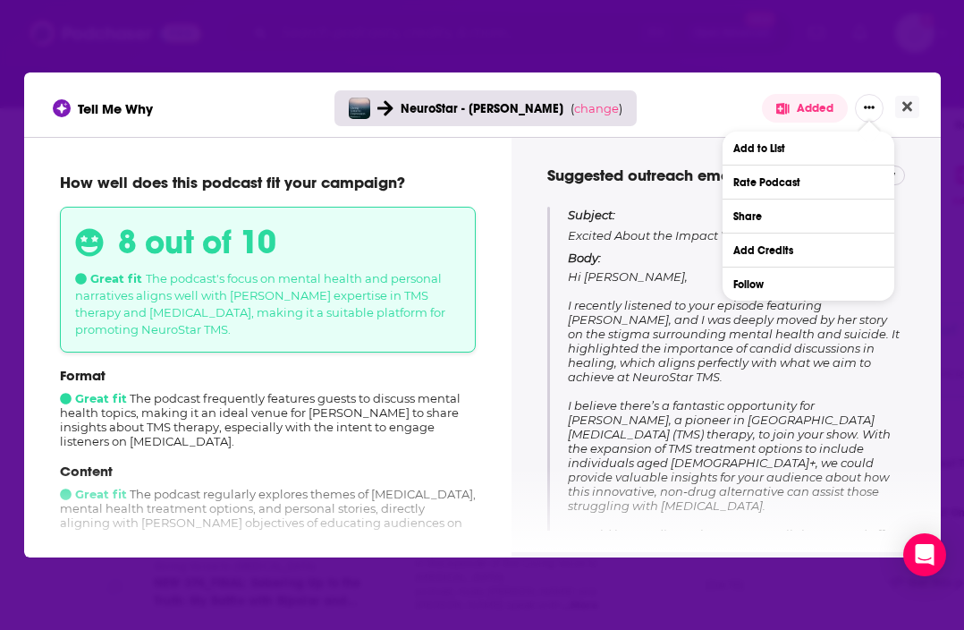
click at [725, 399] on p "Body: Hi Terry, I recently listened to your episode featuring Deb Sherwood, and…" at bounding box center [736, 459] width 336 height 419
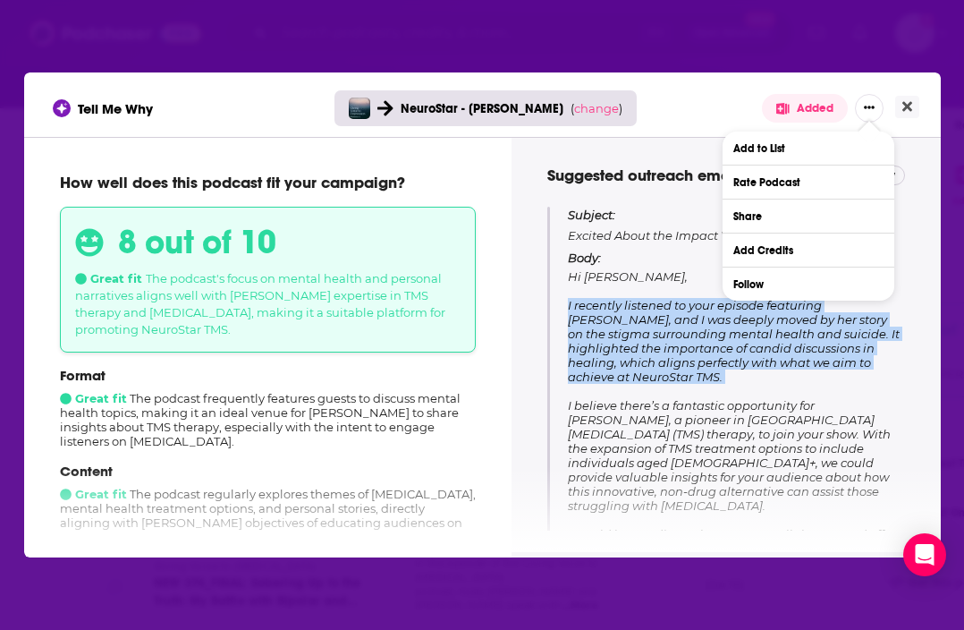
drag, startPoint x: 732, startPoint y: 394, endPoint x: 565, endPoint y: 316, distance: 184.8
click at [565, 316] on div "Subject: Excited About the Impact We Can Make Together! Body: Hi Terry, I recen…" at bounding box center [726, 438] width 358 height 463
copy span "I recently listened to your episode featuring Deb Sherwood, and I was deeply mo…"
click at [915, 97] on button "Close" at bounding box center [907, 107] width 24 height 22
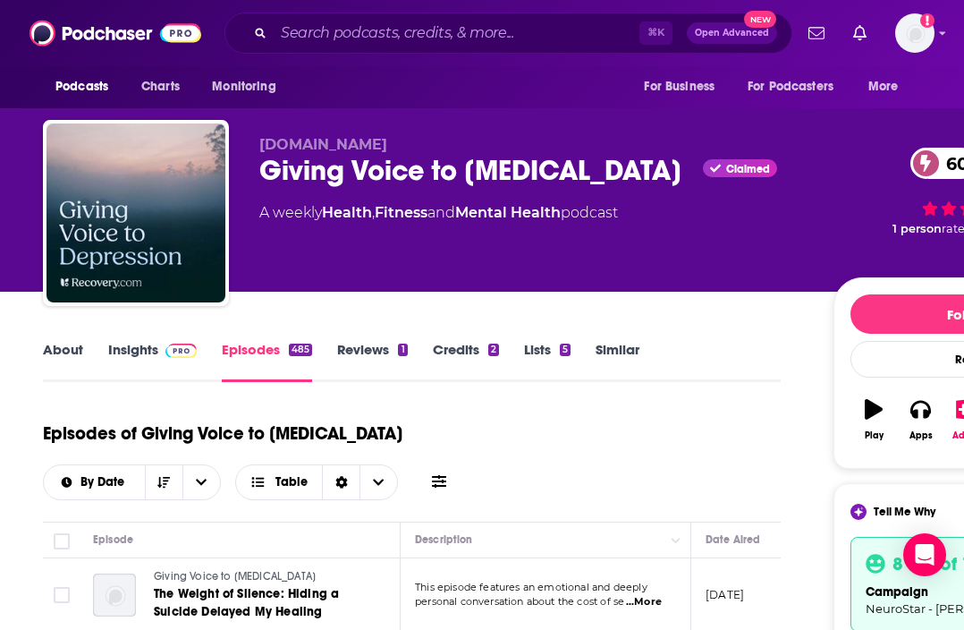
scroll to position [234, 0]
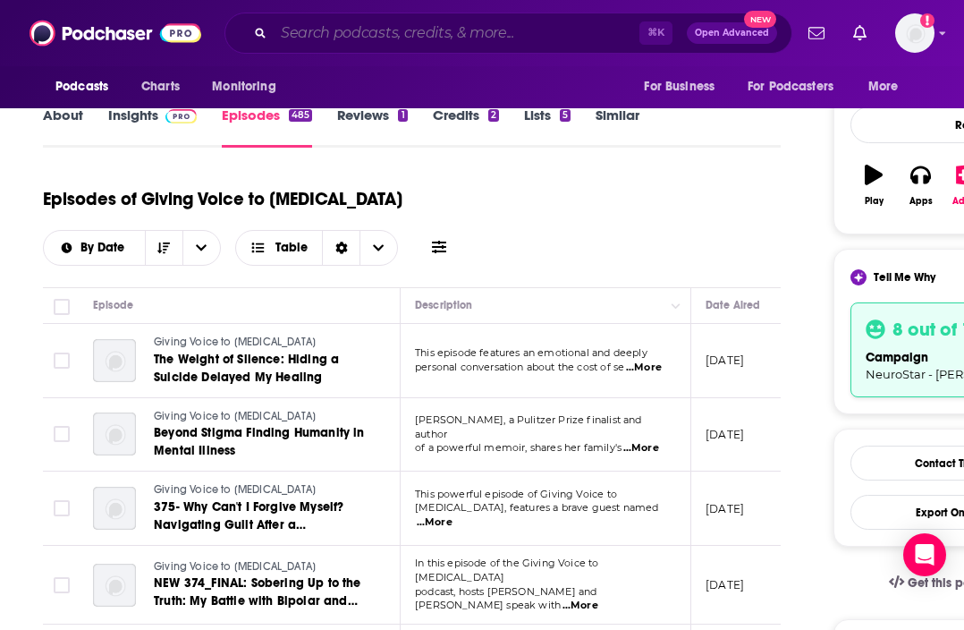
click at [448, 31] on input "Search podcasts, credits, & more..." at bounding box center [457, 33] width 366 height 29
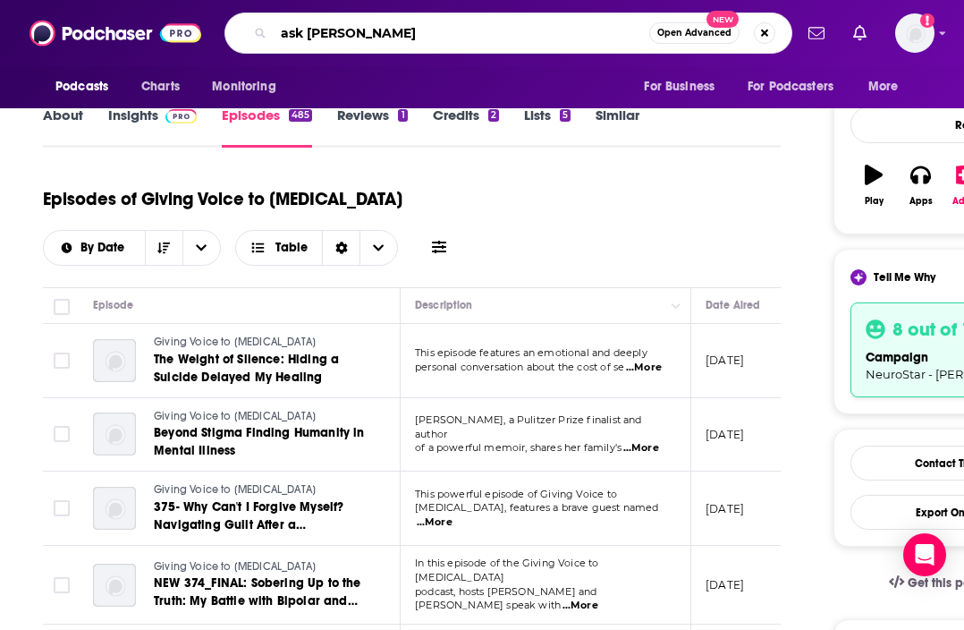
type input "ask [PERSON_NAME] anything"
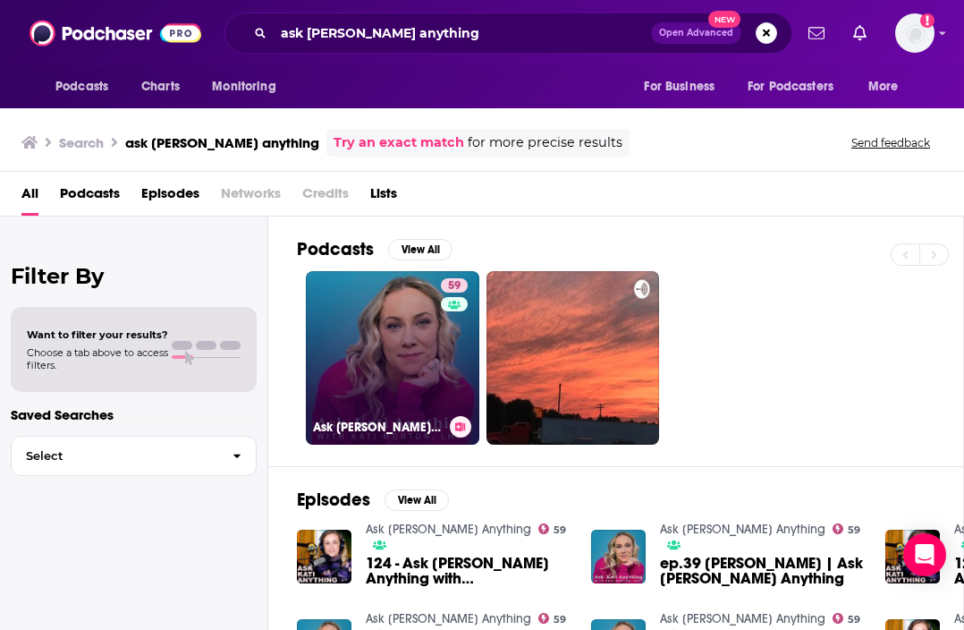
click at [353, 317] on link "59 Ask Kati Anything" at bounding box center [392, 357] width 173 height 173
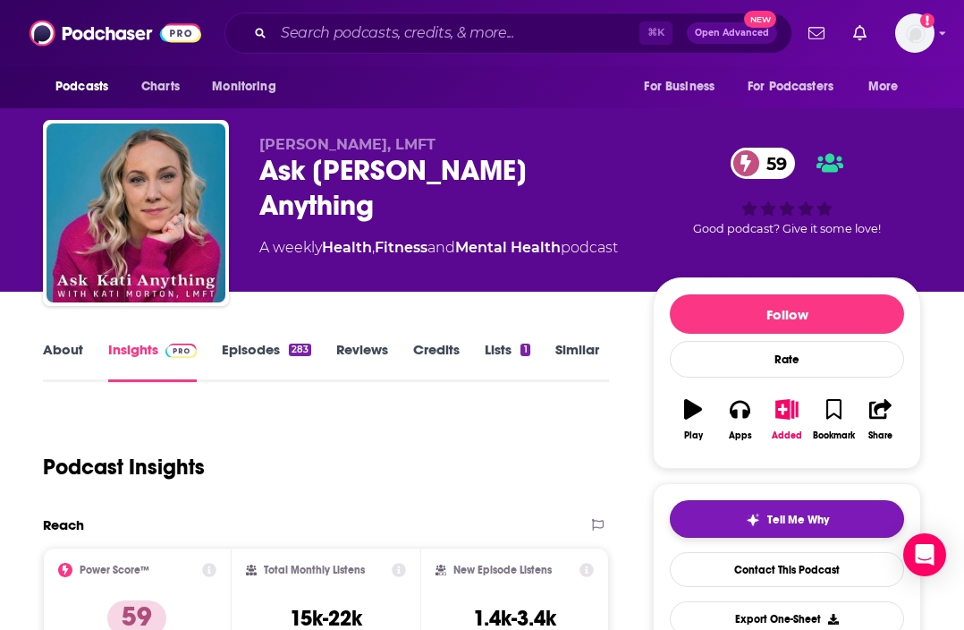
click at [760, 517] on img "button" at bounding box center [753, 519] width 14 height 14
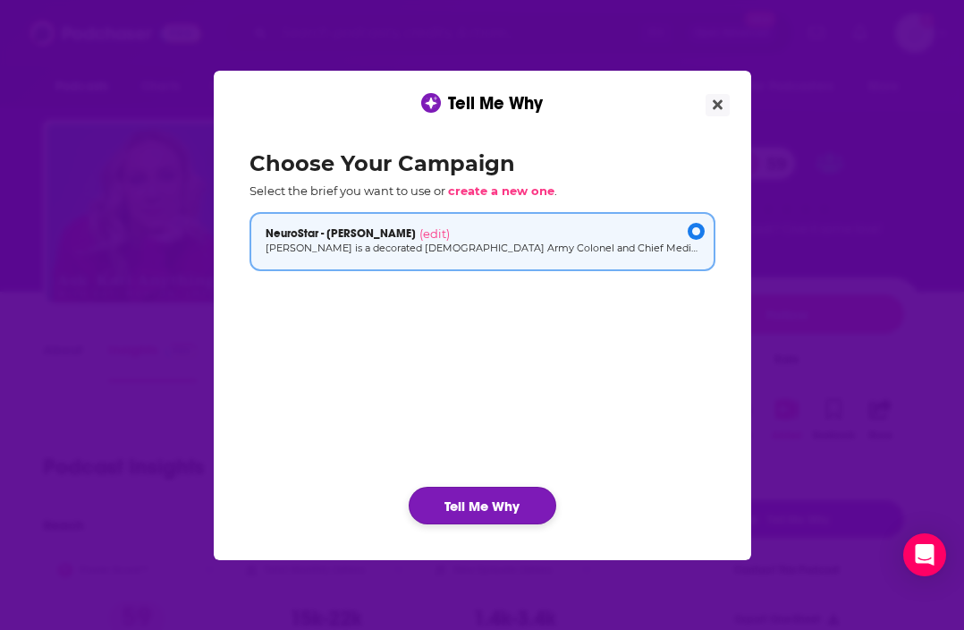
click at [495, 506] on button "Tell Me Why" at bounding box center [483, 505] width 148 height 38
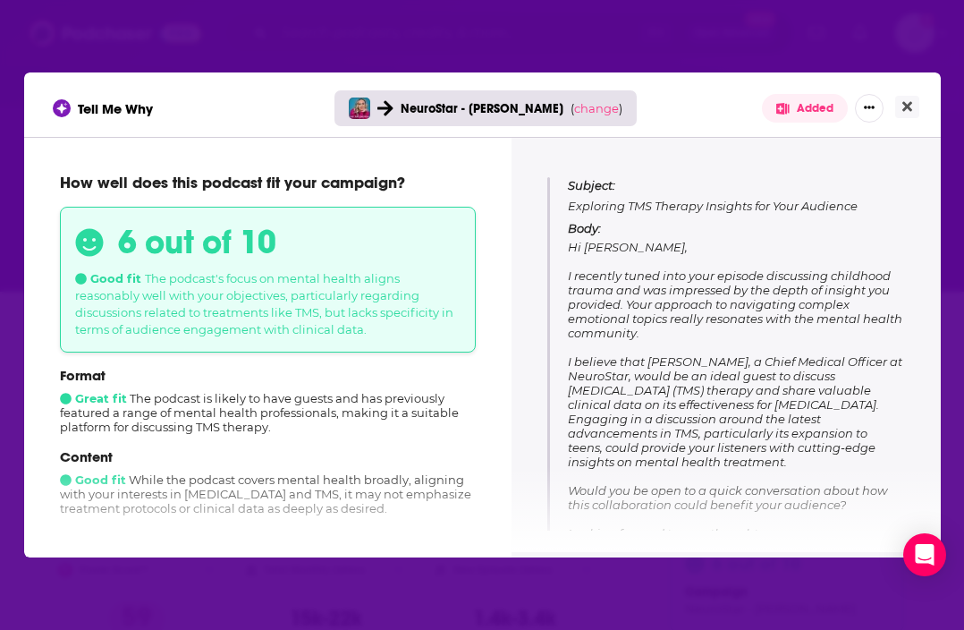
scroll to position [192, 0]
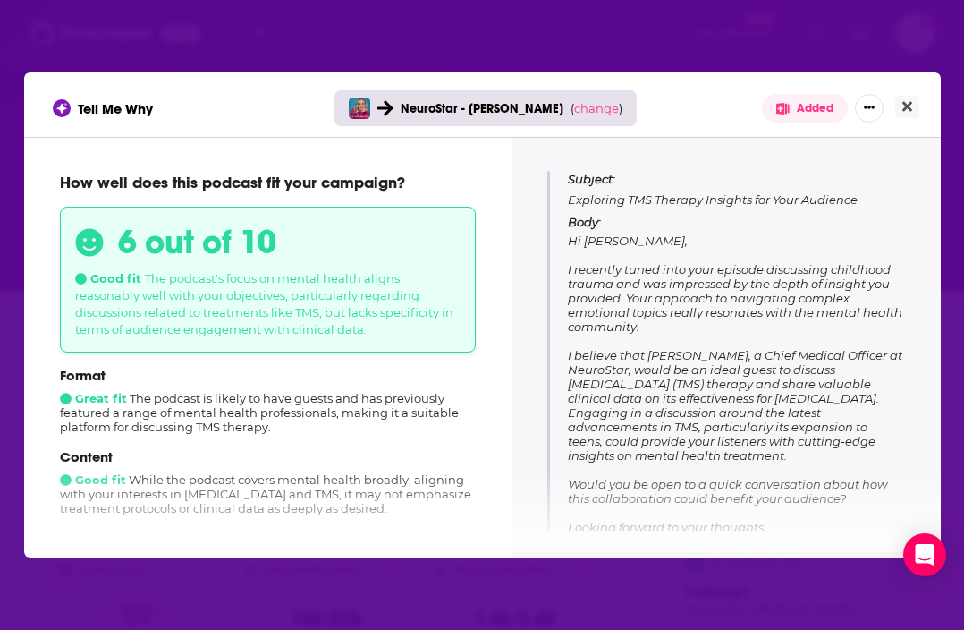
drag, startPoint x: 571, startPoint y: 266, endPoint x: 653, endPoint y: 324, distance: 100.7
click at [654, 325] on p "Body: Hi Kati, I recently tuned into your episode discussing childhood trauma a…" at bounding box center [736, 403] width 336 height 376
click at [622, 275] on span "Hi Kati, I recently tuned into your episode discussing childhood trauma and was…" at bounding box center [735, 412] width 334 height 358
drag, startPoint x: 567, startPoint y: 269, endPoint x: 647, endPoint y: 325, distance: 97.7
click at [647, 326] on p "Body: Hi Kati, I recently tuned into your episode discussing childhood trauma a…" at bounding box center [736, 403] width 336 height 376
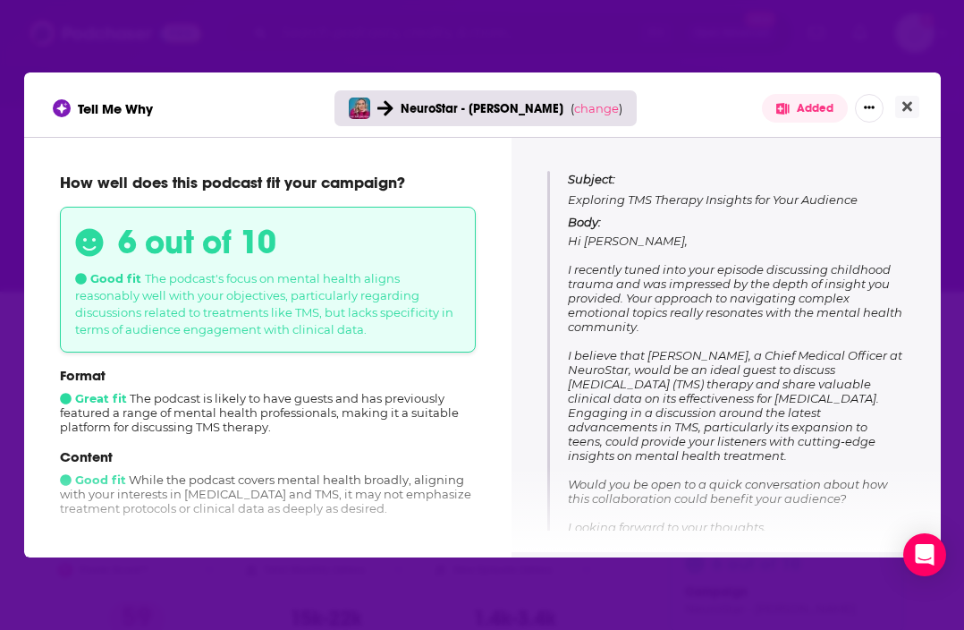
copy span "I recently tuned into your episode discussing childhood trauma and was impresse…"
click at [675, 274] on span "Hi Kati, I recently tuned into your episode discussing childhood trauma and was…" at bounding box center [735, 412] width 334 height 358
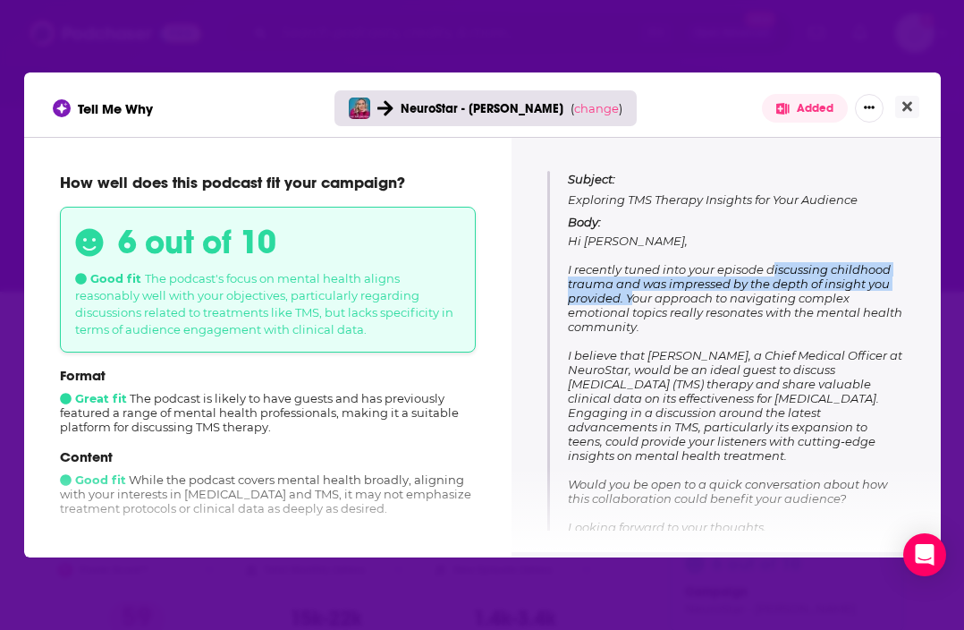
drag, startPoint x: 769, startPoint y: 268, endPoint x: 624, endPoint y: 294, distance: 147.2
click at [624, 294] on span "Hi Kati, I recently tuned into your episode discussing childhood trauma and was…" at bounding box center [735, 412] width 334 height 358
copy span "discussing childhood trauma and was impressed by the depth of insight you provi…"
click at [622, 283] on span "Hi Kati, I recently tuned into your episode discussing childhood trauma and was…" at bounding box center [735, 412] width 334 height 358
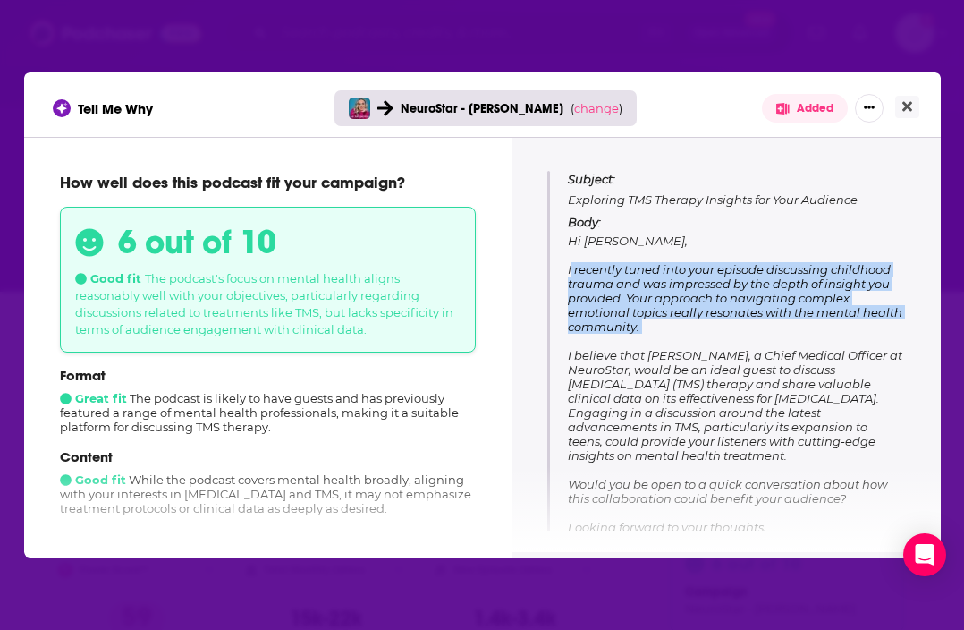
drag, startPoint x: 645, startPoint y: 334, endPoint x: 564, endPoint y: 270, distance: 102.5
click at [564, 270] on div "Subject: Exploring TMS Therapy Insights for Your Audience Body: Hi Kati, I rece…" at bounding box center [726, 381] width 358 height 420
copy span "I recently tuned into your episode discussing childhood trauma and was impresse…"
